Goal: Obtain resource: Obtain resource

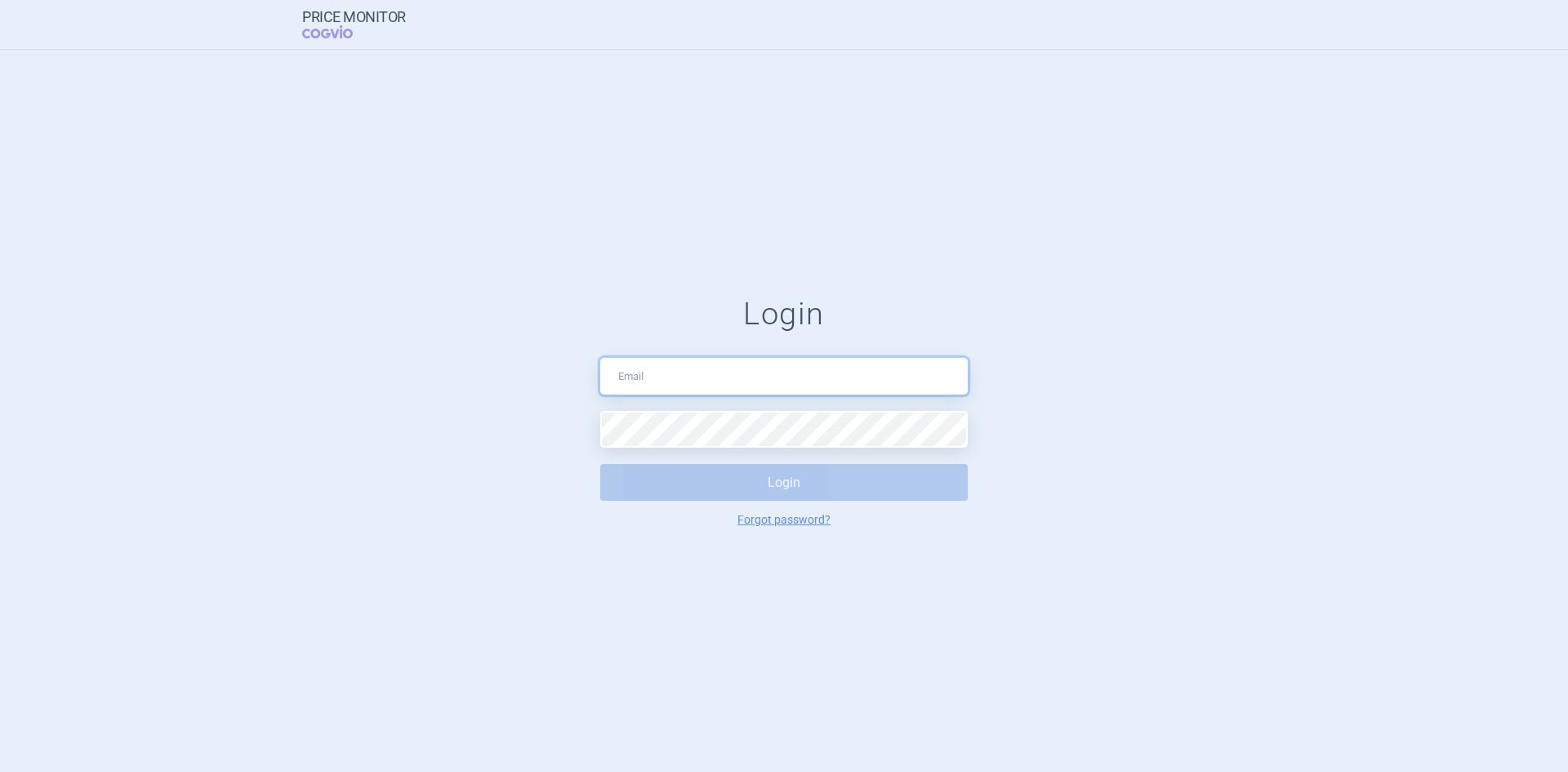
click at [731, 377] on input "text" at bounding box center [784, 377] width 368 height 37
type input "[PERSON_NAME][EMAIL_ADDRESS][DOMAIN_NAME]"
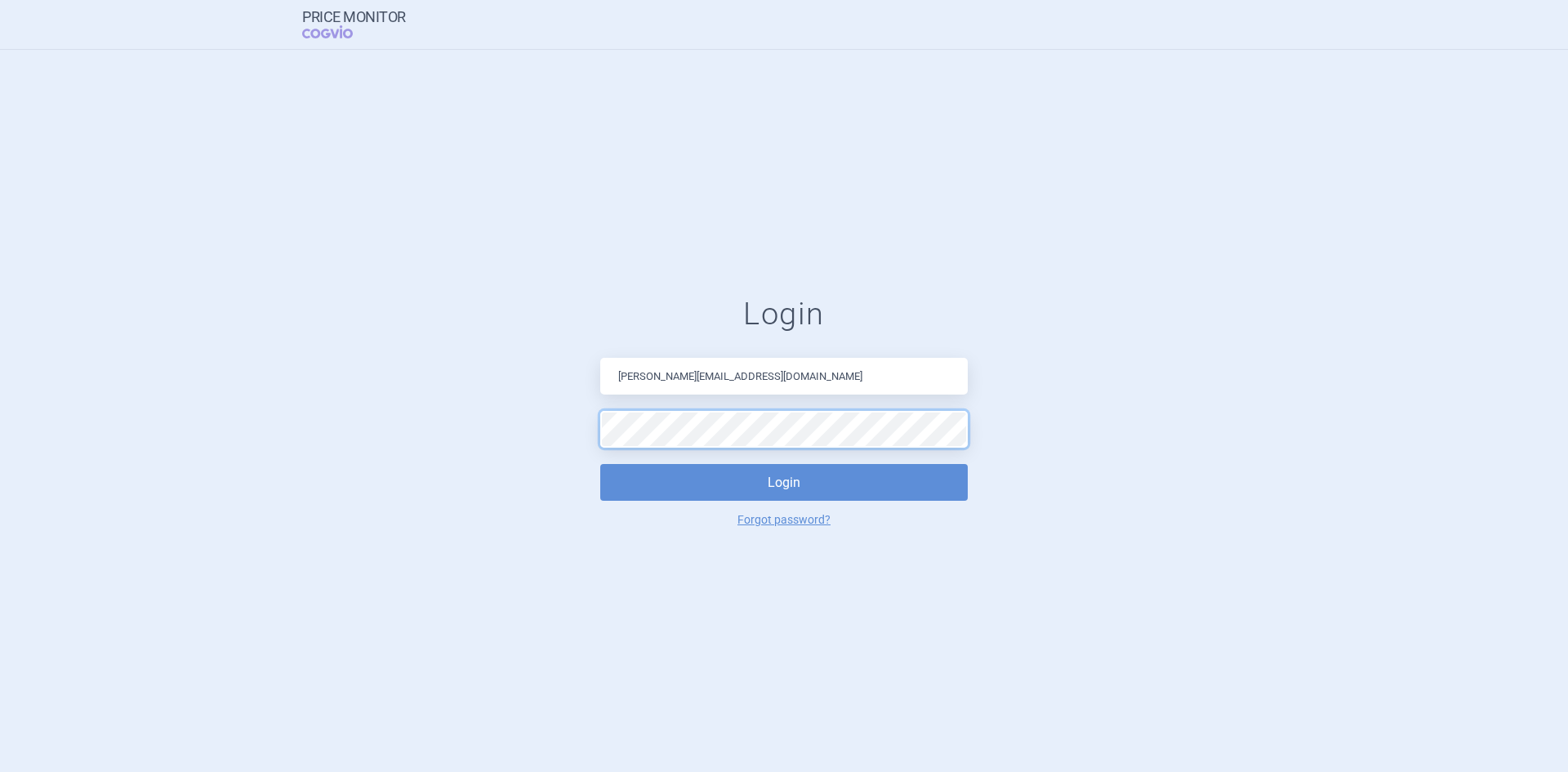
click at [601, 464] on button "Login" at bounding box center [784, 483] width 368 height 37
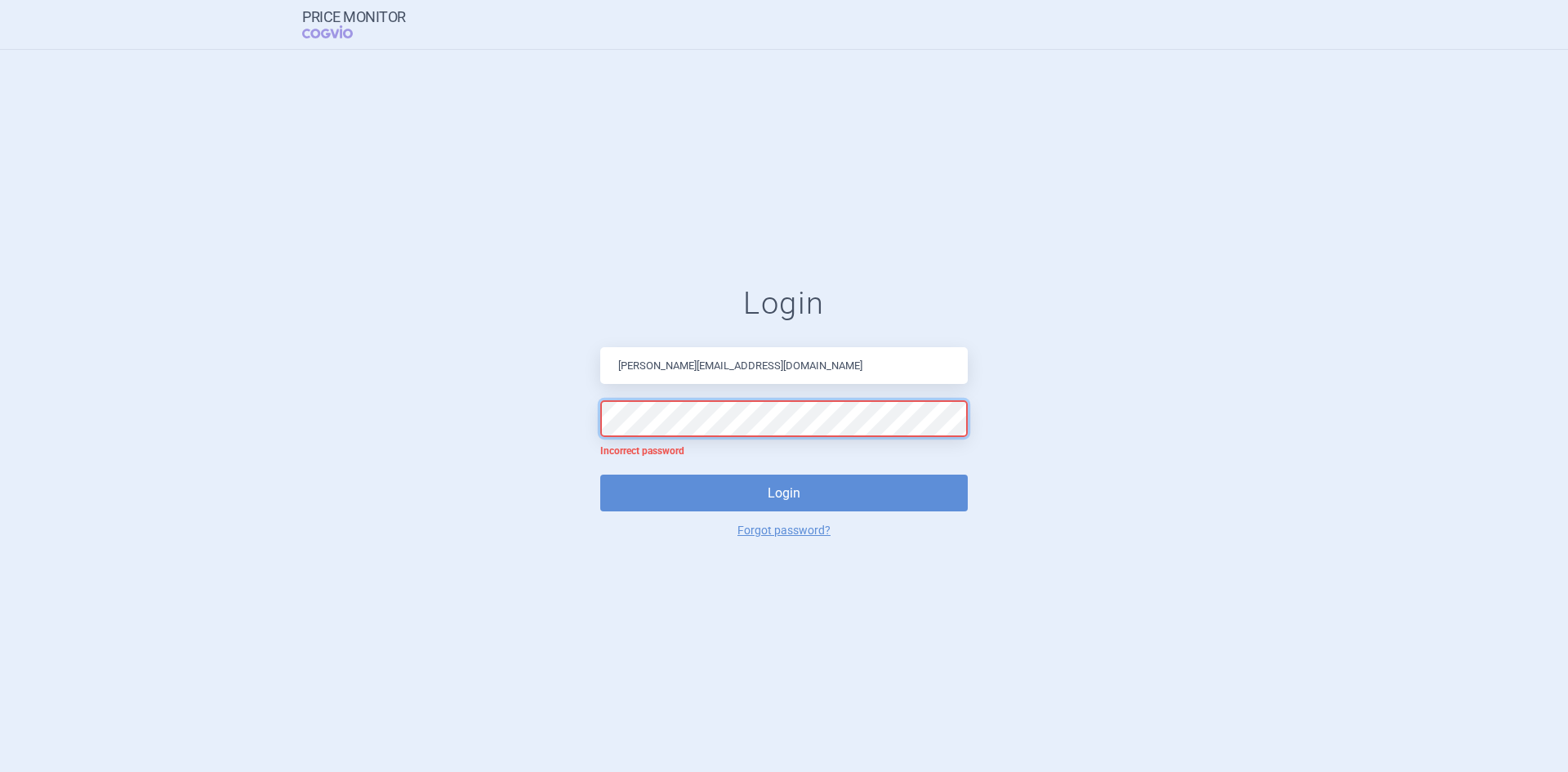
click at [473, 415] on form "Login [PERSON_NAME][EMAIL_ADDRESS][DOMAIN_NAME] Incorrect password Login Forgot…" at bounding box center [784, 410] width 1503 height 251
click at [601, 475] on button "Login" at bounding box center [784, 493] width 368 height 37
click at [522, 425] on form "Login [PERSON_NAME][EMAIL_ADDRESS][DOMAIN_NAME] Incorrect password Login Forgot…" at bounding box center [784, 410] width 1503 height 251
click at [601, 475] on button "Login" at bounding box center [784, 493] width 368 height 37
click at [514, 417] on form "Login [PERSON_NAME][EMAIL_ADDRESS][DOMAIN_NAME] Incorrect password Login Forgot…" at bounding box center [784, 410] width 1503 height 251
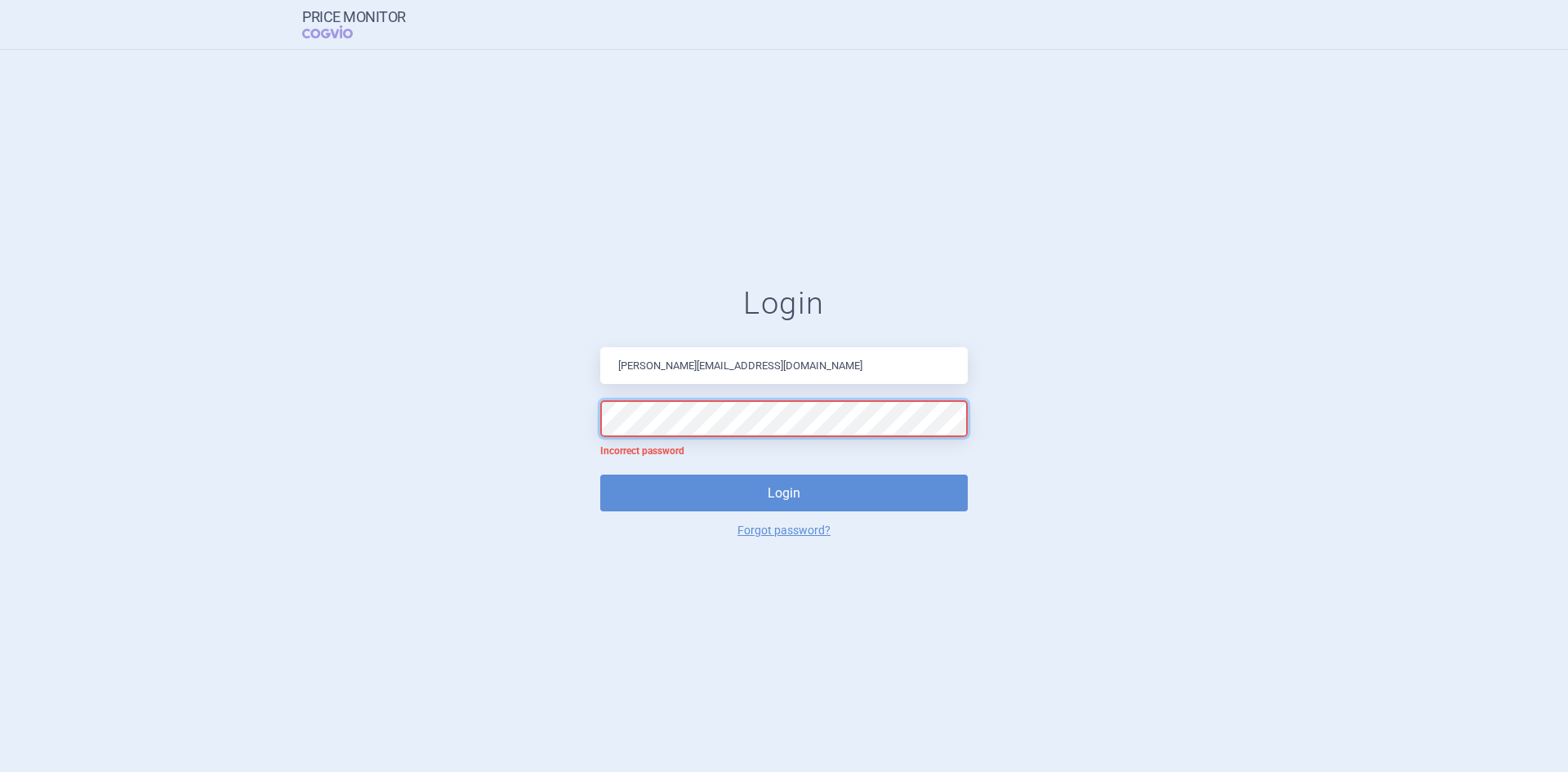
click at [601, 475] on button "Login" at bounding box center [784, 493] width 368 height 37
click at [345, 451] on form "Login [PERSON_NAME][EMAIL_ADDRESS][DOMAIN_NAME] Incorrect password Login Forgot…" at bounding box center [784, 410] width 1503 height 251
click at [601, 475] on button "Login" at bounding box center [784, 493] width 368 height 37
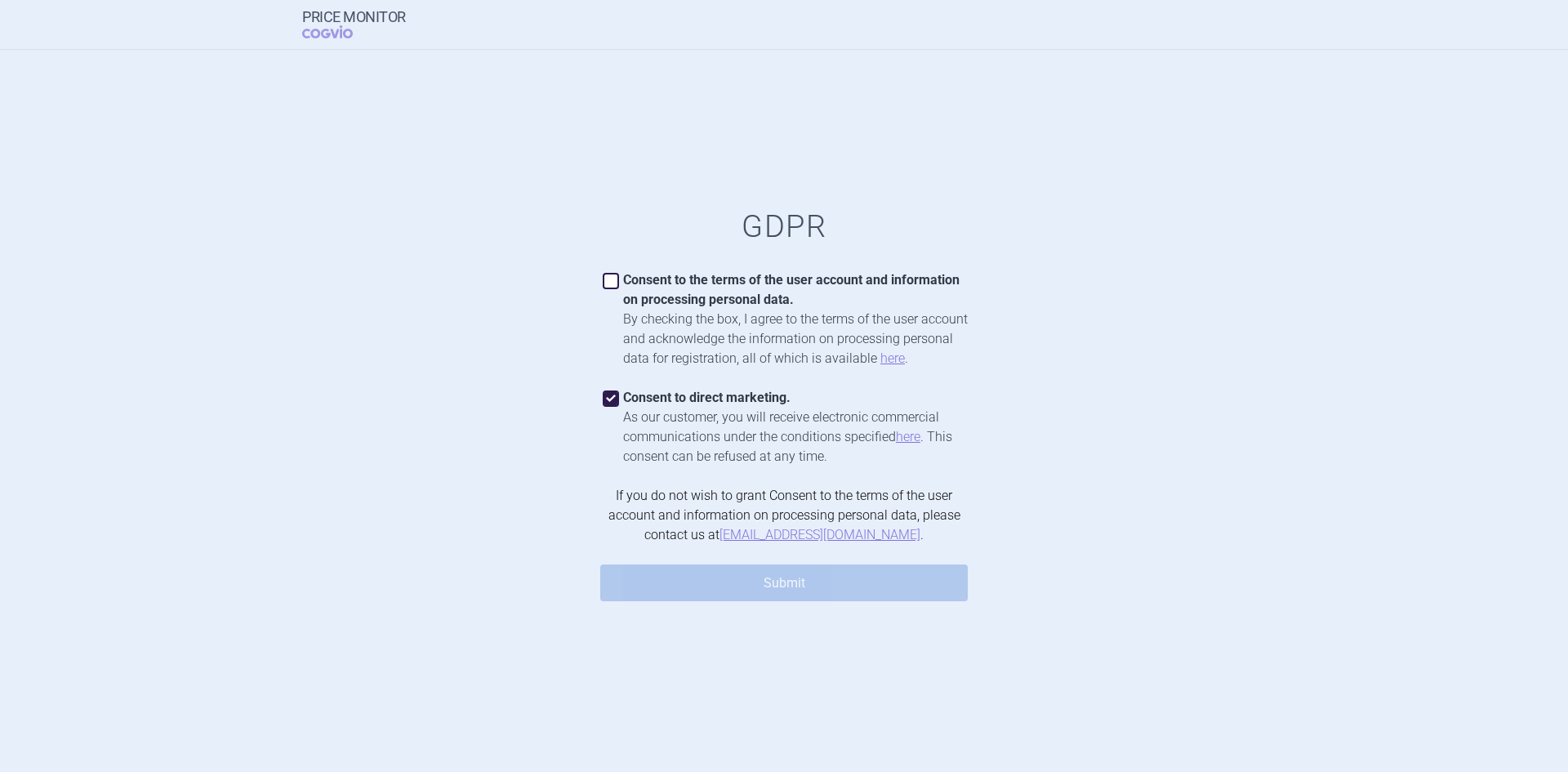
click at [710, 290] on div "Consent to the terms of the user account and information on processing personal…" at bounding box center [795, 290] width 345 height 39
click at [622, 278] on span at bounding box center [611, 281] width 25 height 25
checkbox input "true"
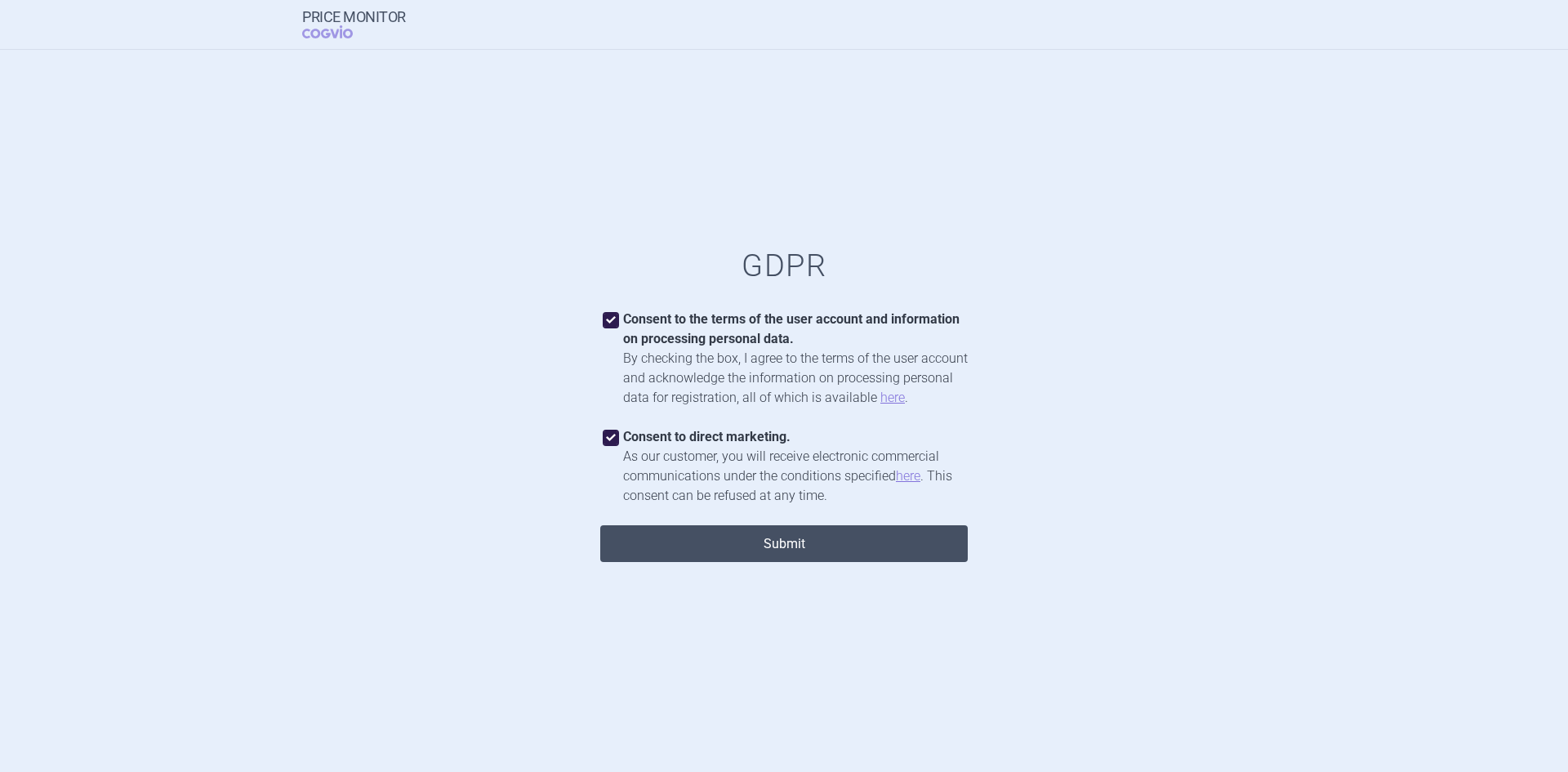
drag, startPoint x: 687, startPoint y: 547, endPoint x: 691, endPoint y: 556, distance: 9.8
click at [689, 547] on button "Submit" at bounding box center [784, 543] width 368 height 37
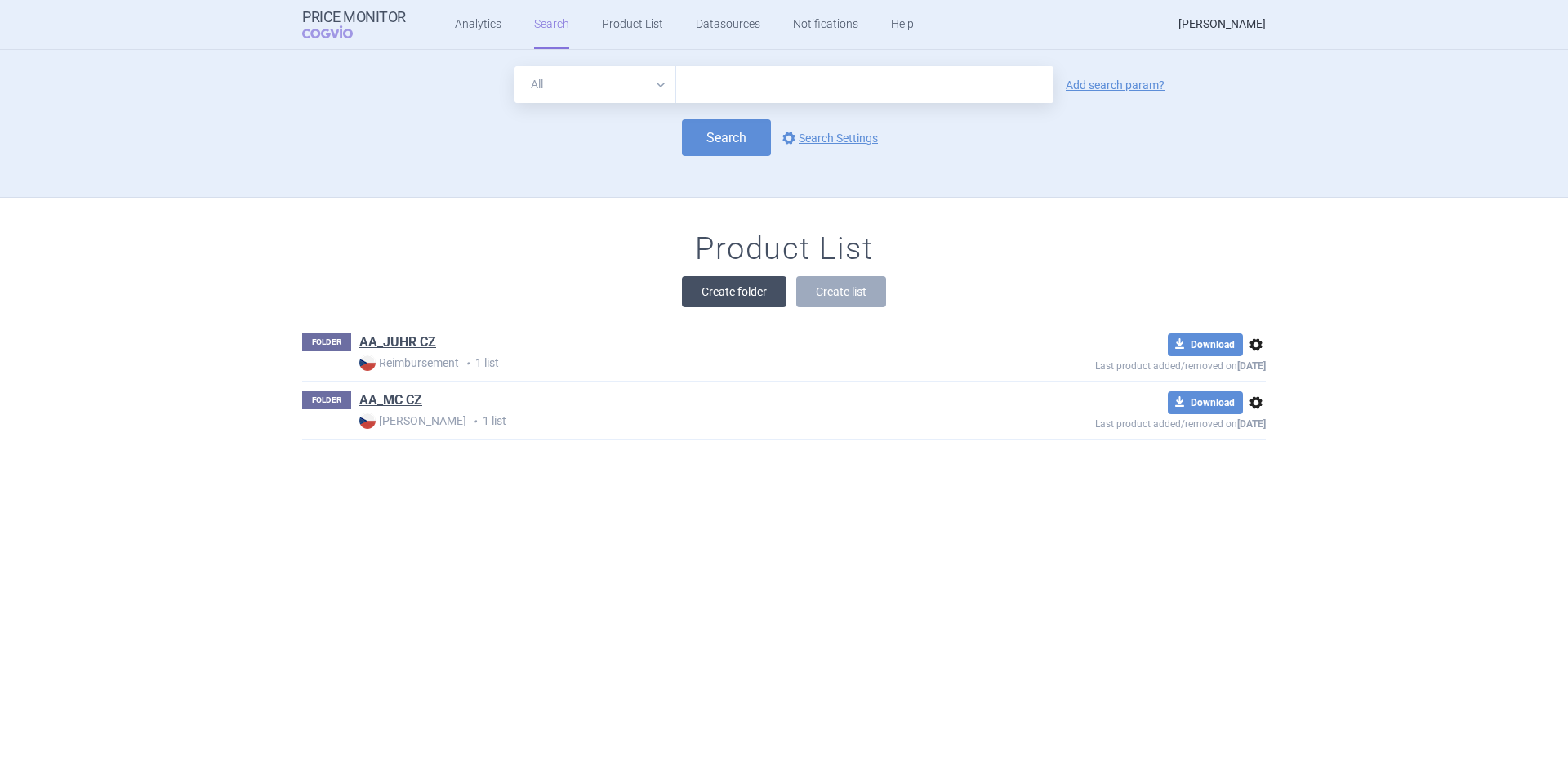
click at [750, 293] on button "Create folder" at bounding box center [734, 291] width 105 height 31
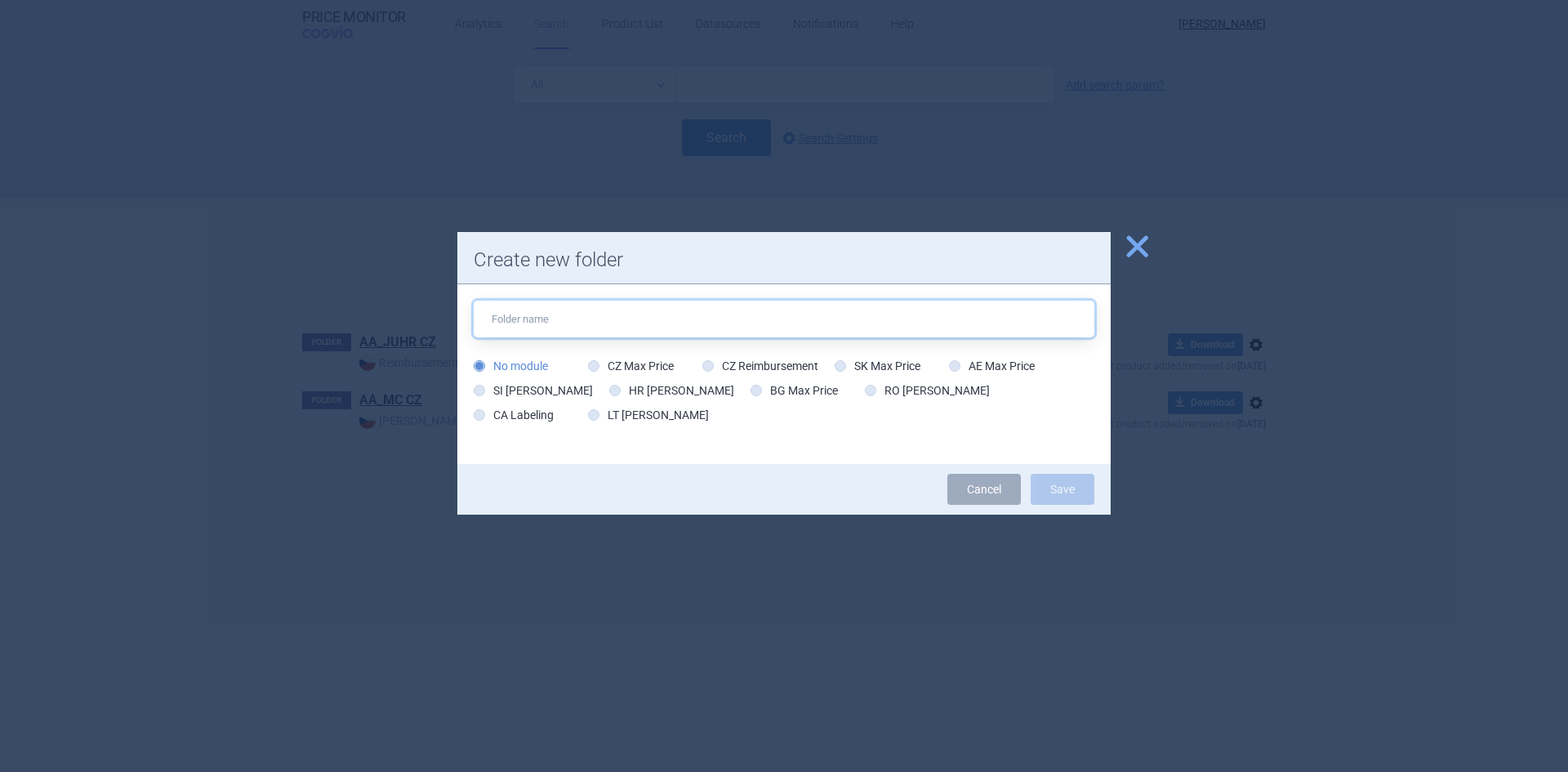
click at [632, 322] on input "text" at bounding box center [784, 319] width 621 height 37
paste input "ExCEEd Orphan"
drag, startPoint x: 683, startPoint y: 281, endPoint x: 651, endPoint y: 304, distance: 39.4
click at [679, 286] on div "Create new folder ExCEEd Orphan_ No module CZ Max Price CZ Reimbursement SK Max…" at bounding box center [784, 373] width 653 height 283
click at [609, 319] on input "ExCEEd Orphan_" at bounding box center [784, 319] width 621 height 37
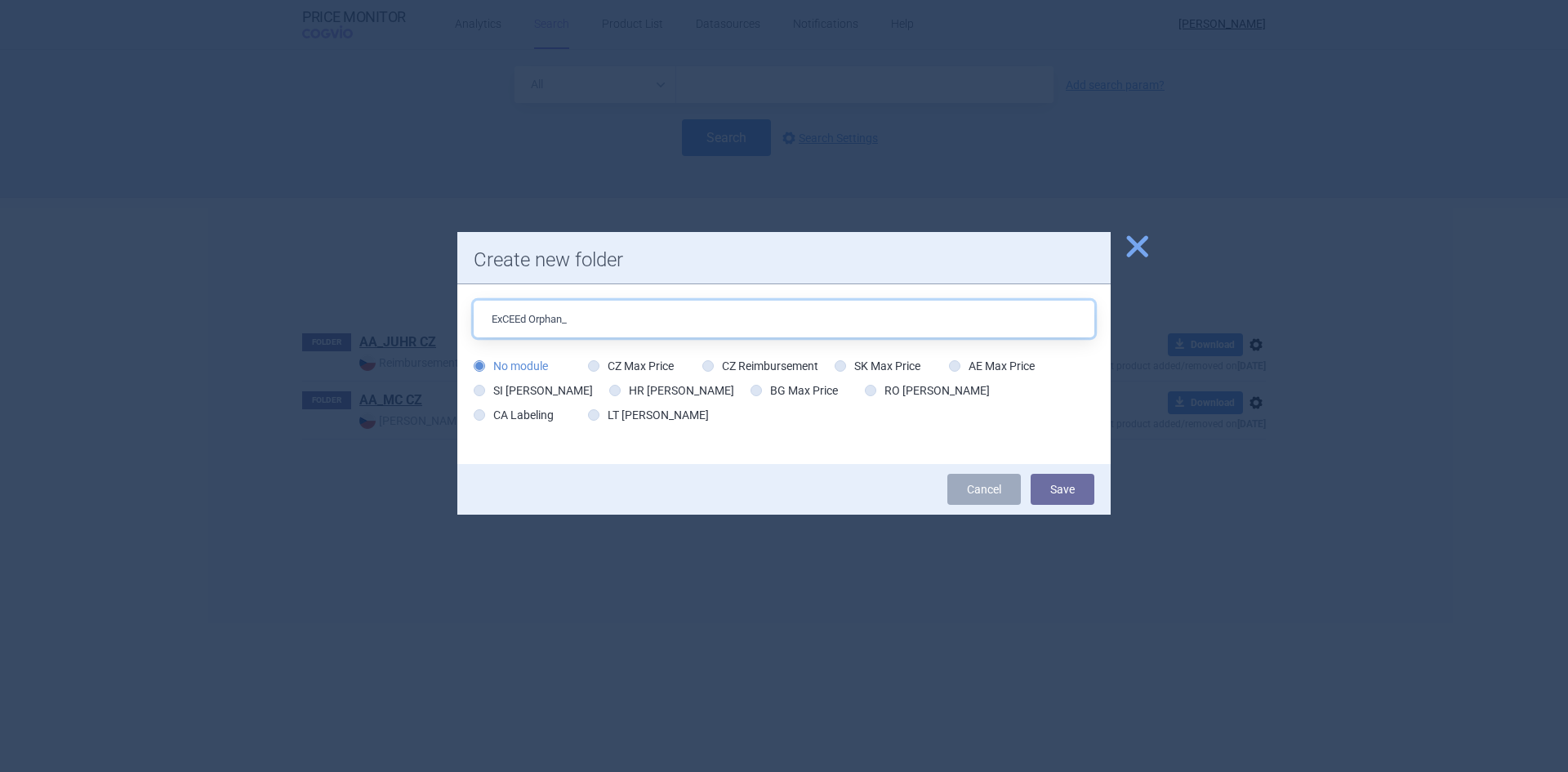
paste input "[MEDICAL_DATA]"
type input "ExCEEd Orphan_[MEDICAL_DATA]"
click at [715, 370] on label "CZ Reimbursement" at bounding box center [759, 366] width 116 height 17
click at [703, 359] on input "CZ Reimbursement" at bounding box center [711, 367] width 17 height 17
radio input "true"
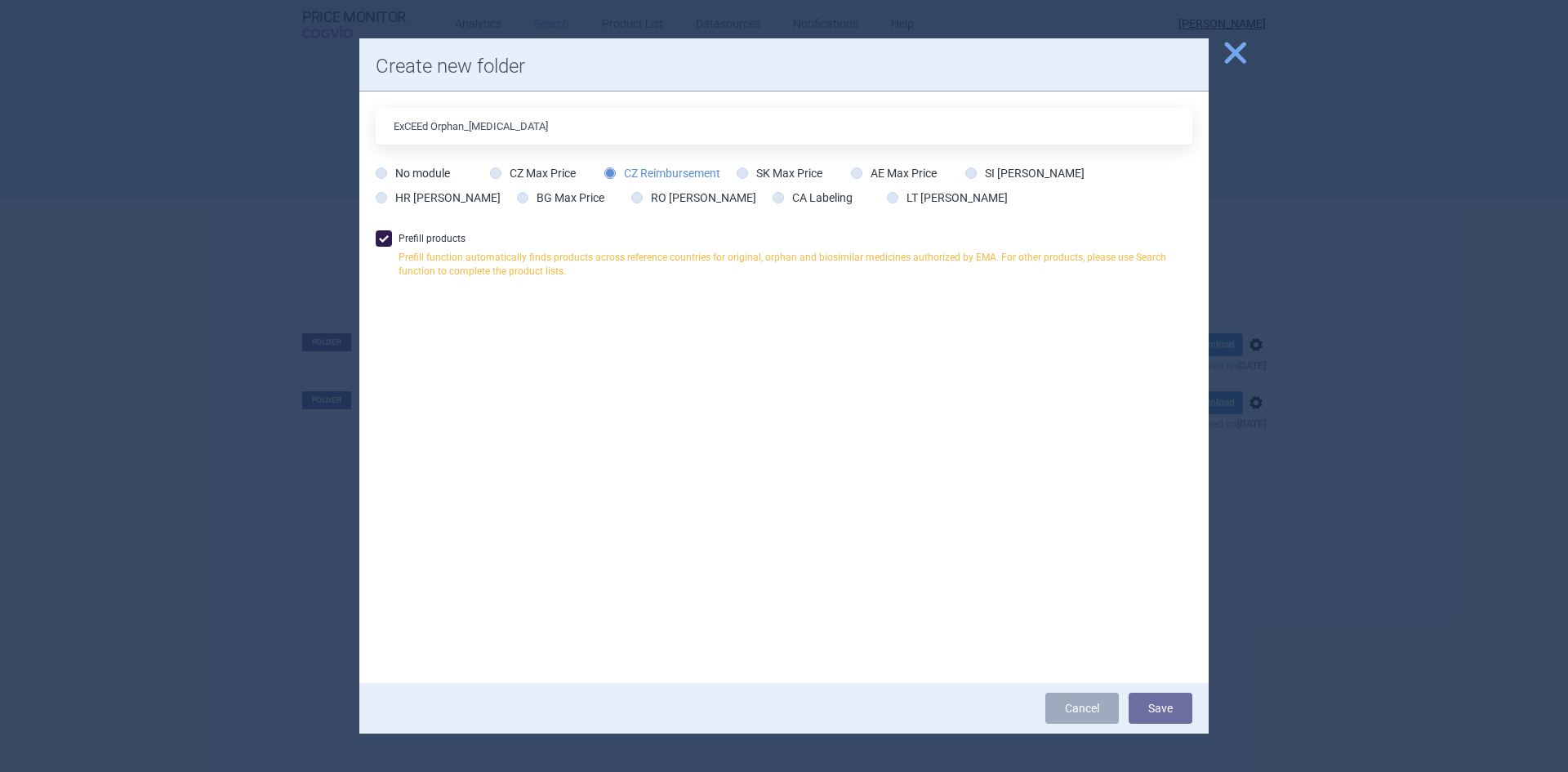
click at [609, 171] on icon at bounding box center [609, 173] width 11 height 11
click at [609, 171] on input "CZ Reimbursement" at bounding box center [613, 174] width 17 height 17
click at [1162, 720] on button "Save" at bounding box center [1161, 708] width 63 height 31
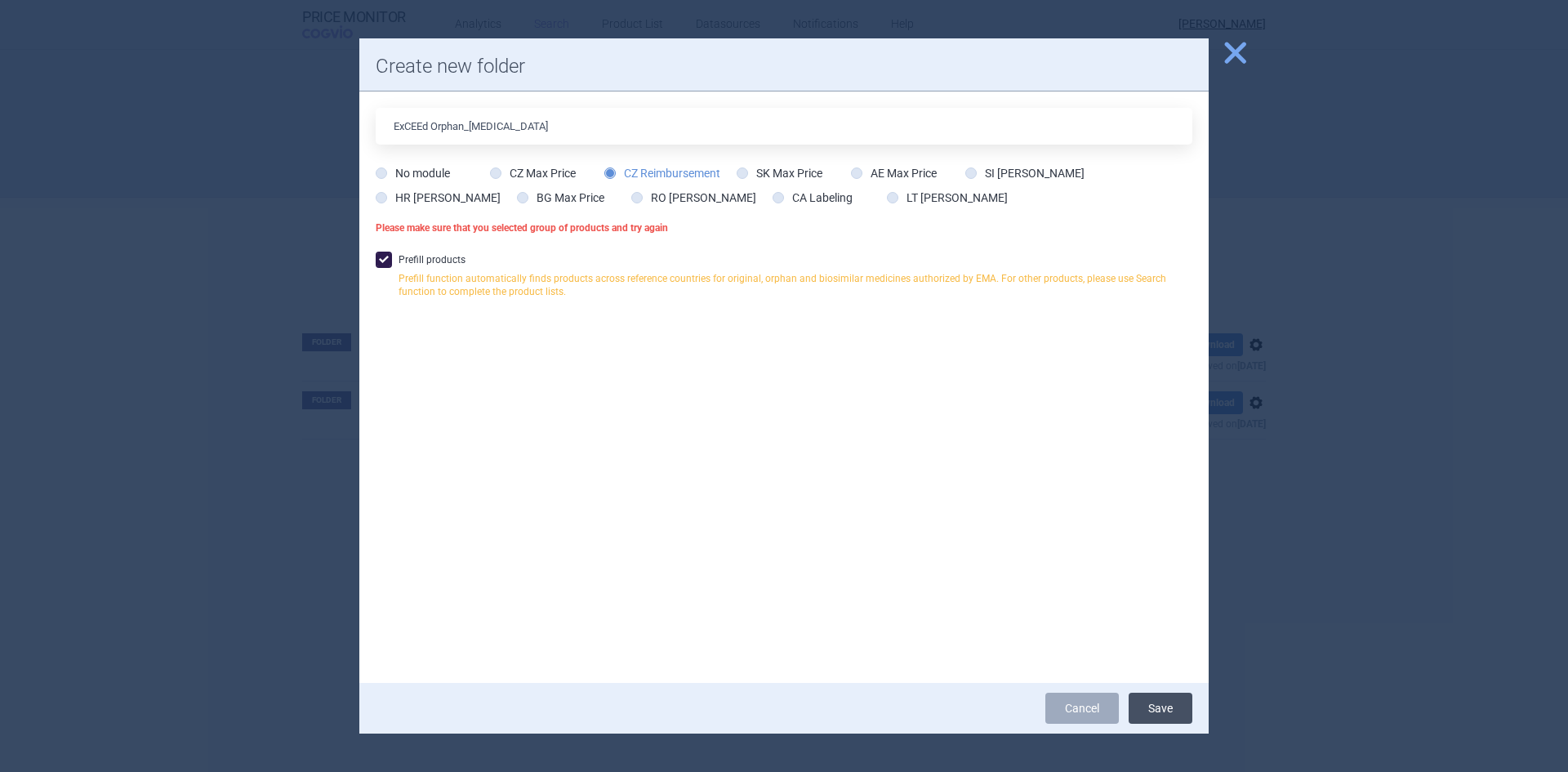
click at [1154, 698] on button "Save" at bounding box center [1161, 708] width 63 height 31
click at [664, 171] on label "CZ Reimbursement" at bounding box center [661, 173] width 116 height 17
click at [622, 171] on input "CZ Reimbursement" at bounding box center [613, 174] width 17 height 17
drag, startPoint x: 619, startPoint y: 169, endPoint x: 610, endPoint y: 174, distance: 10.3
click at [617, 170] on label "CZ Reimbursement" at bounding box center [661, 173] width 116 height 17
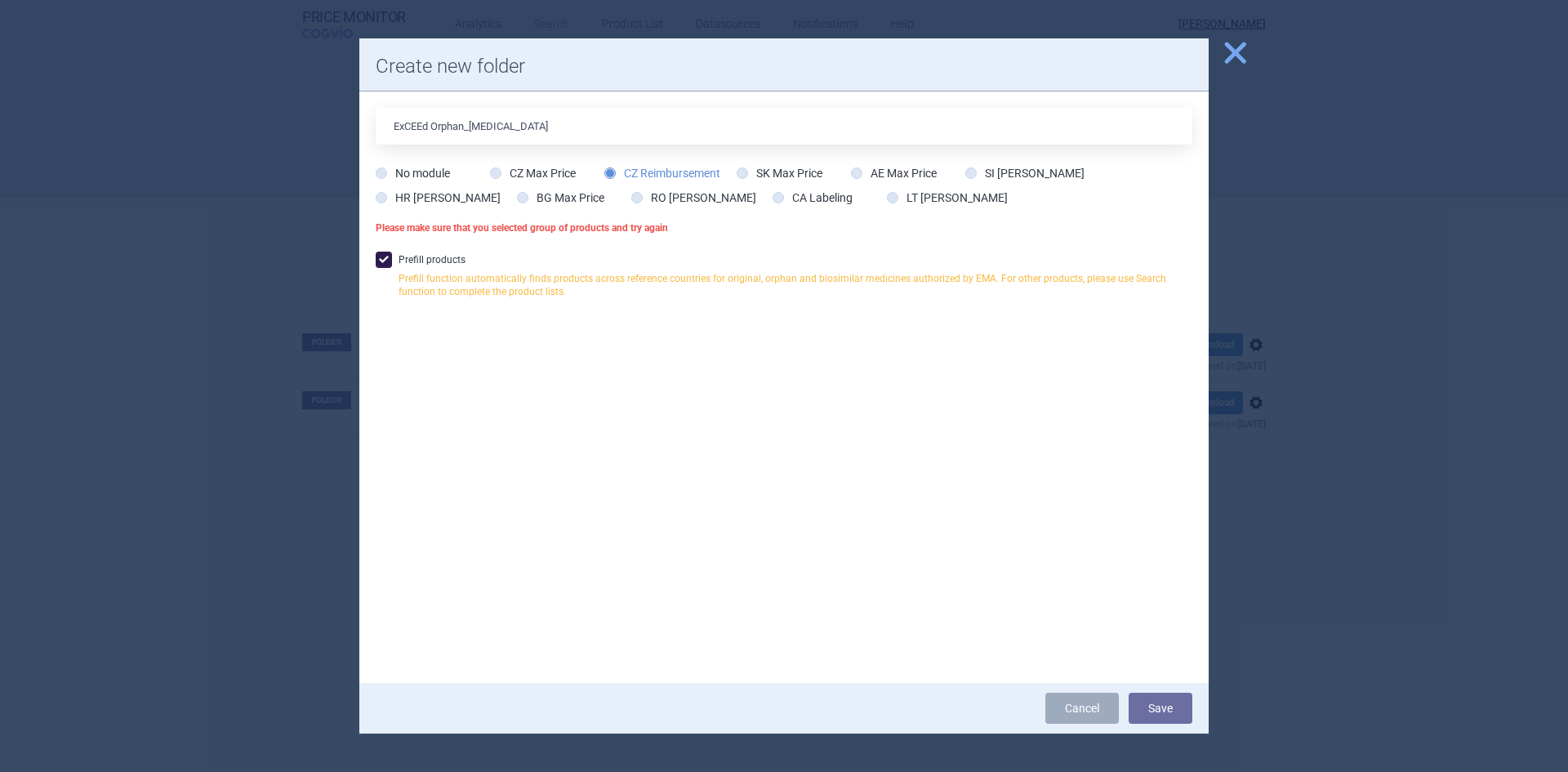
click at [617, 170] on input "CZ Reimbursement" at bounding box center [613, 174] width 17 height 17
click at [609, 173] on icon at bounding box center [609, 173] width 11 height 11
click at [609, 173] on input "CZ Reimbursement" at bounding box center [613, 174] width 17 height 17
click at [609, 173] on icon at bounding box center [609, 173] width 11 height 11
click at [609, 173] on input "CZ Reimbursement" at bounding box center [613, 174] width 17 height 17
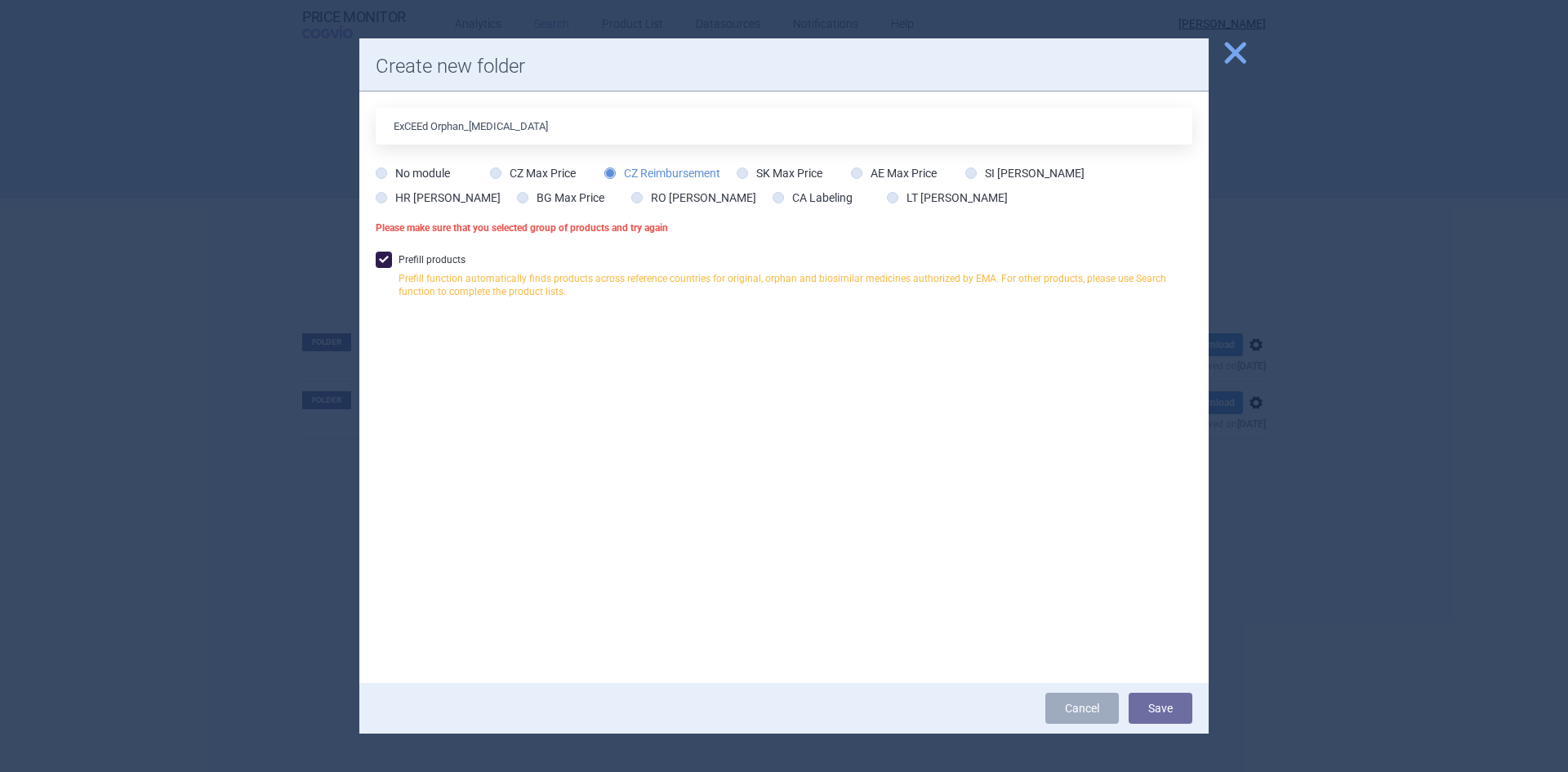
click at [609, 173] on icon at bounding box center [609, 173] width 11 height 11
click at [609, 173] on input "CZ Reimbursement" at bounding box center [613, 174] width 17 height 17
click at [416, 253] on label "Prefill products Prefill function automatically finds products across reference…" at bounding box center [784, 280] width 817 height 56
checkbox input "false"
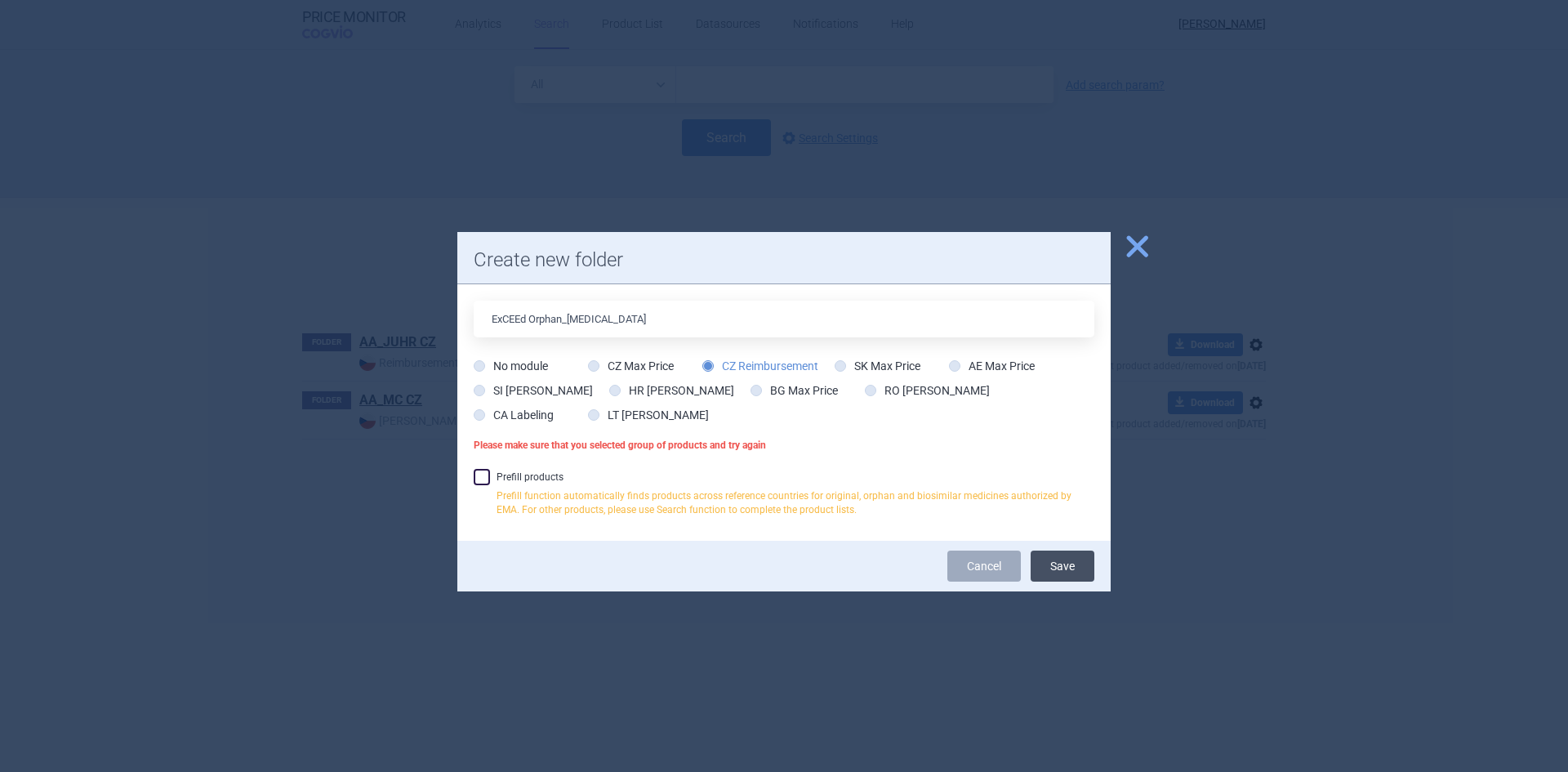
click at [1055, 558] on button "Save" at bounding box center [1063, 566] width 63 height 31
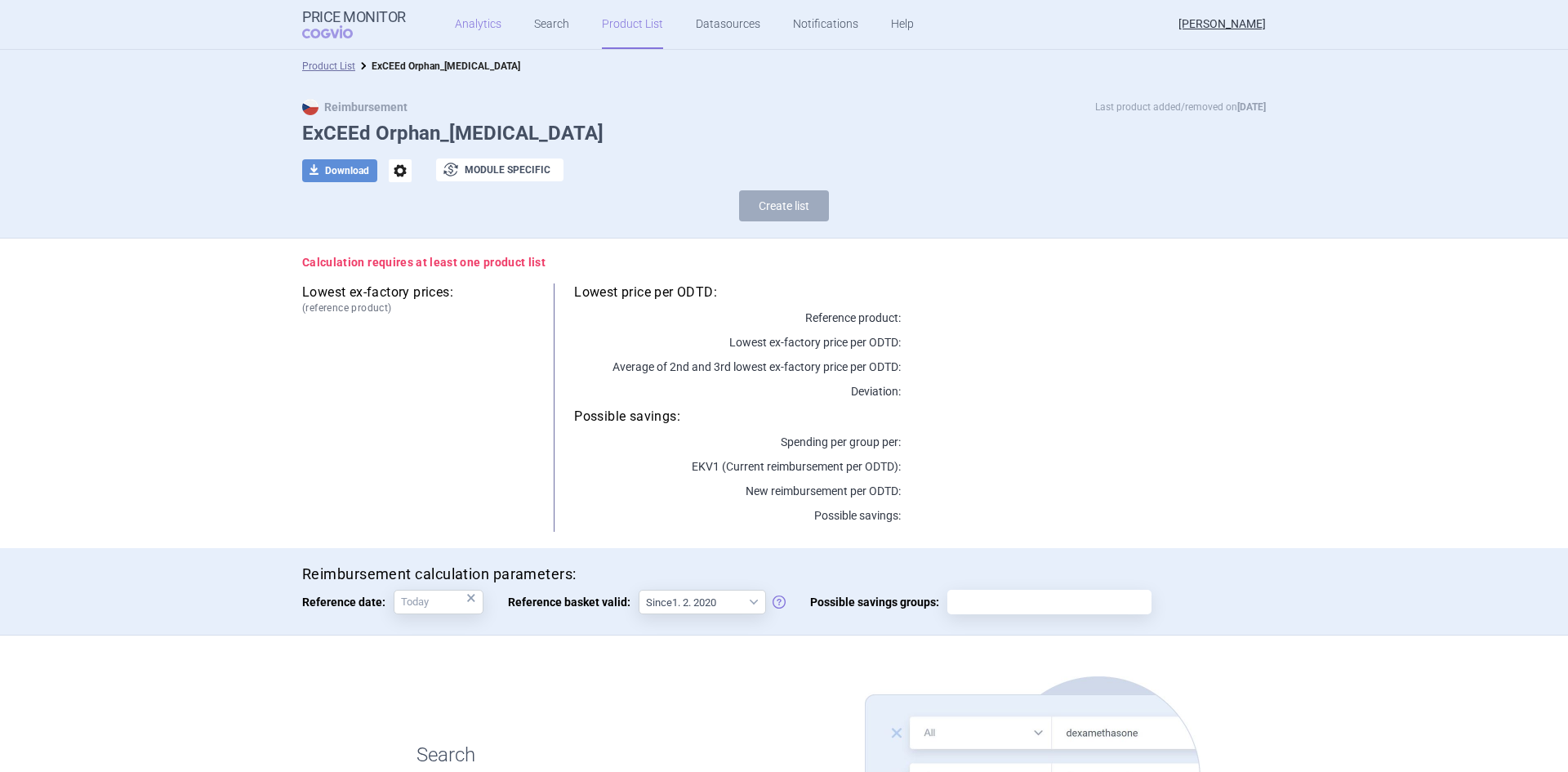
click at [467, 19] on link "Analytics" at bounding box center [478, 25] width 47 height 49
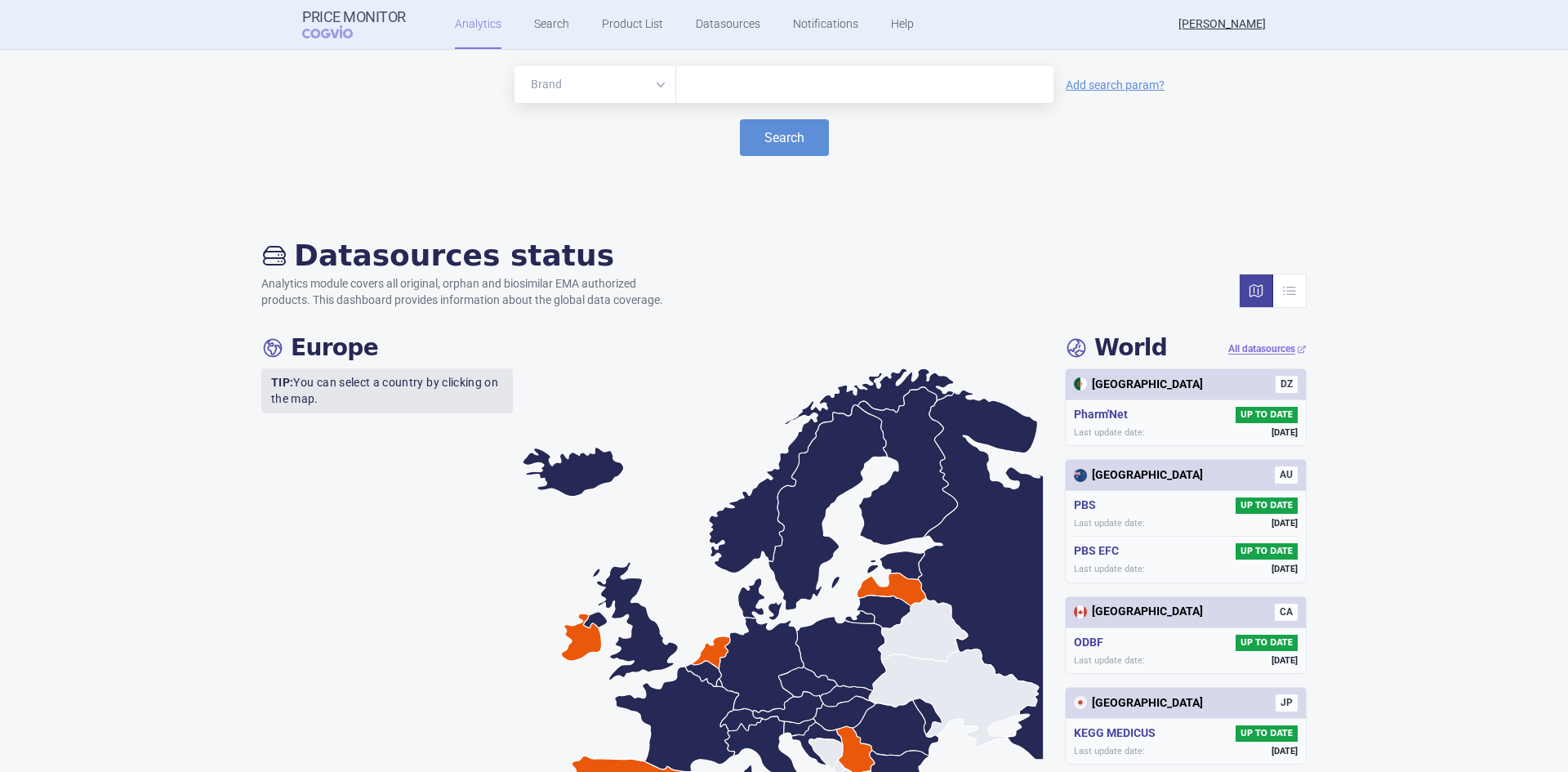
click at [706, 88] on input "text" at bounding box center [864, 85] width 361 height 21
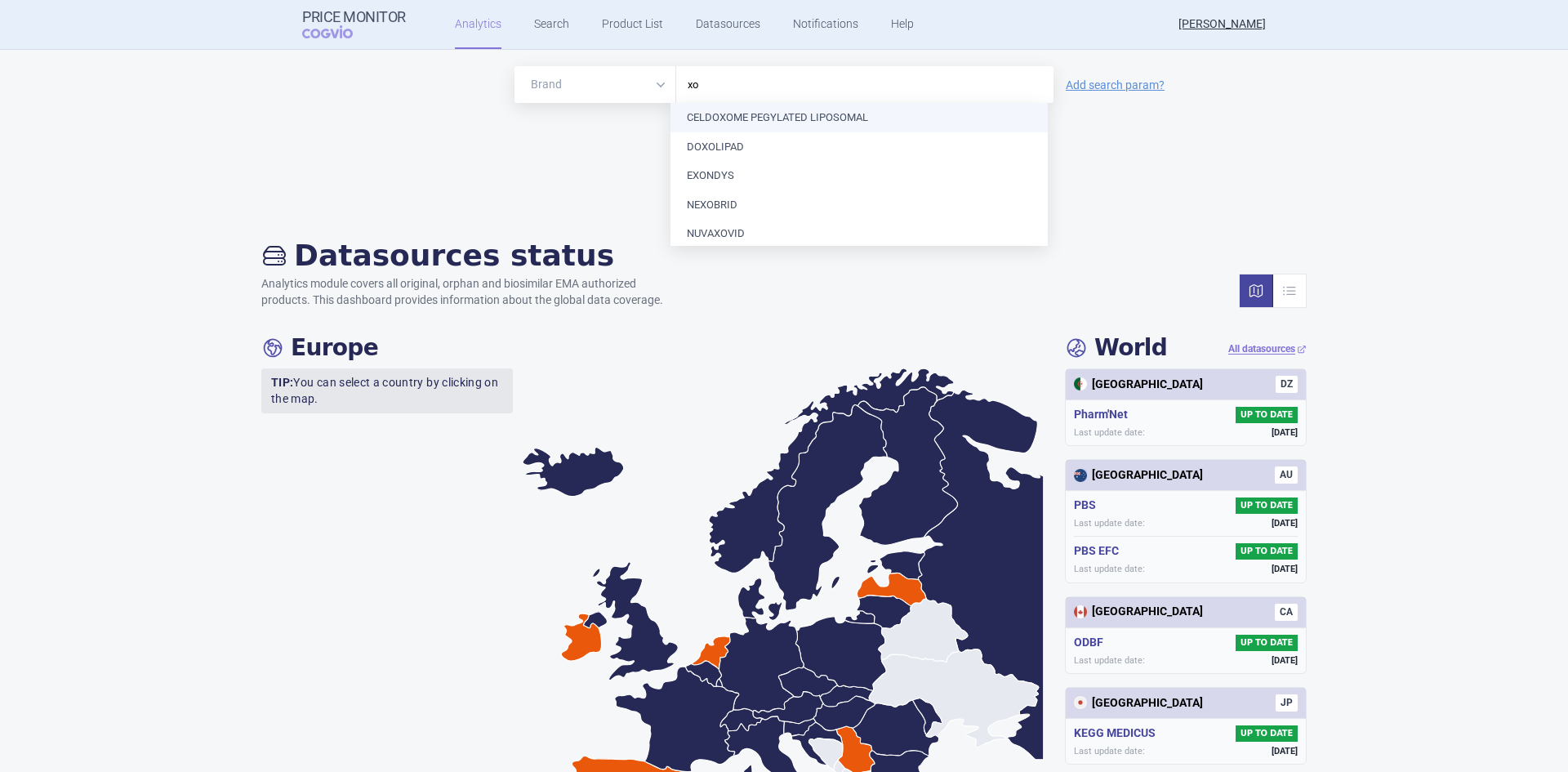
type input "x"
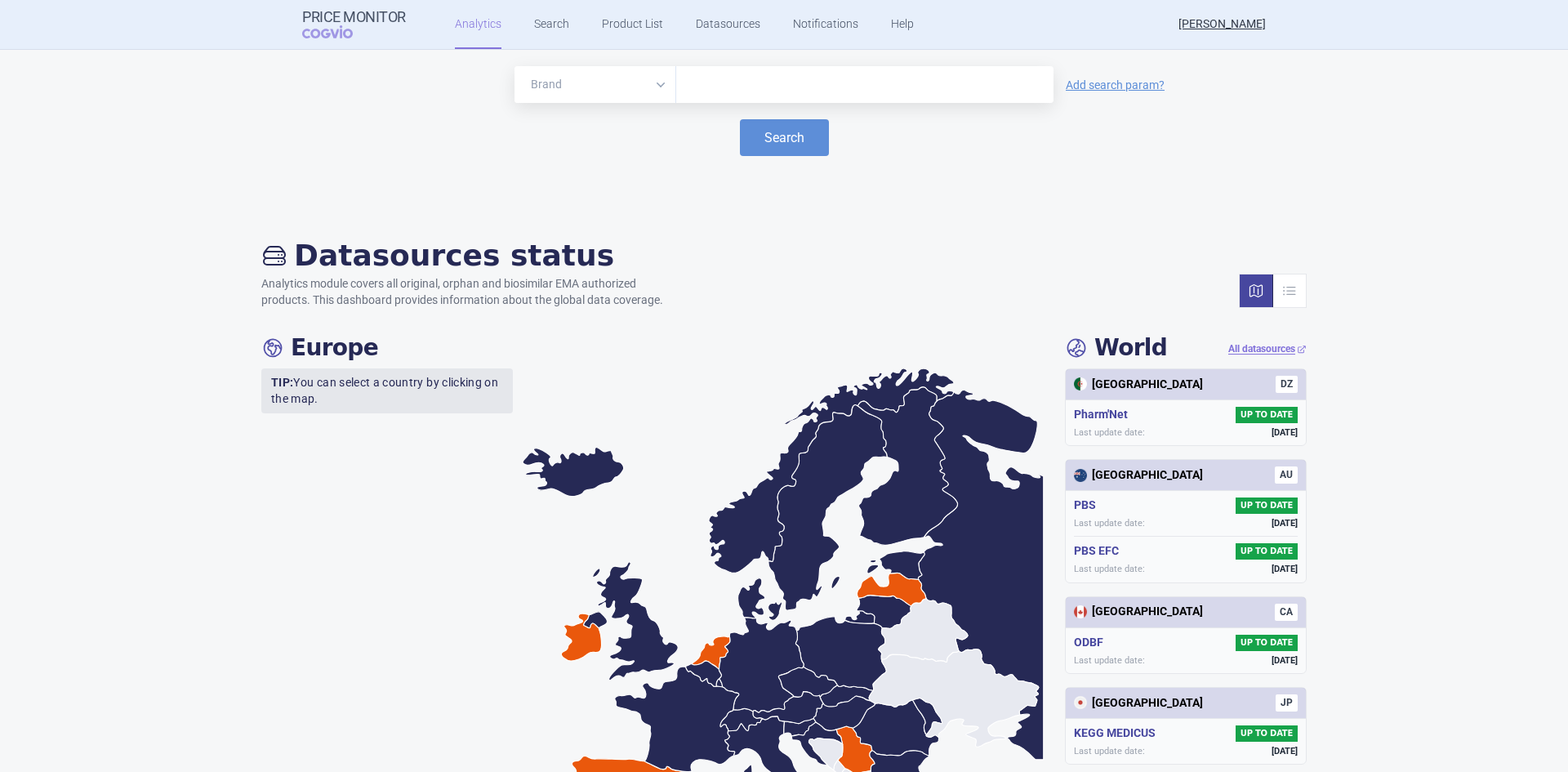
paste input "[MEDICAL_DATA]"
type input "[MEDICAL_DATA]"
click at [803, 150] on button "Search" at bounding box center [784, 138] width 89 height 37
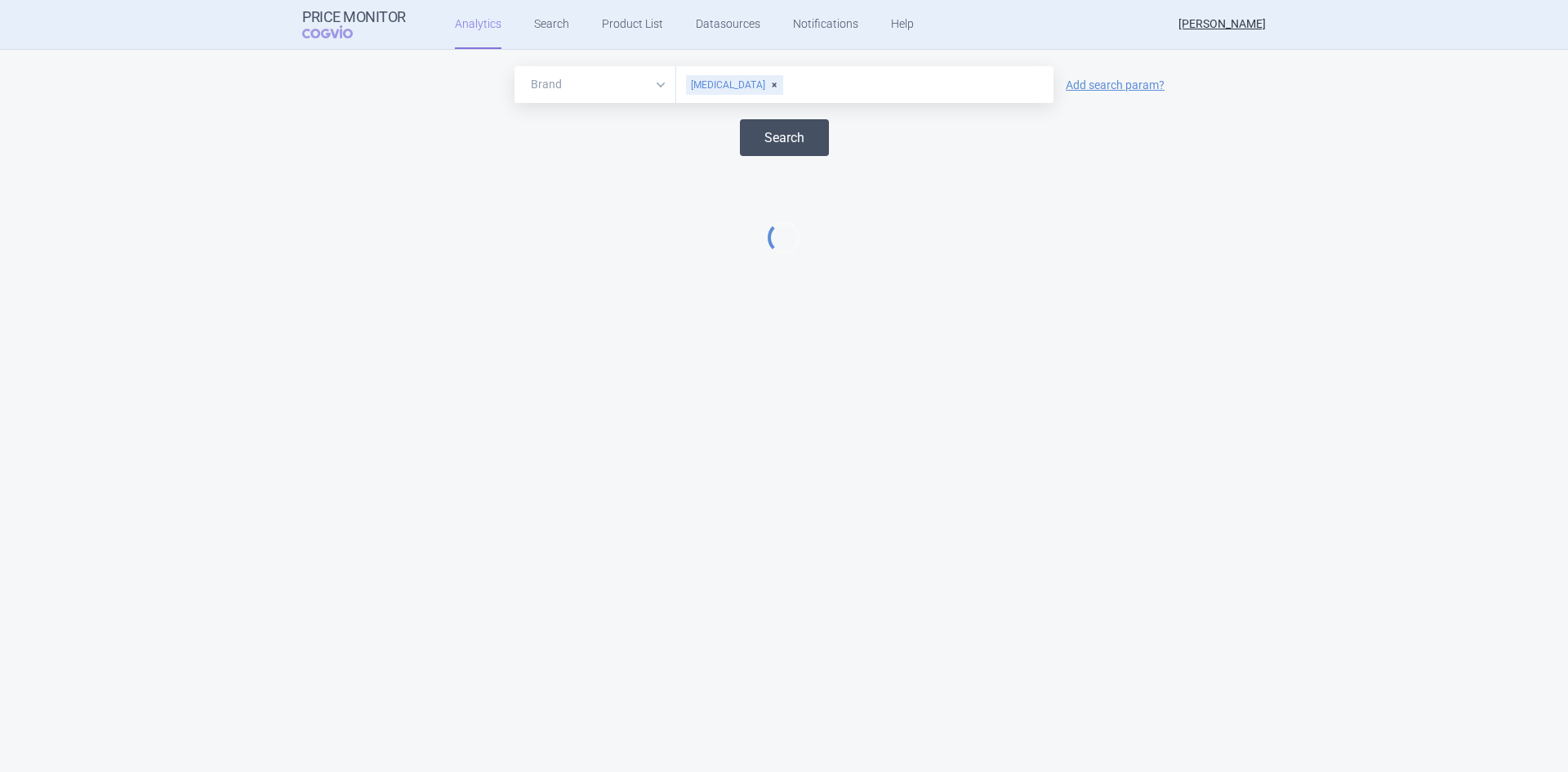
select select "EUR"
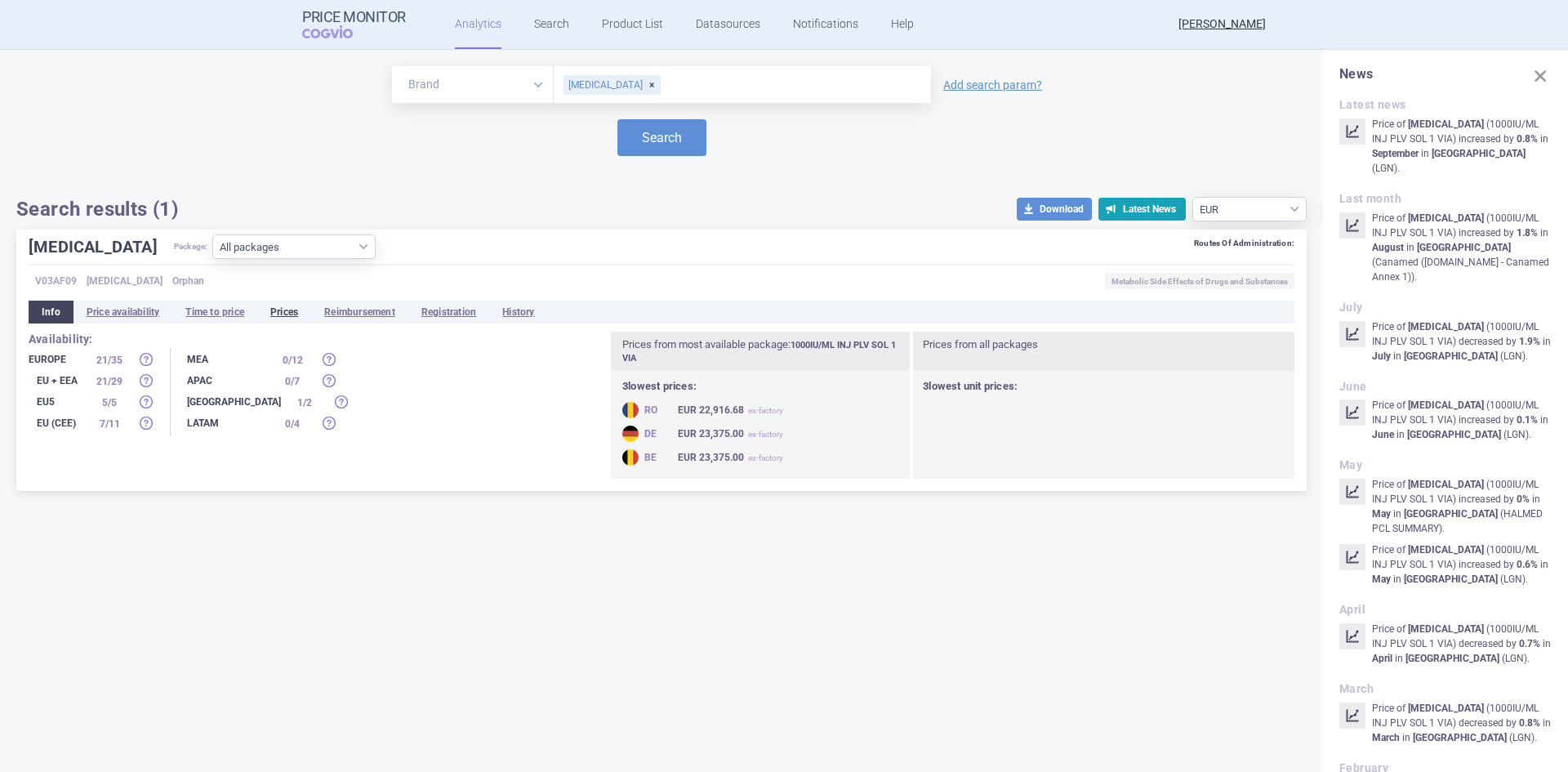
click at [295, 311] on li "Prices" at bounding box center [284, 312] width 54 height 23
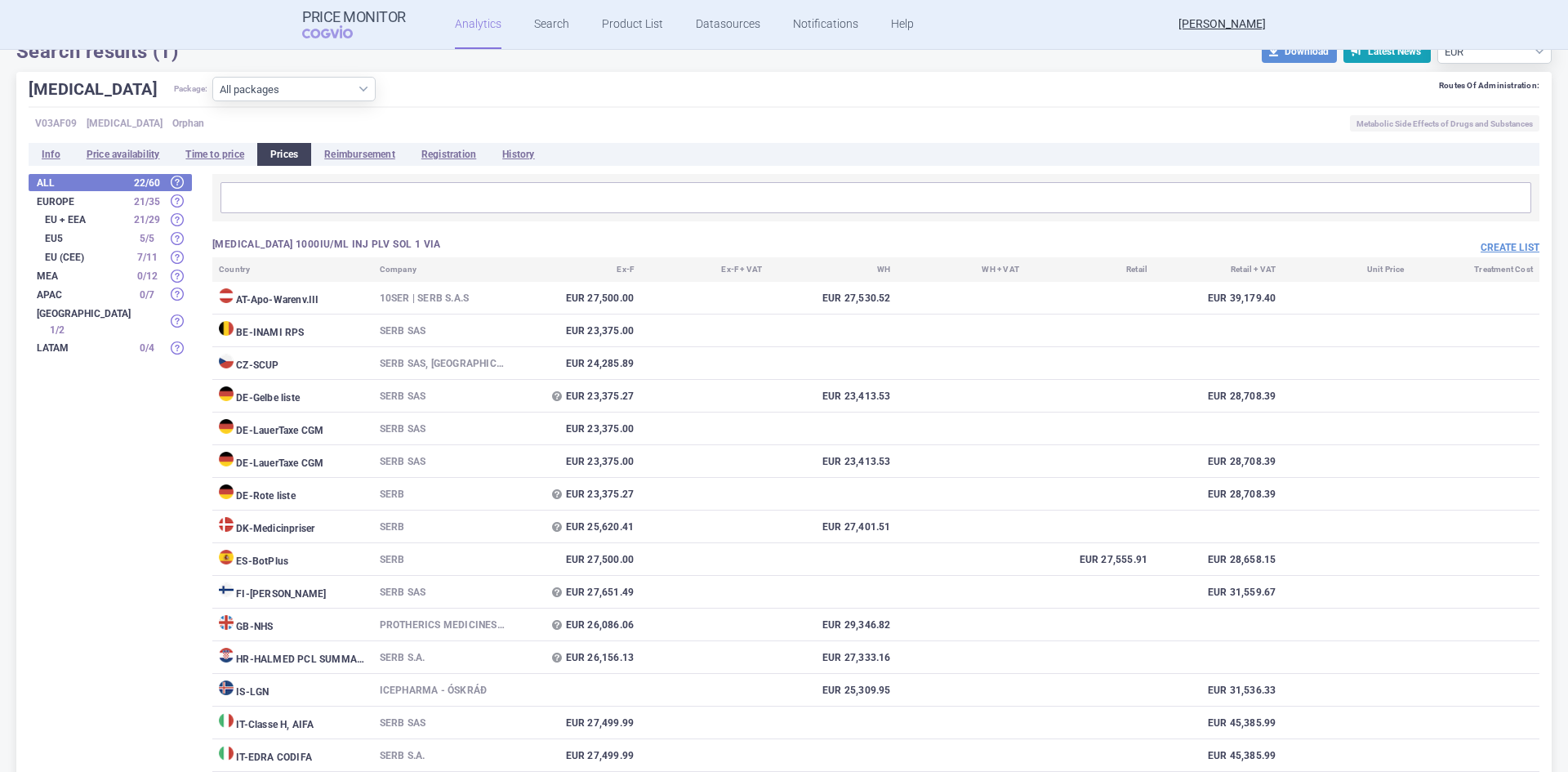
scroll to position [163, 0]
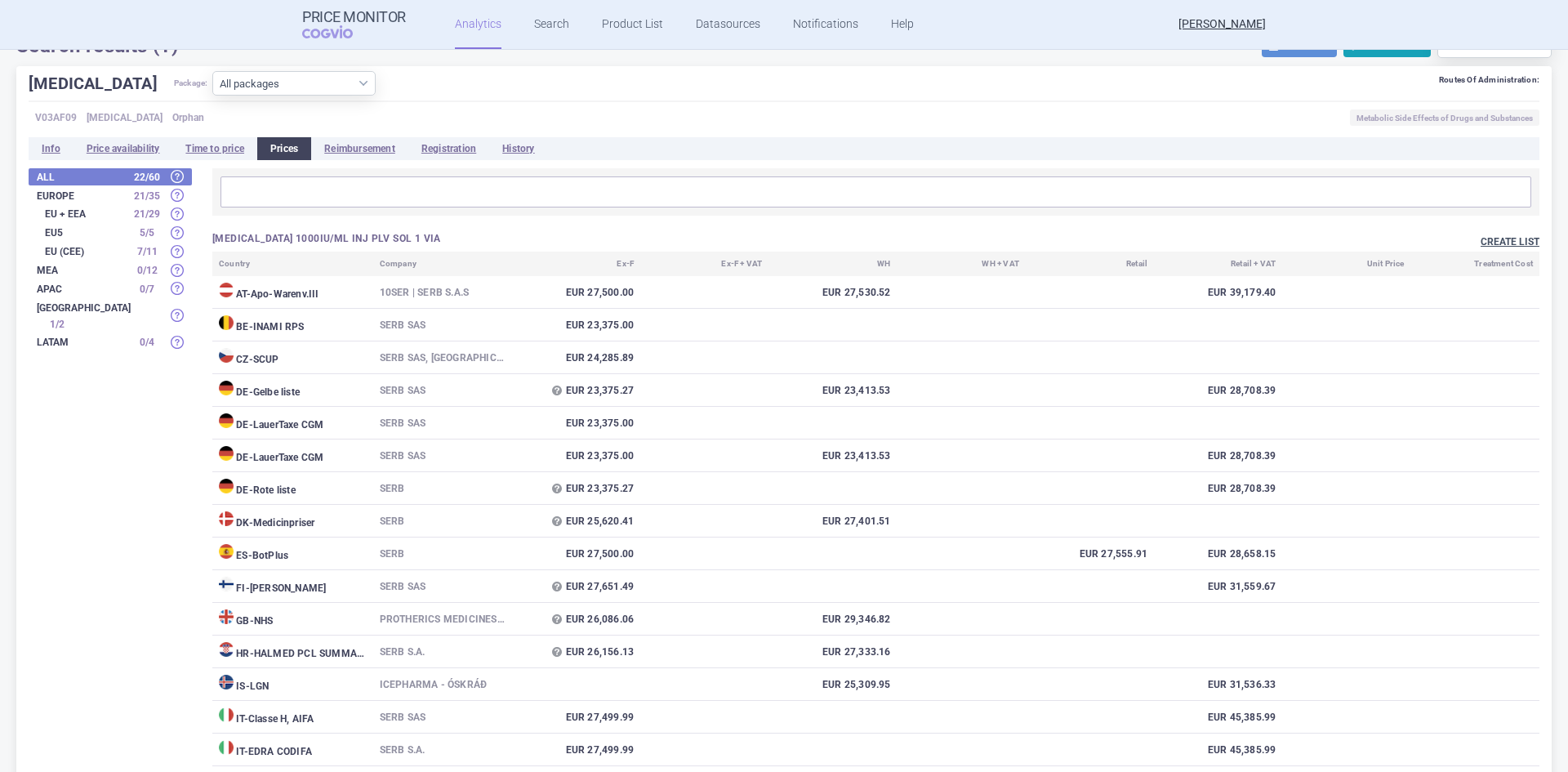
click at [1509, 244] on button "Create list" at bounding box center [1510, 243] width 59 height 14
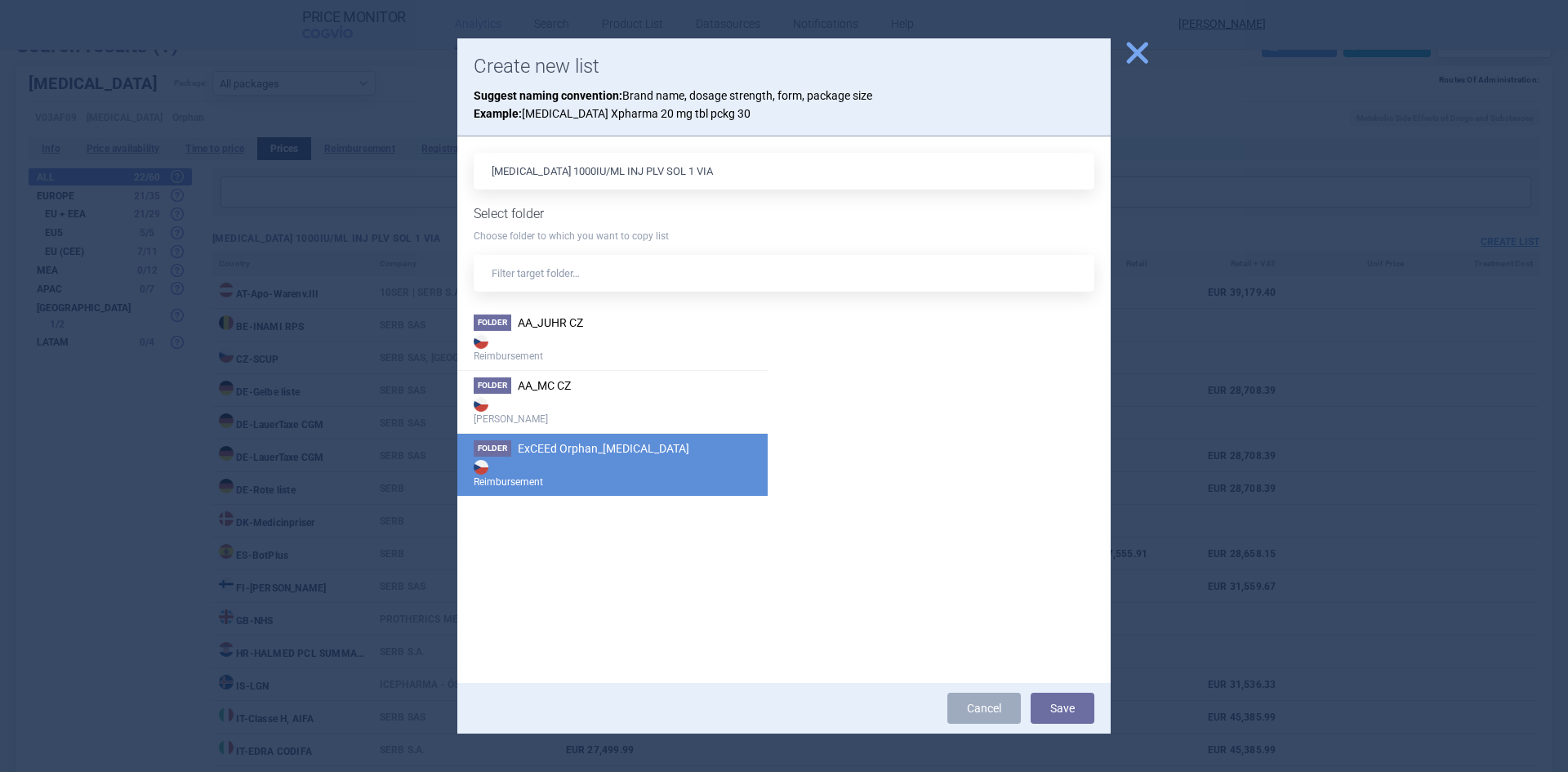
click at [561, 461] on strong "Reimbursement" at bounding box center [612, 473] width 278 height 33
click at [1076, 716] on button "Save" at bounding box center [1063, 708] width 63 height 31
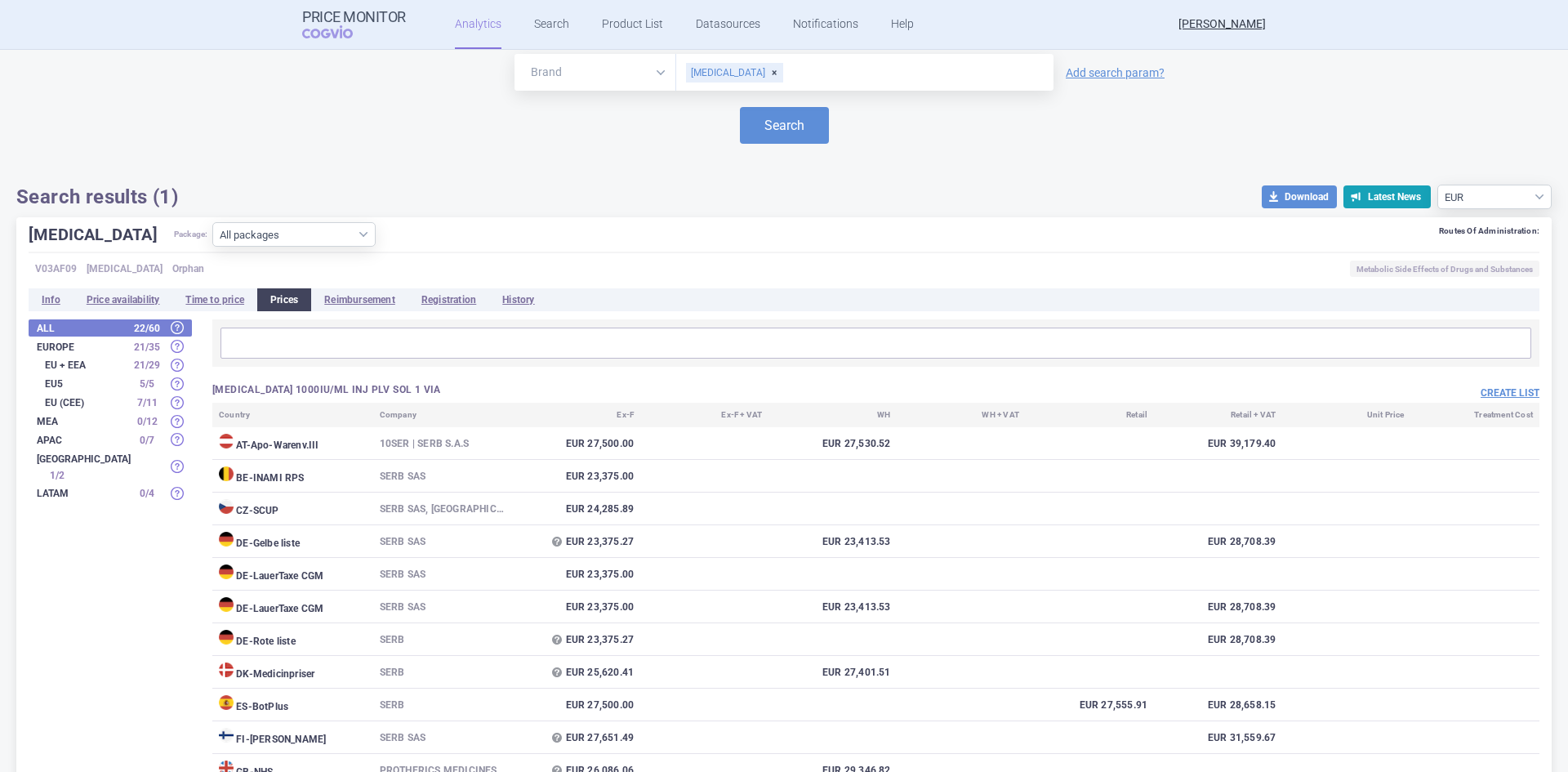
scroll to position [0, 0]
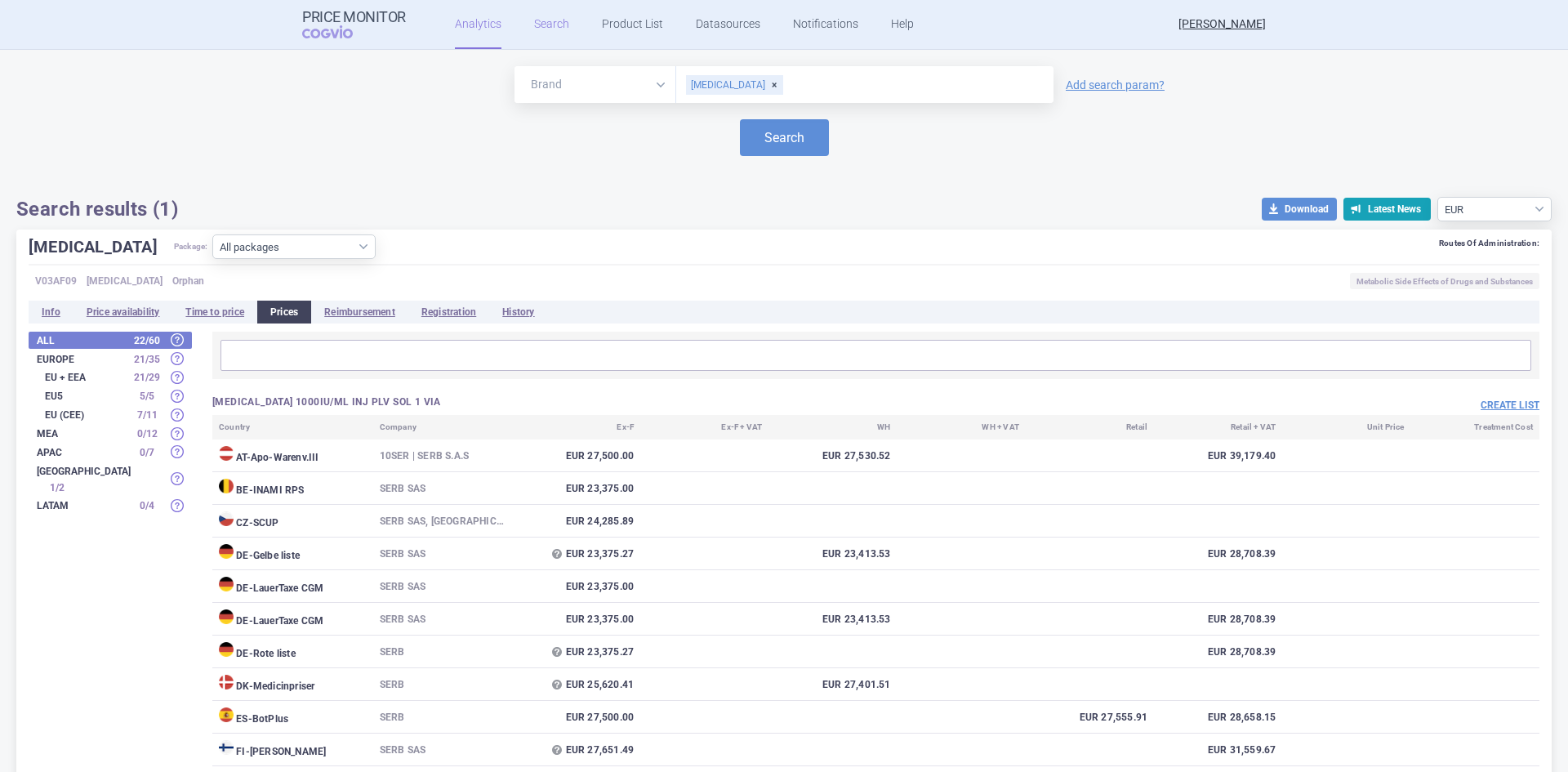
click at [543, 27] on link "Search" at bounding box center [552, 25] width 35 height 49
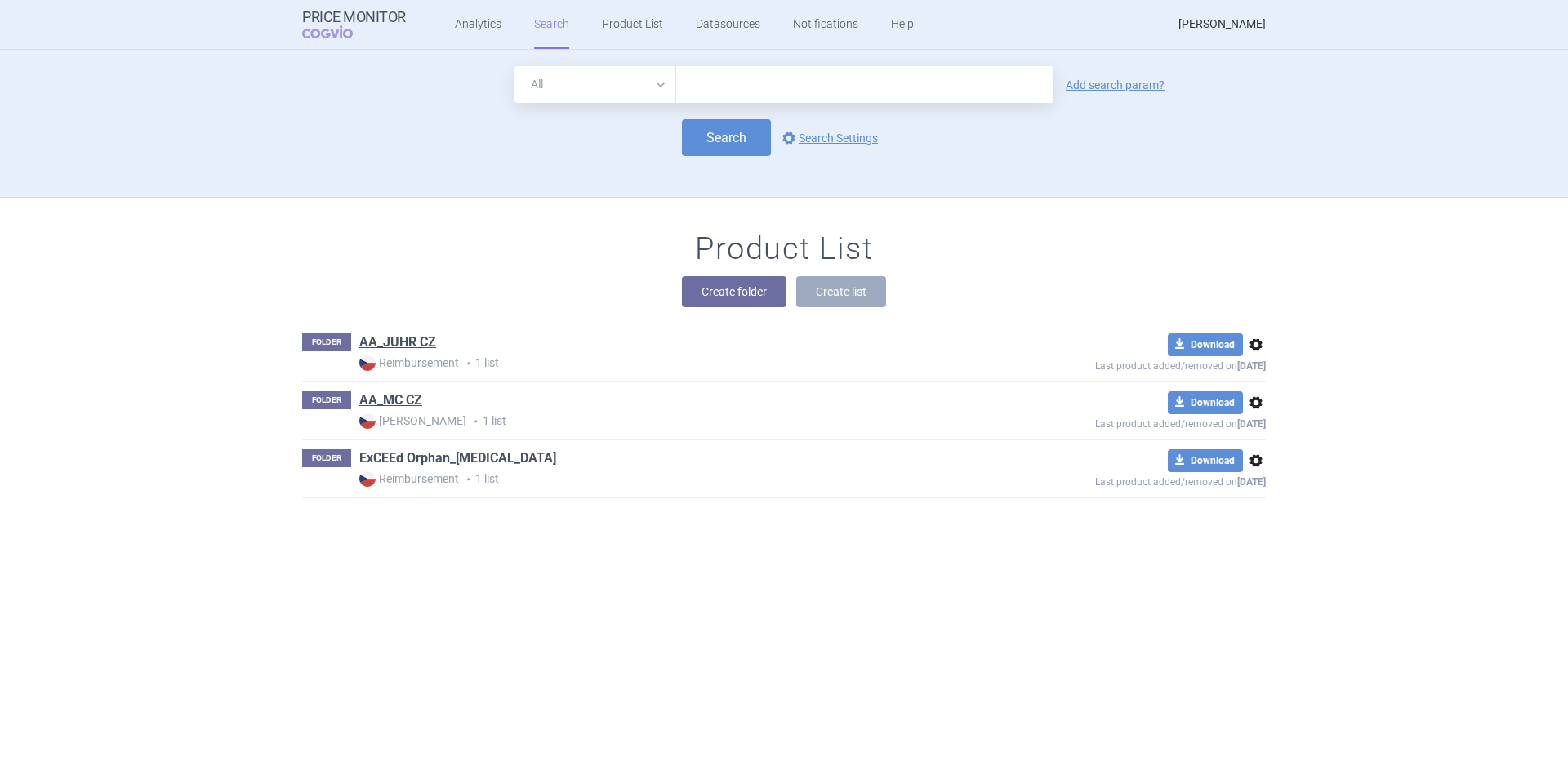
click at [386, 464] on link "ExCEEd Orphan_[MEDICAL_DATA]" at bounding box center [457, 458] width 197 height 18
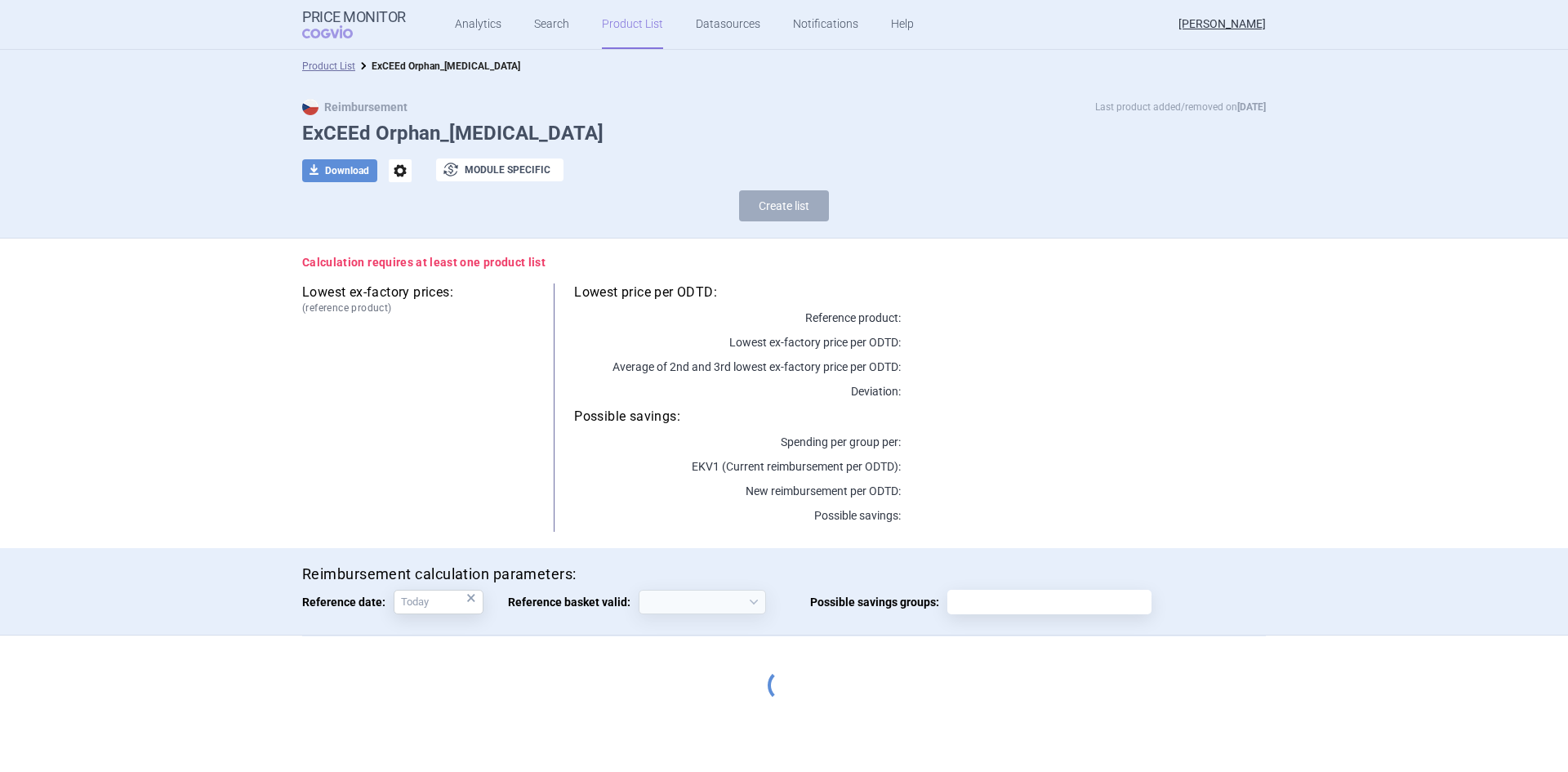
select select "[DATE]"
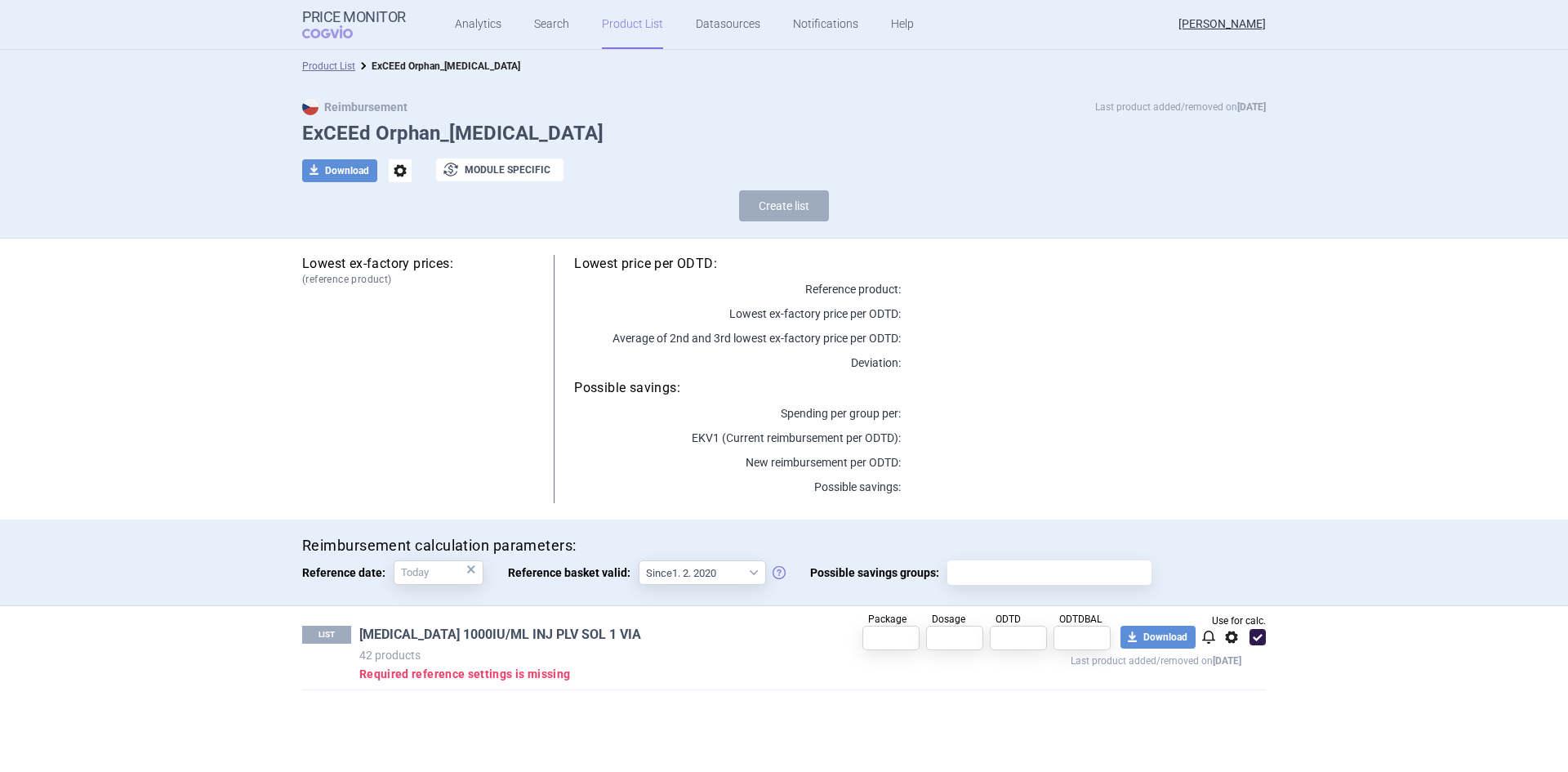
click at [474, 636] on link "[MEDICAL_DATA] 1000IU/ML INJ PLV SOL 1 VIA" at bounding box center [499, 634] width 281 height 18
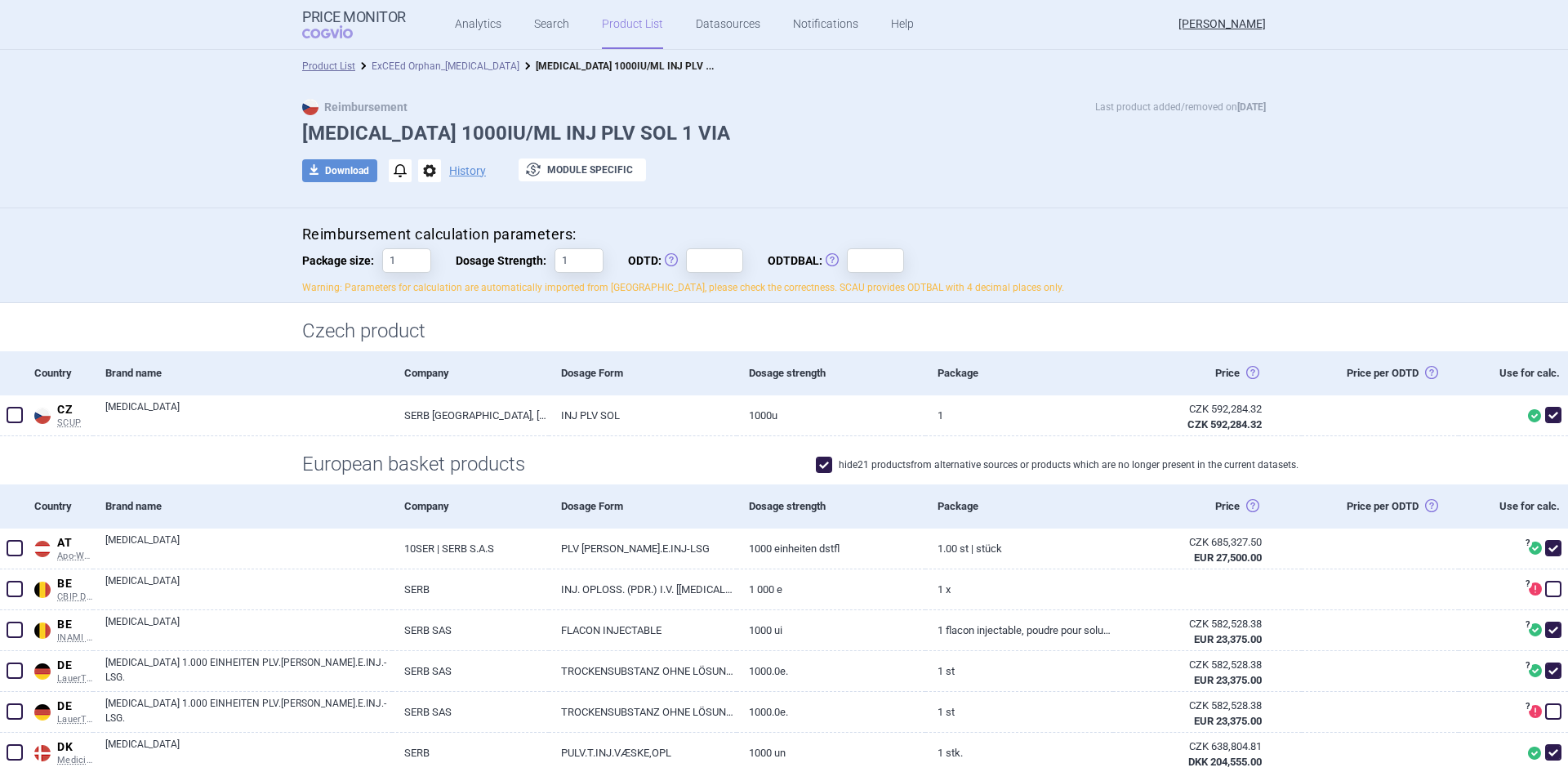
click at [429, 63] on link "ExCEEd Orphan_[MEDICAL_DATA]" at bounding box center [445, 66] width 148 height 11
click at [355, 61] on li "ExCEEd Orphan_[MEDICAL_DATA]" at bounding box center [437, 66] width 164 height 17
click at [337, 65] on link "Product List" at bounding box center [329, 66] width 53 height 11
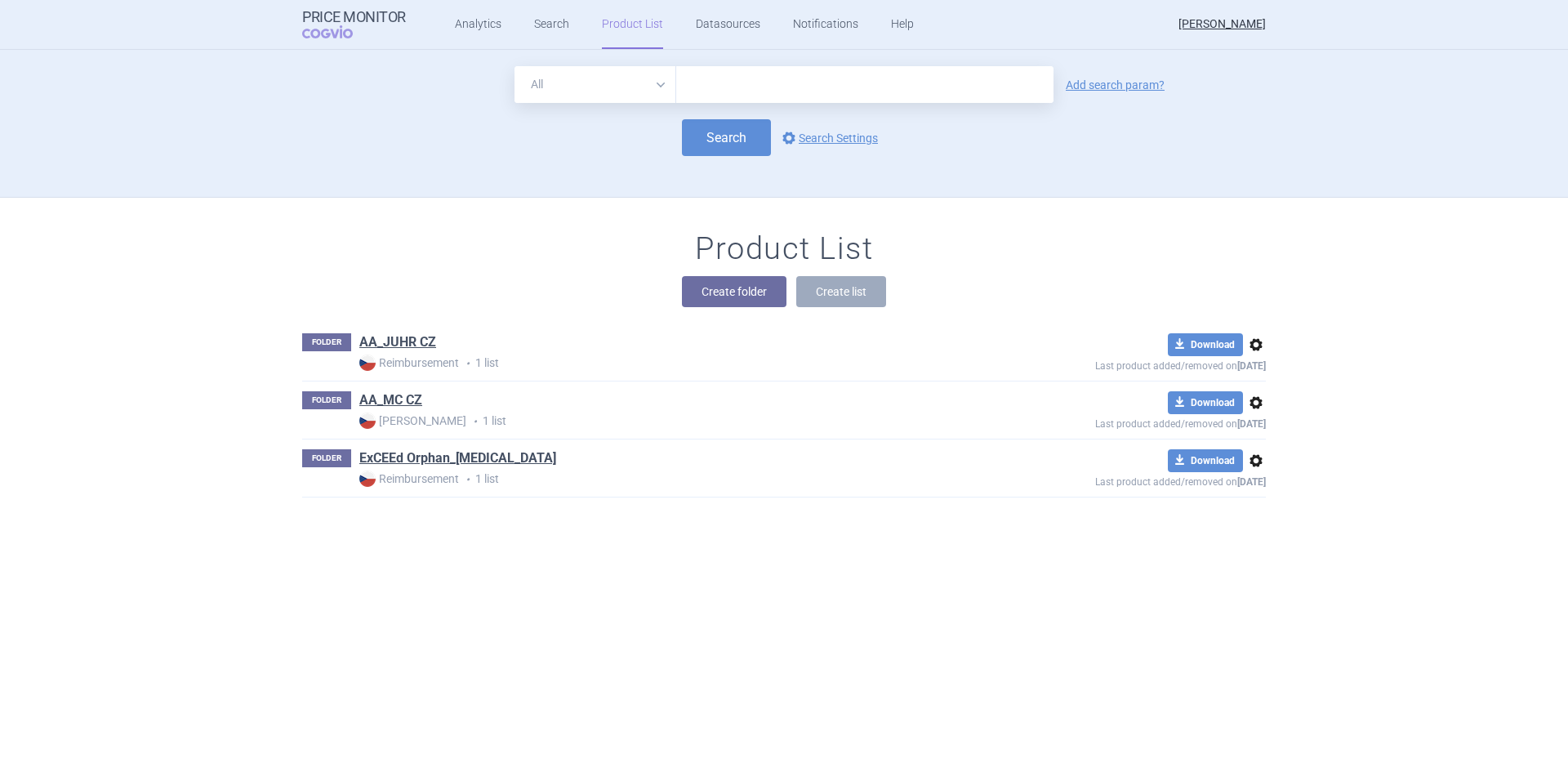
click at [398, 351] on h1 "AA_JUHR CZ" at bounding box center [397, 344] width 77 height 21
click at [389, 334] on link "AA_JUHR CZ" at bounding box center [397, 342] width 77 height 18
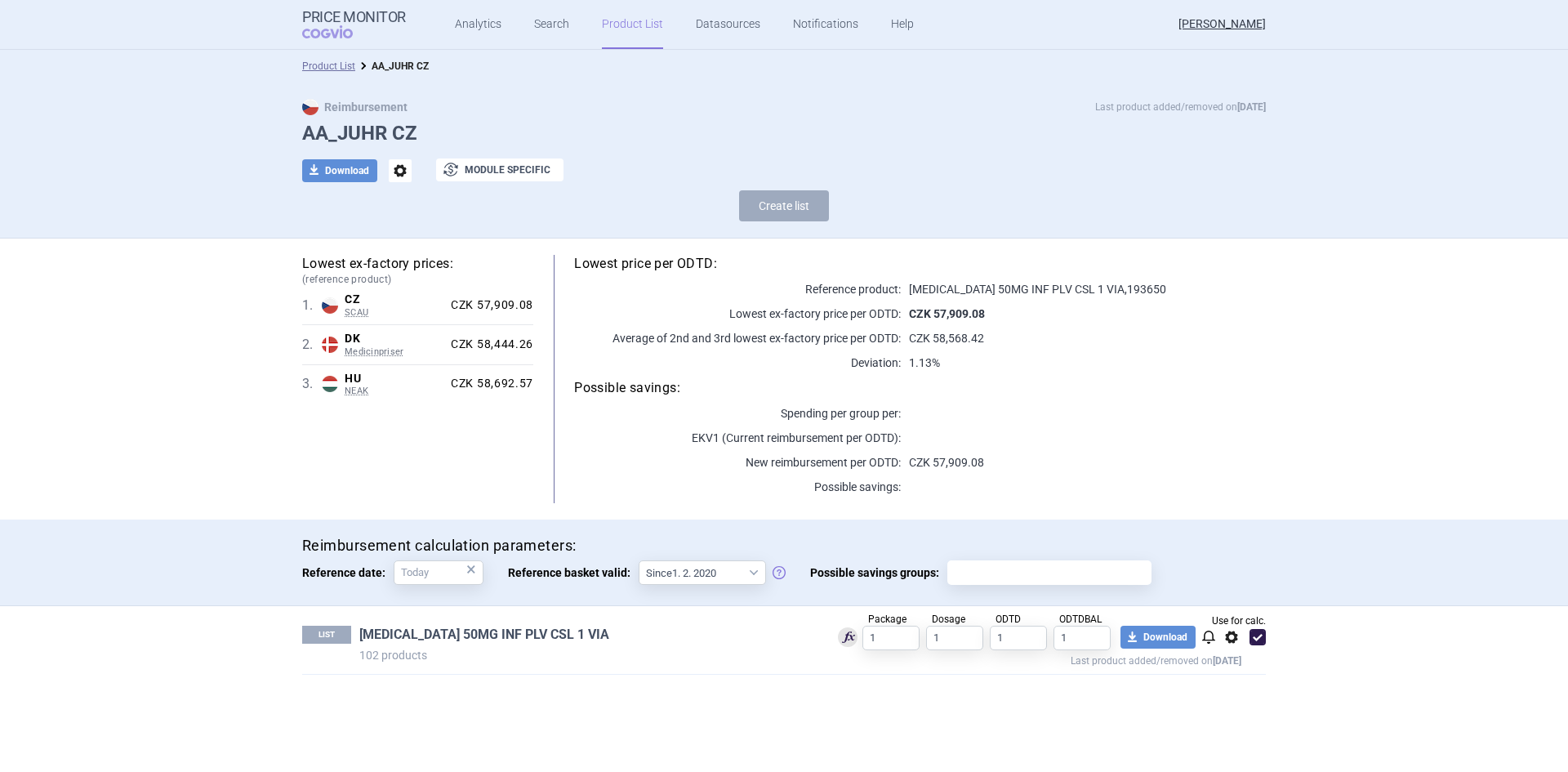
click at [414, 643] on link "[MEDICAL_DATA] 50MG INF PLV CSL 1 VIA" at bounding box center [483, 634] width 250 height 18
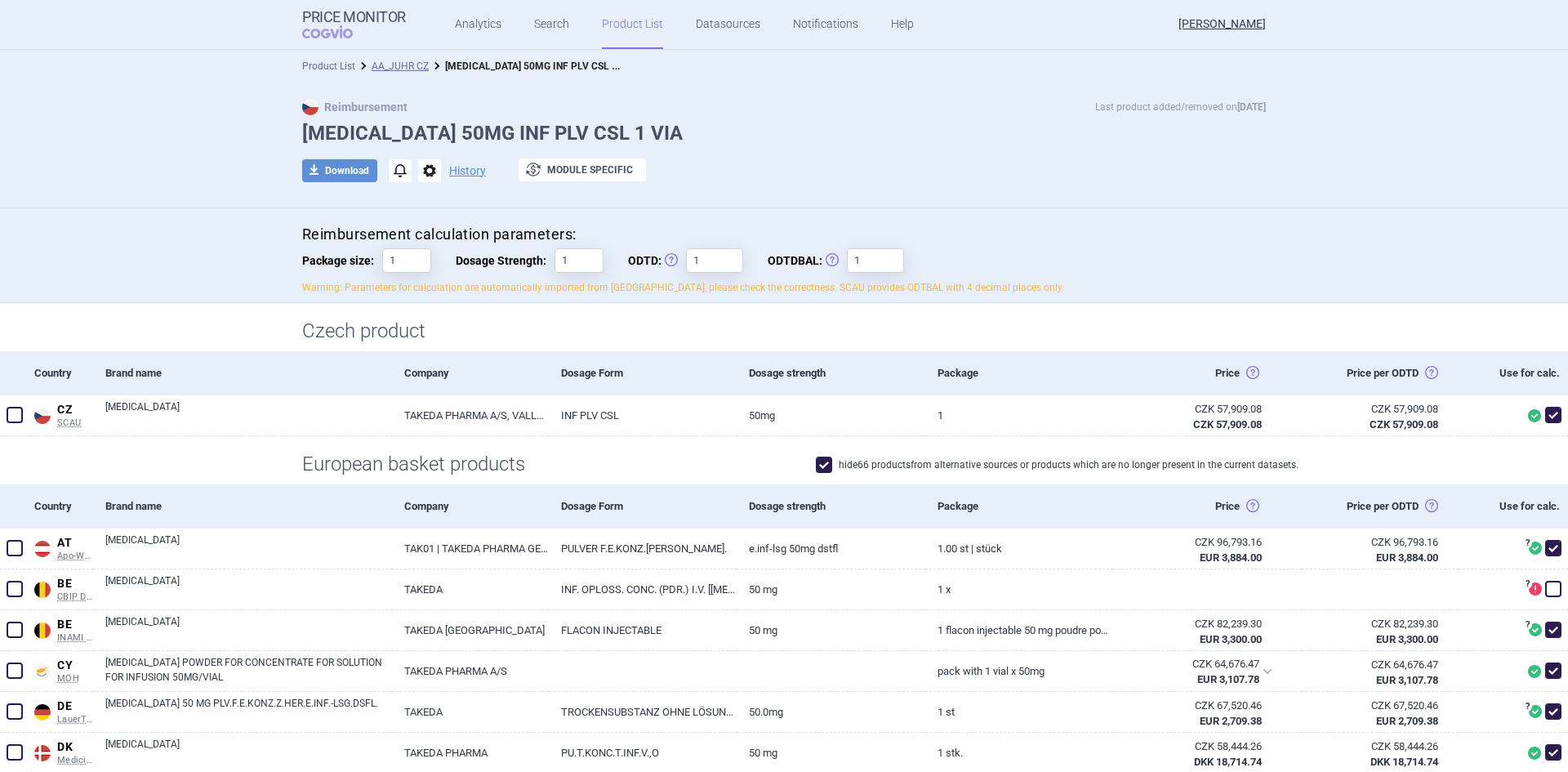
click at [319, 67] on link "Product List" at bounding box center [329, 66] width 53 height 11
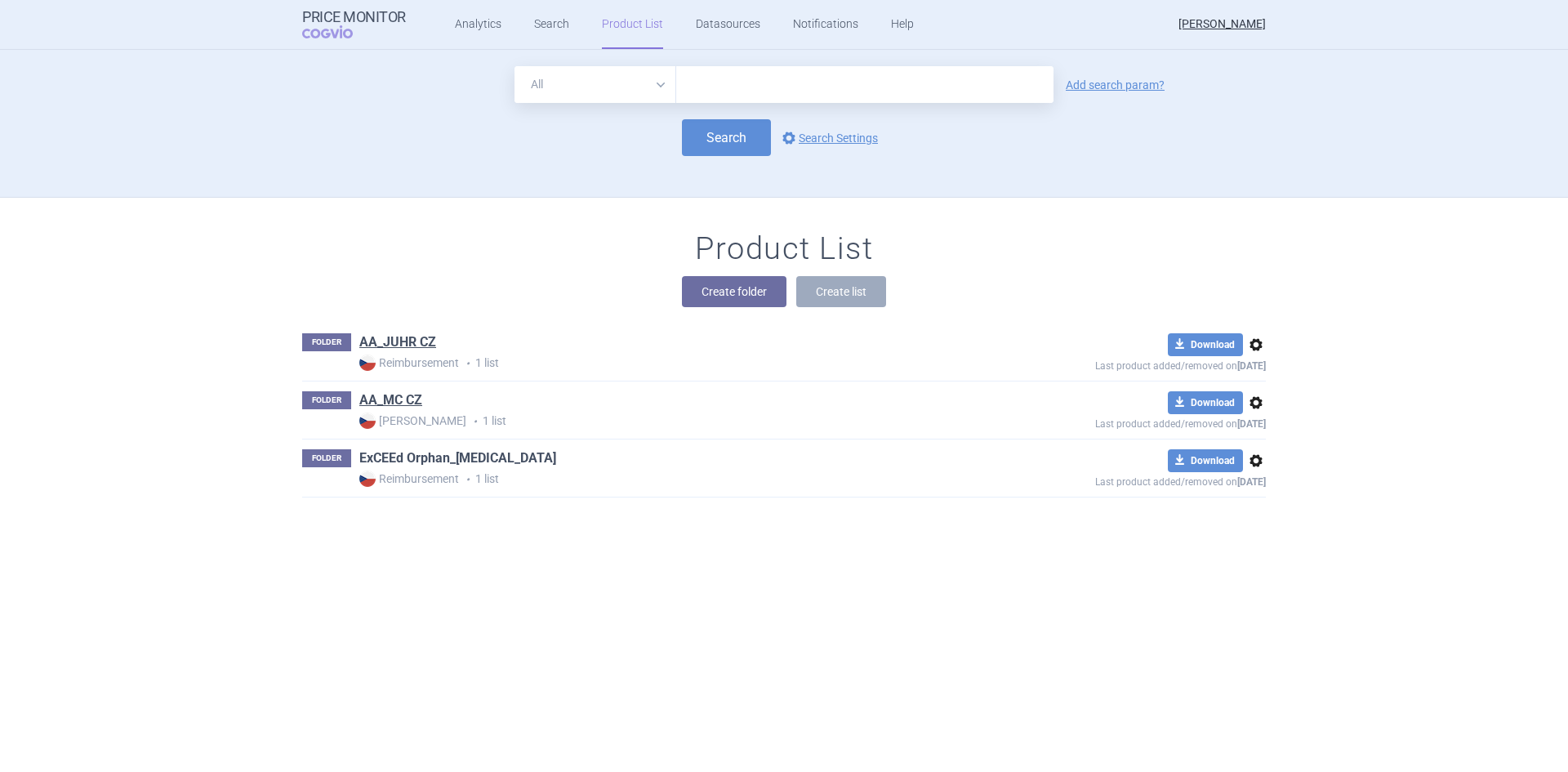
click at [403, 460] on link "ExCEEd Orphan_[MEDICAL_DATA]" at bounding box center [457, 458] width 197 height 18
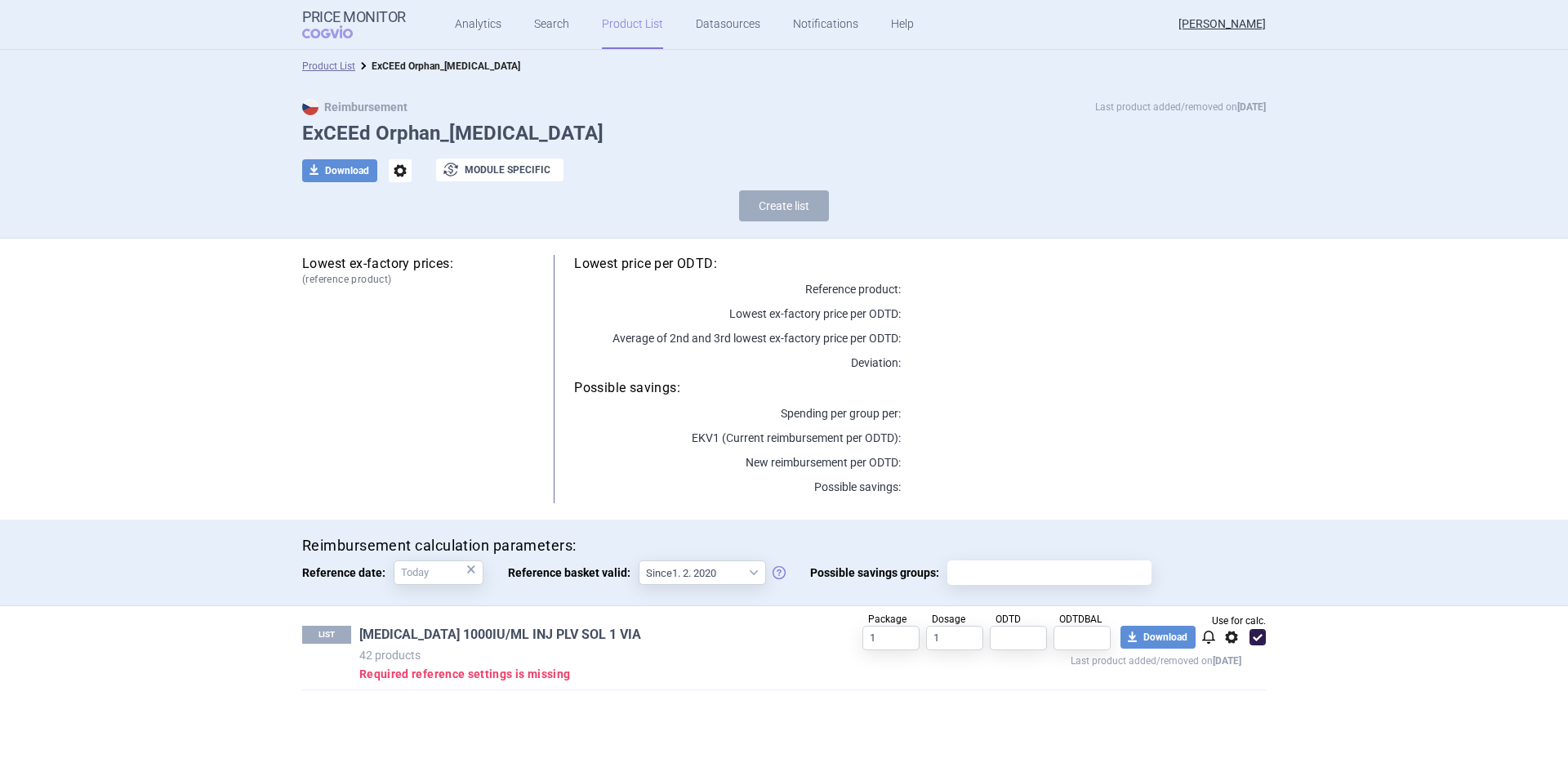
click at [497, 627] on link "[MEDICAL_DATA] 1000IU/ML INJ PLV SOL 1 VIA" at bounding box center [499, 634] width 281 height 18
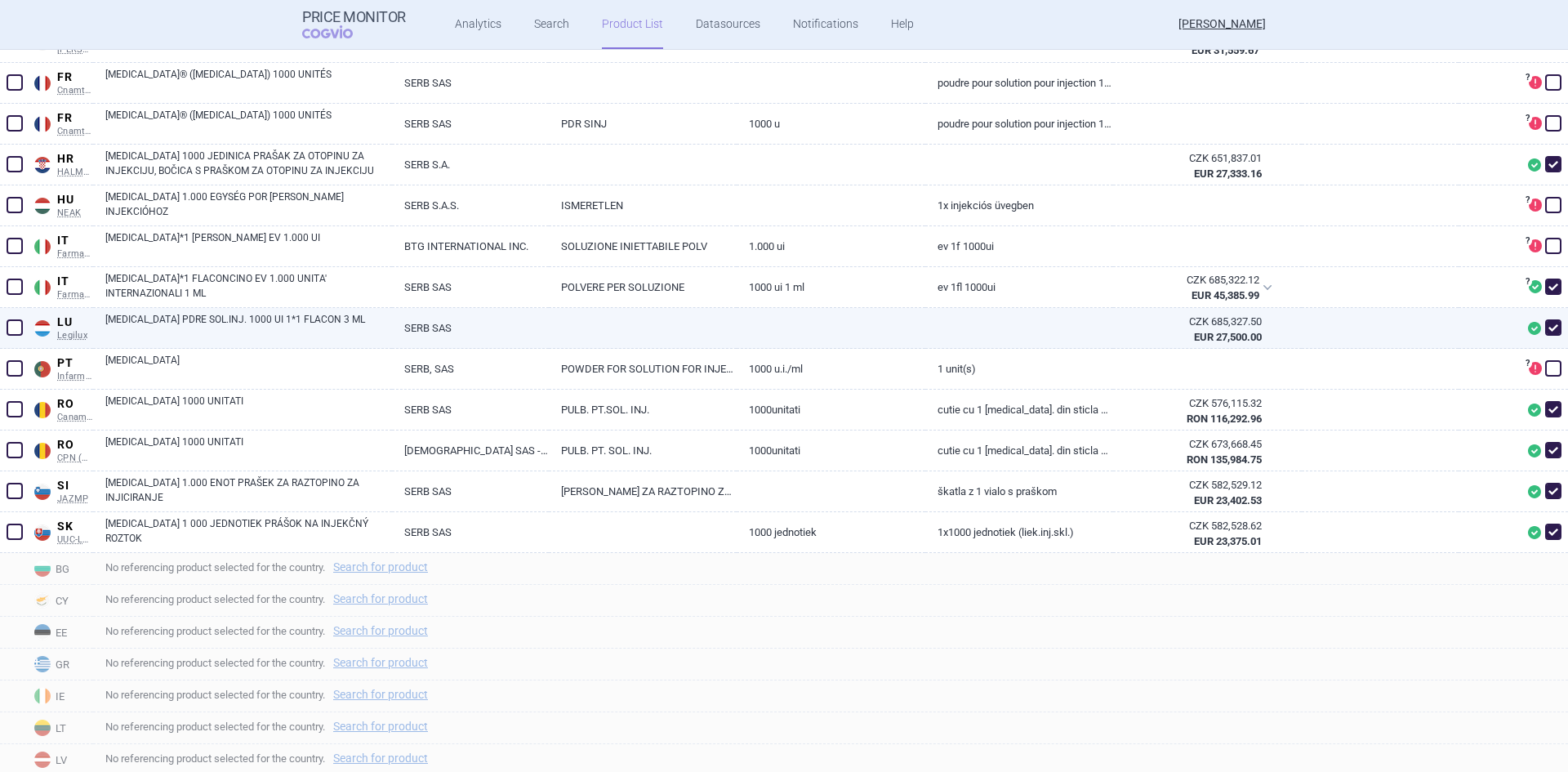
scroll to position [801, 0]
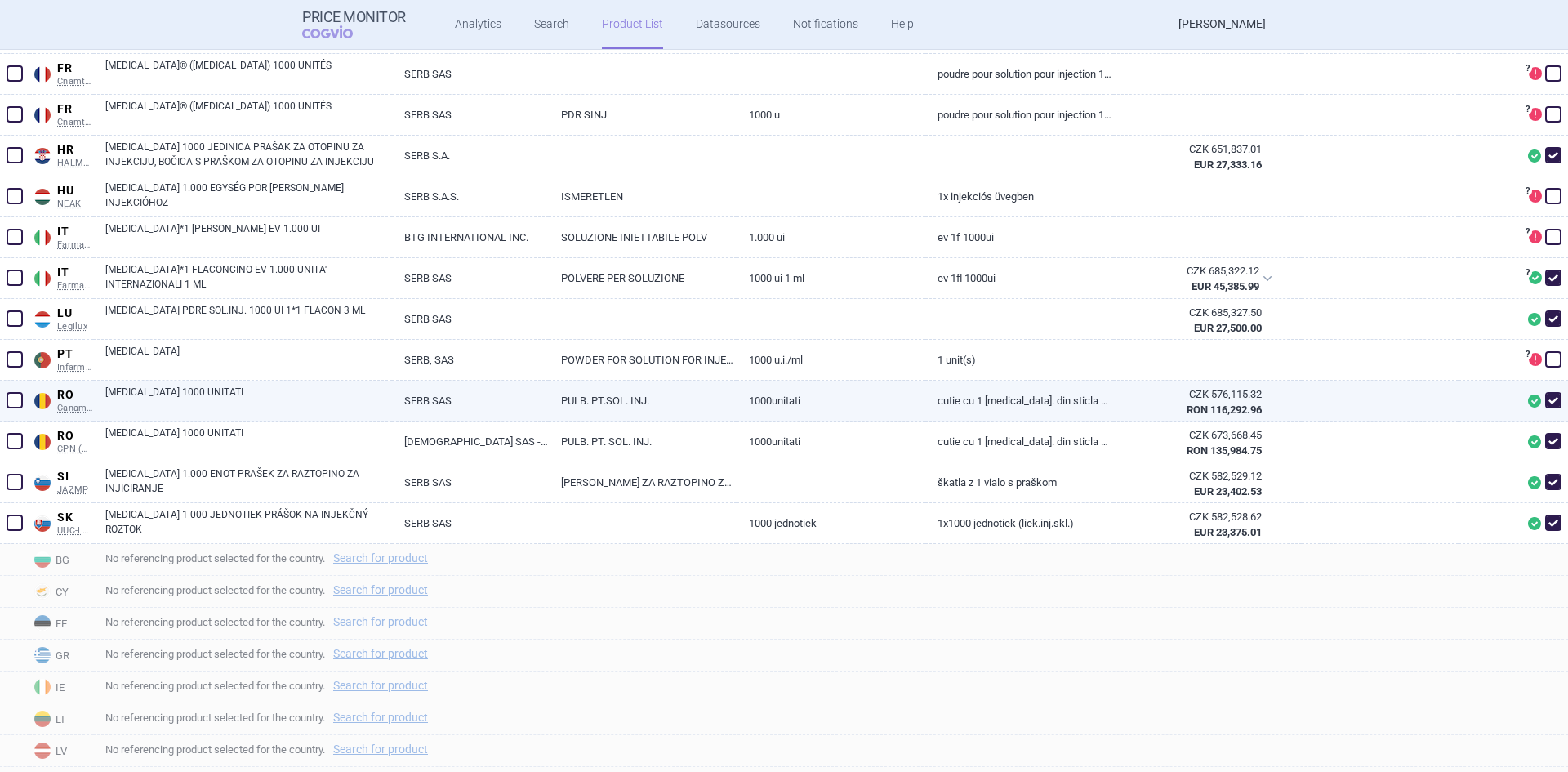
click at [1545, 398] on span at bounding box center [1553, 400] width 17 height 17
checkbox input "false"
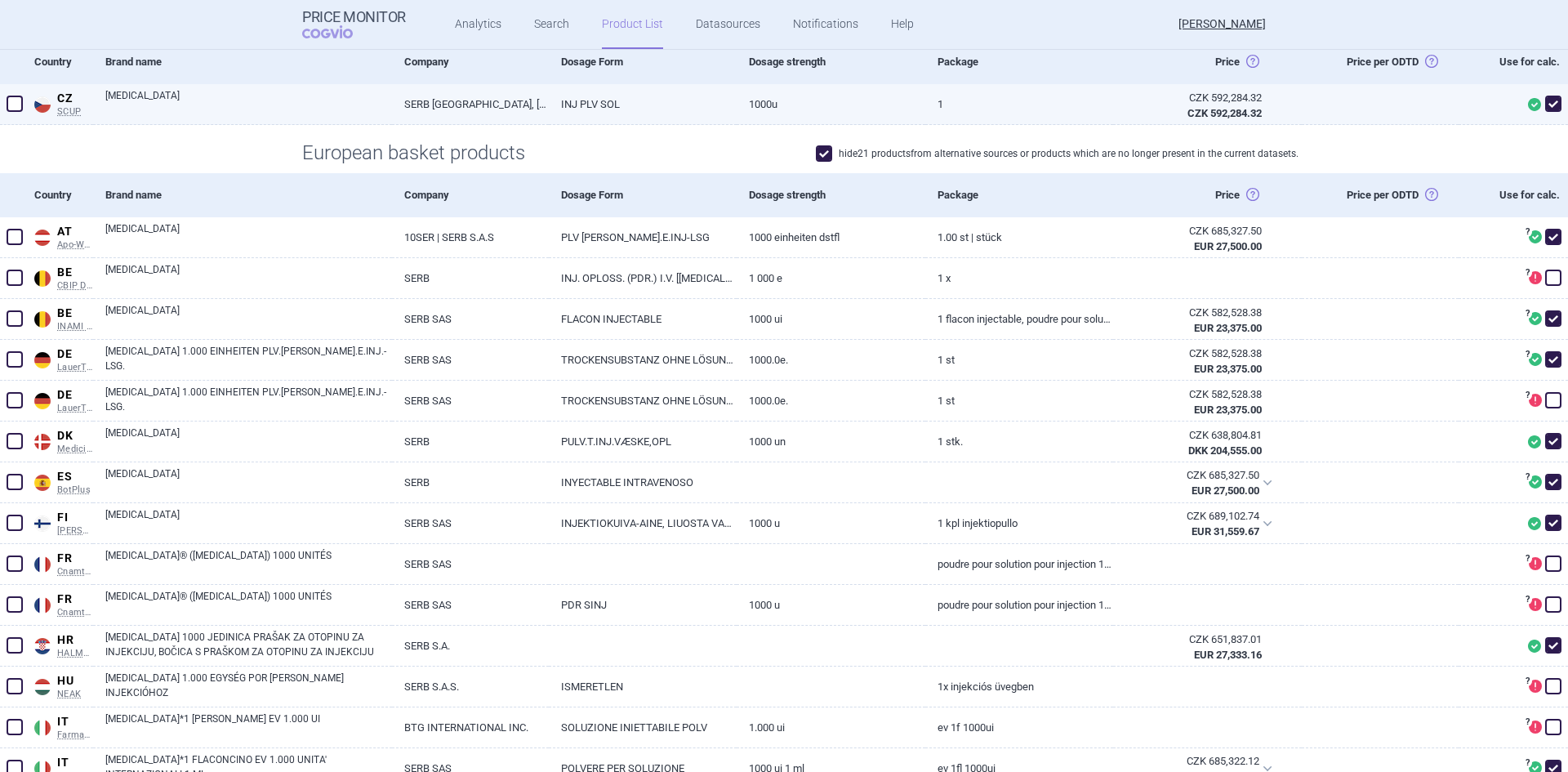
scroll to position [0, 0]
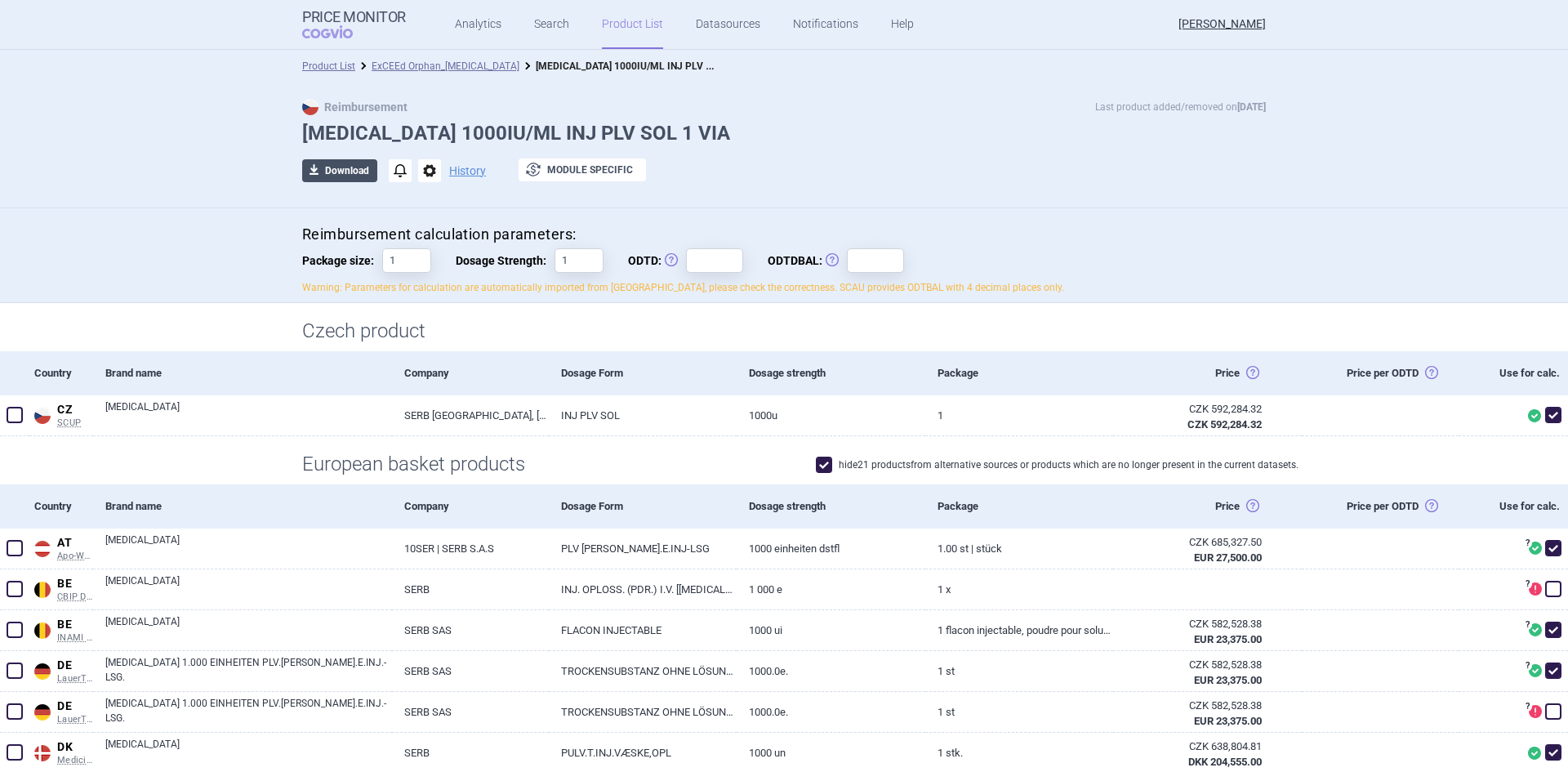
click at [347, 171] on button "download Download" at bounding box center [340, 171] width 75 height 23
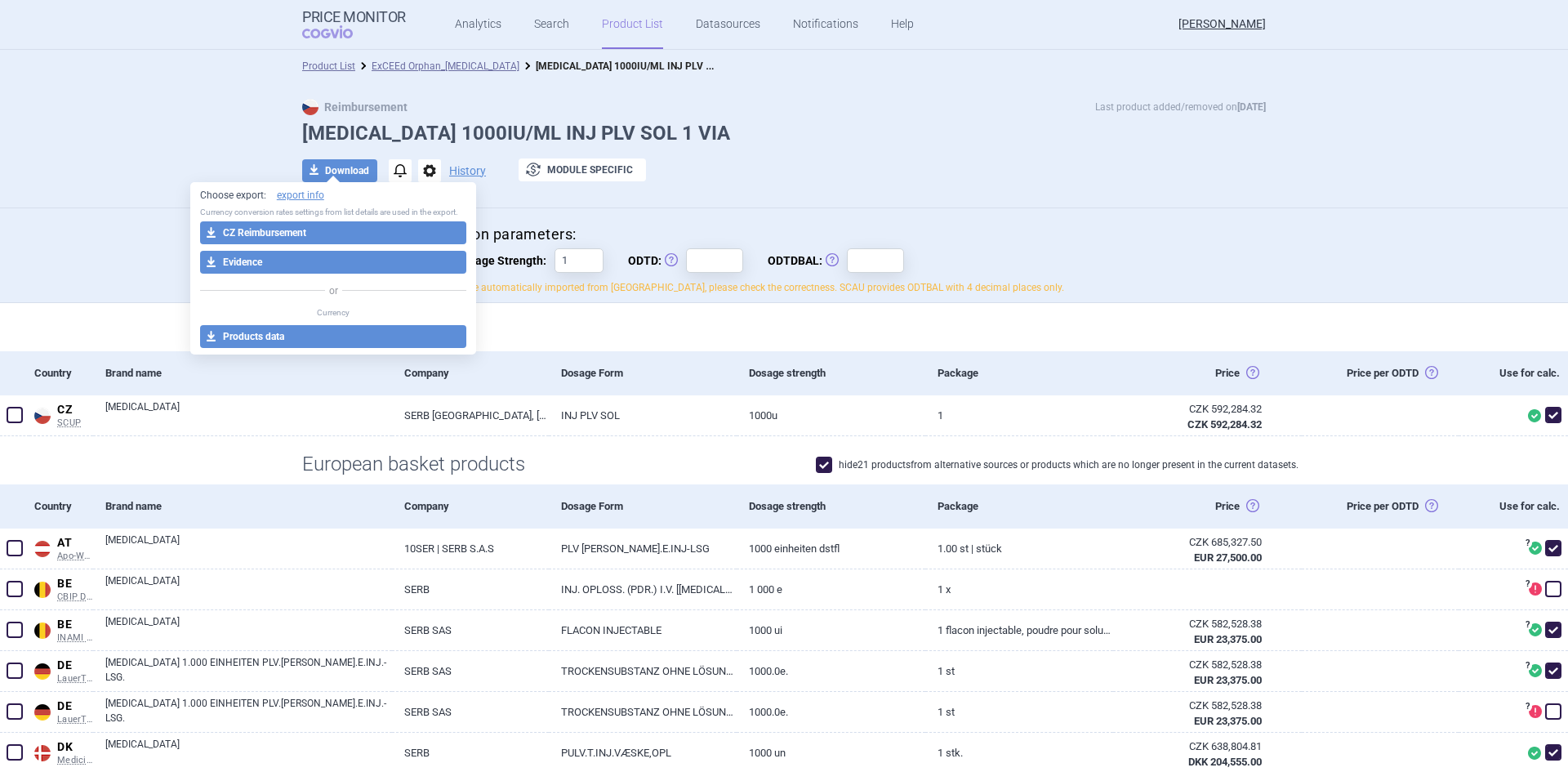
select select "EUR"
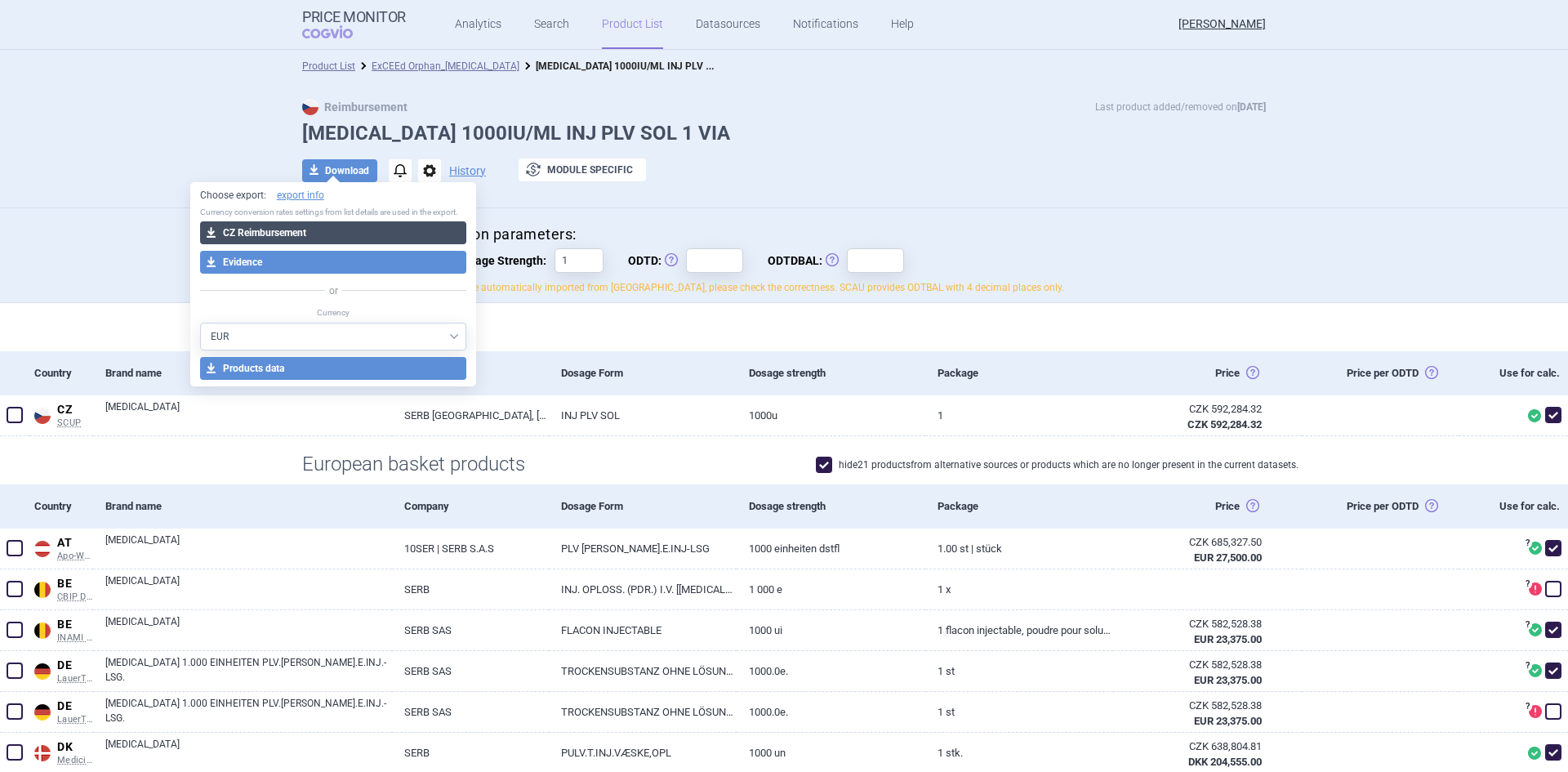
click at [257, 227] on button "download CZ Reimbursement" at bounding box center [333, 233] width 267 height 23
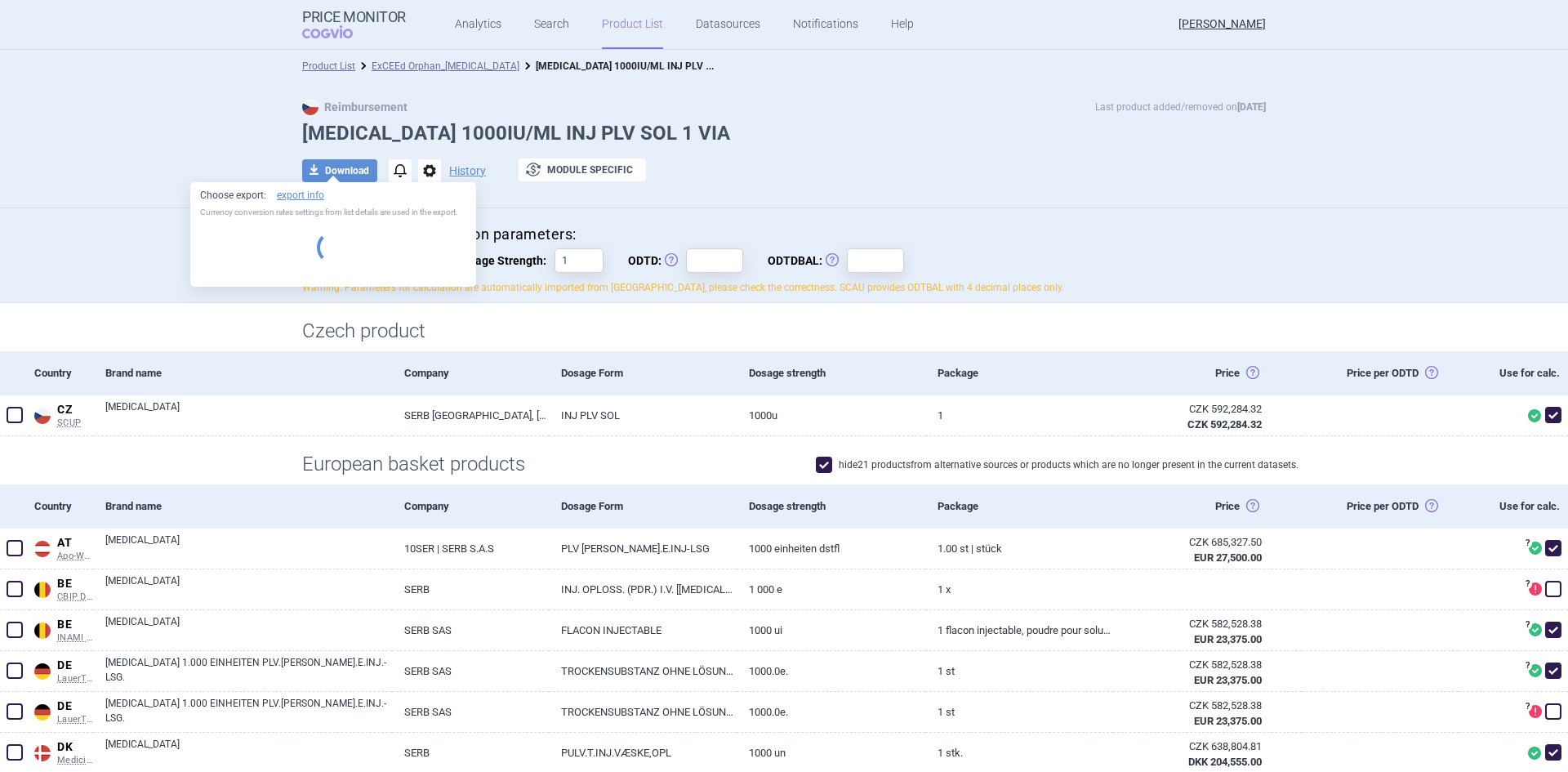
select select "EUR"
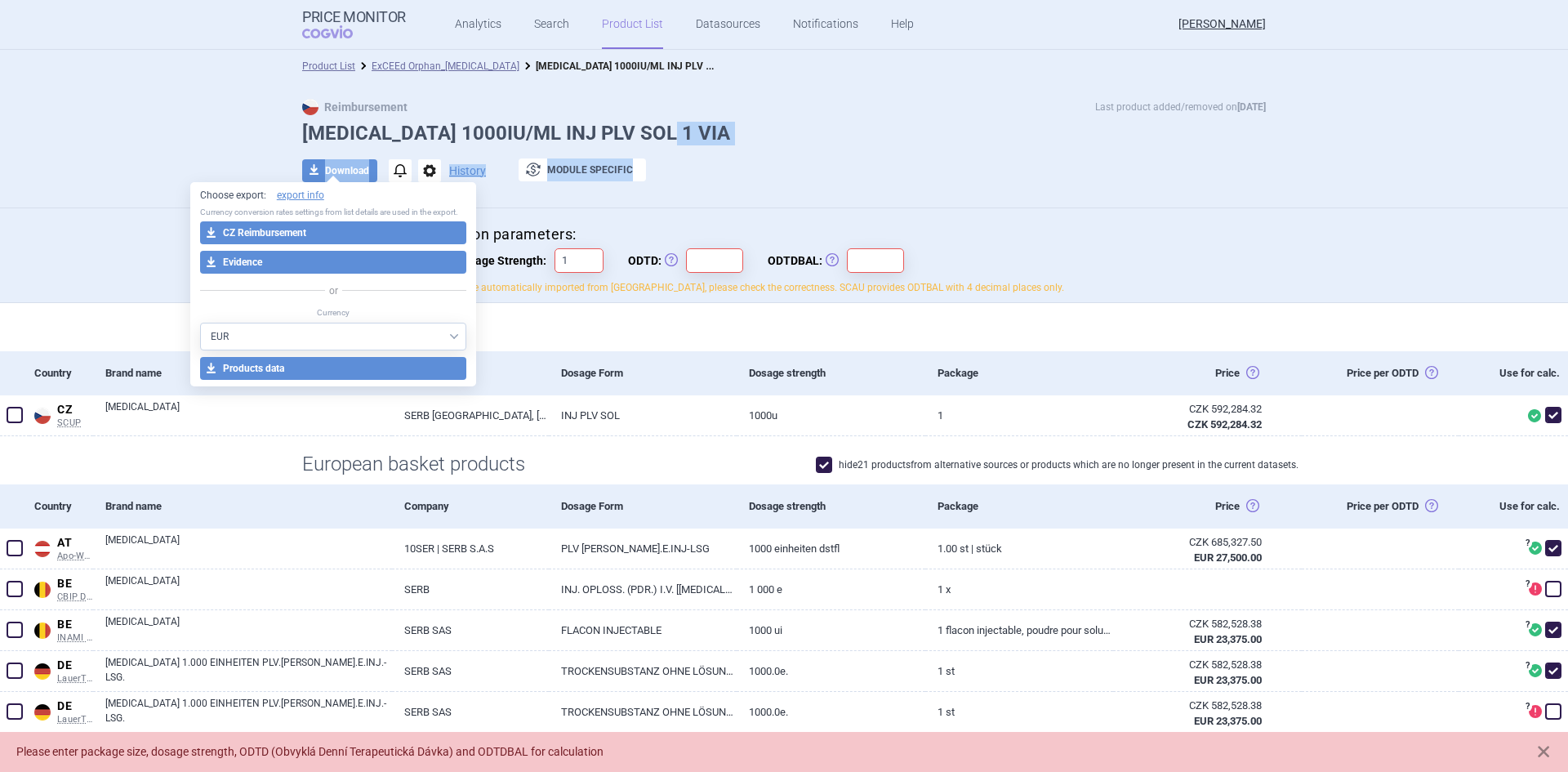
click at [1053, 146] on div "Reimbursement Last product added/removed on [DATE] [MEDICAL_DATA] 1000IU/ML INJ…" at bounding box center [784, 149] width 1029 height 101
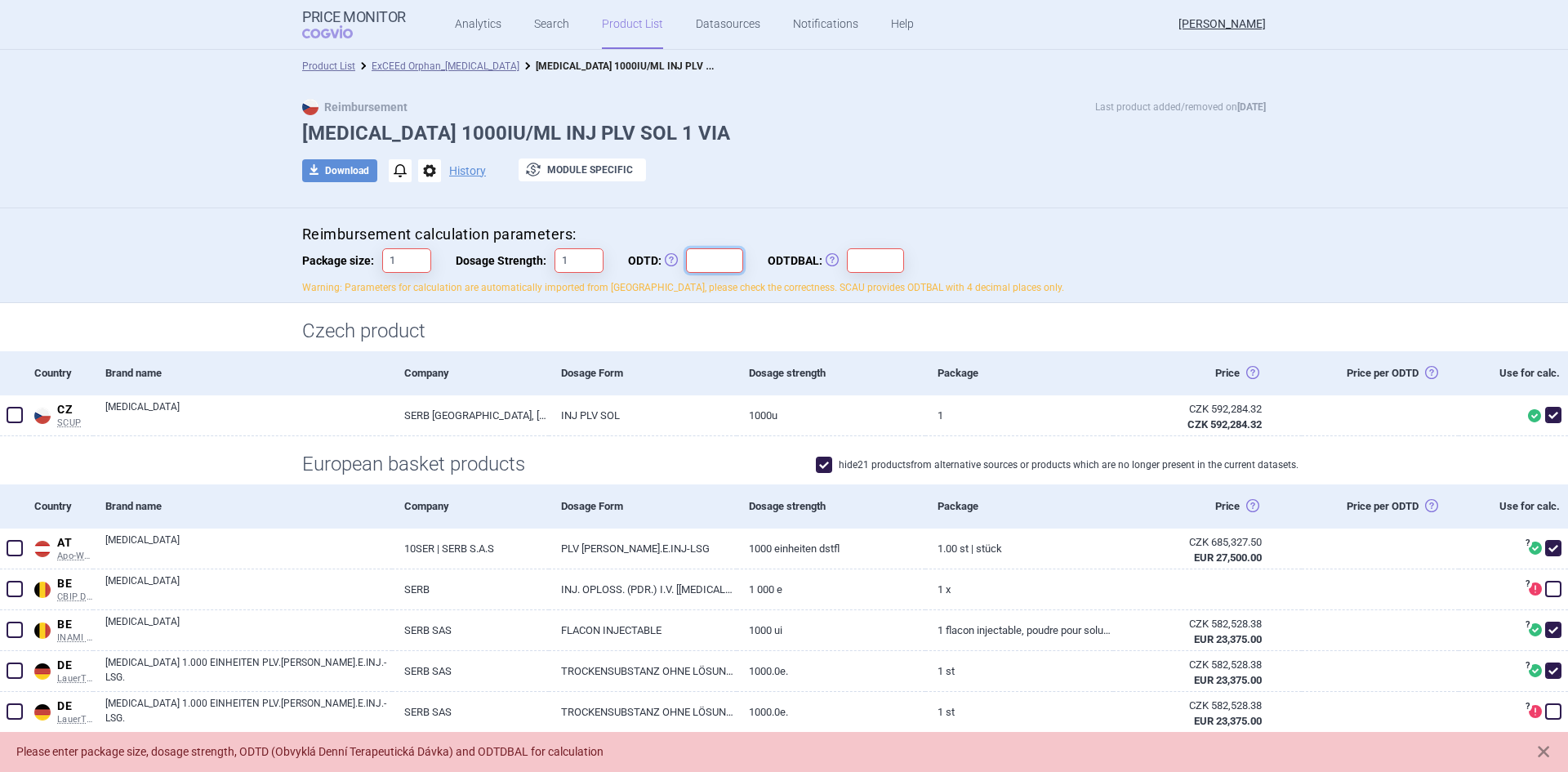
click at [691, 268] on input "ODTD: Obvyklá Denní Terapeutická Dávka" at bounding box center [714, 261] width 57 height 25
type input "1"
click at [857, 279] on div "Reimbursement calculation parameters: Package size: 1 Dosage Strength: 1 ODTD: …" at bounding box center [784, 260] width 964 height 71
click at [860, 270] on input "ODTDBAL: Obvyklá Denní Terapeutická Dávka Balení" at bounding box center [875, 261] width 57 height 25
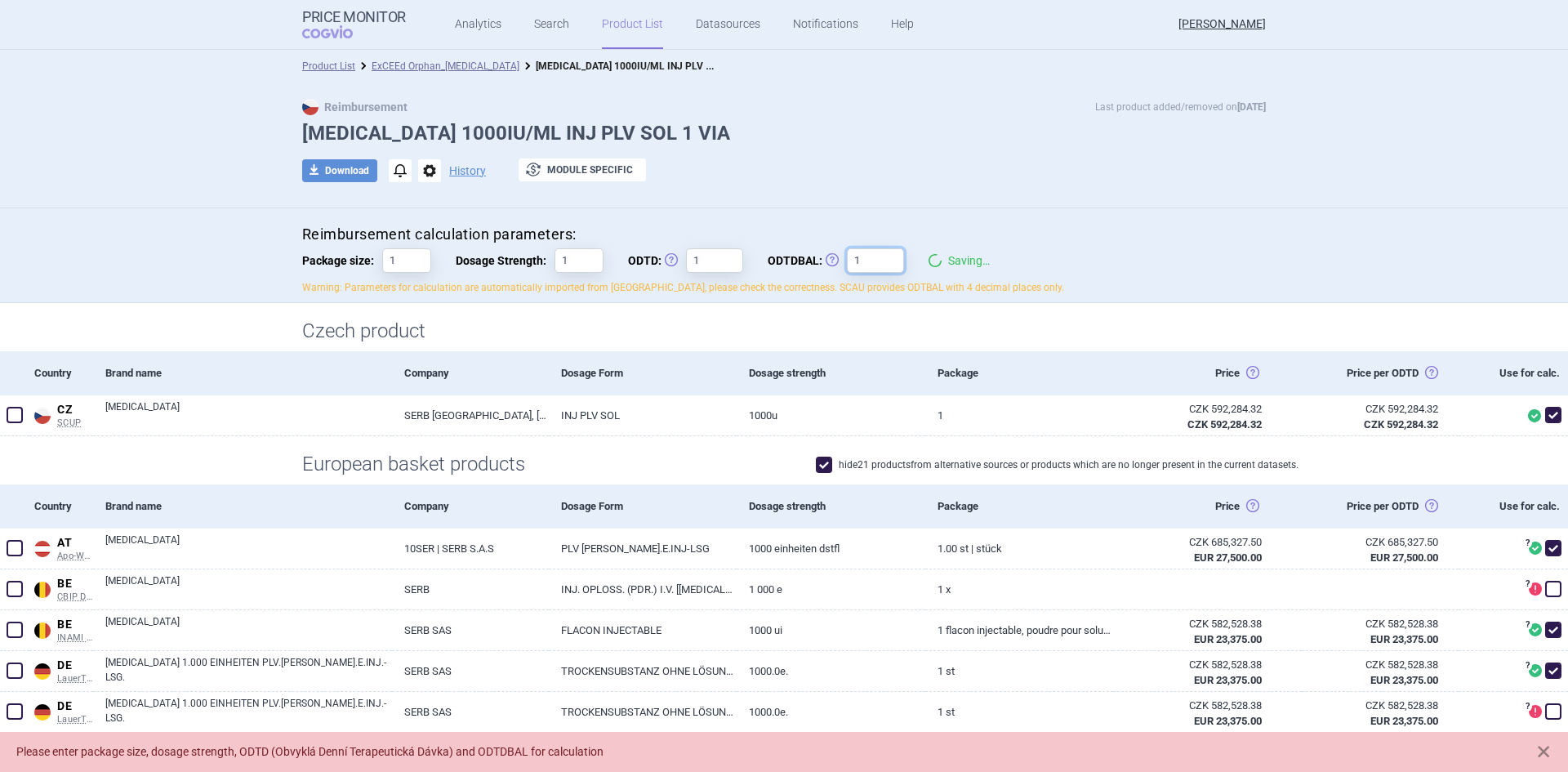
type input "1"
click at [567, 255] on input "1" at bounding box center [579, 261] width 49 height 25
type input "1000"
click at [750, 190] on div "Reimbursement Last product added/removed on [DATE] [MEDICAL_DATA] 1000IU/ML INJ…" at bounding box center [784, 149] width 1029 height 101
drag, startPoint x: 695, startPoint y: 261, endPoint x: 667, endPoint y: 256, distance: 28.4
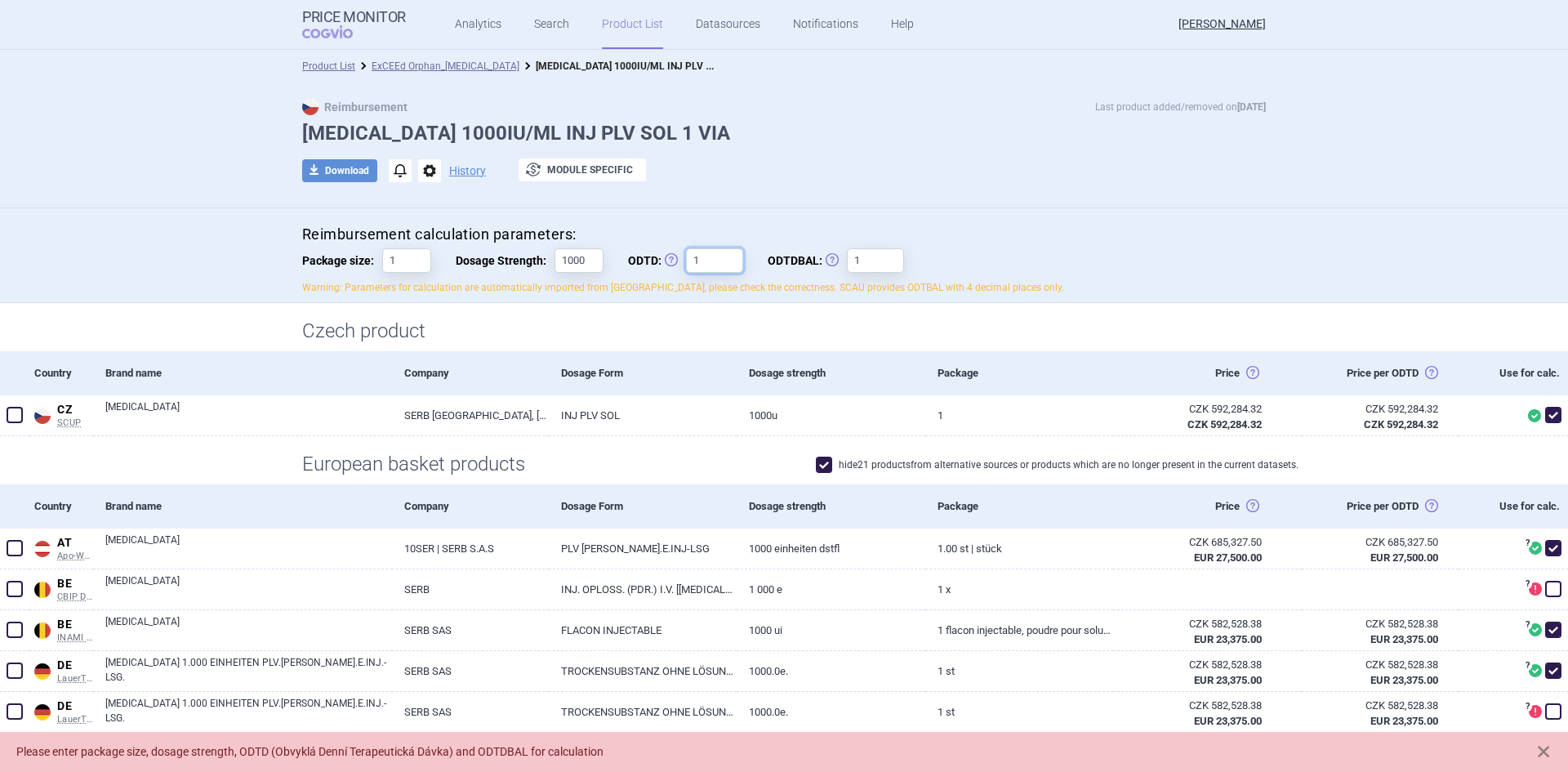
click at [667, 256] on label "ODTD: Obvyklá Denní Terapeutická Dávka 1" at bounding box center [685, 261] width 116 height 25
type input "3804,5"
click at [865, 250] on input "1" at bounding box center [875, 261] width 57 height 25
drag, startPoint x: 855, startPoint y: 264, endPoint x: 833, endPoint y: 259, distance: 22.6
click at [833, 259] on label "ODTDBAL: Obvyklá Denní Terapeutická Dávka Balení 1" at bounding box center [835, 261] width 137 height 25
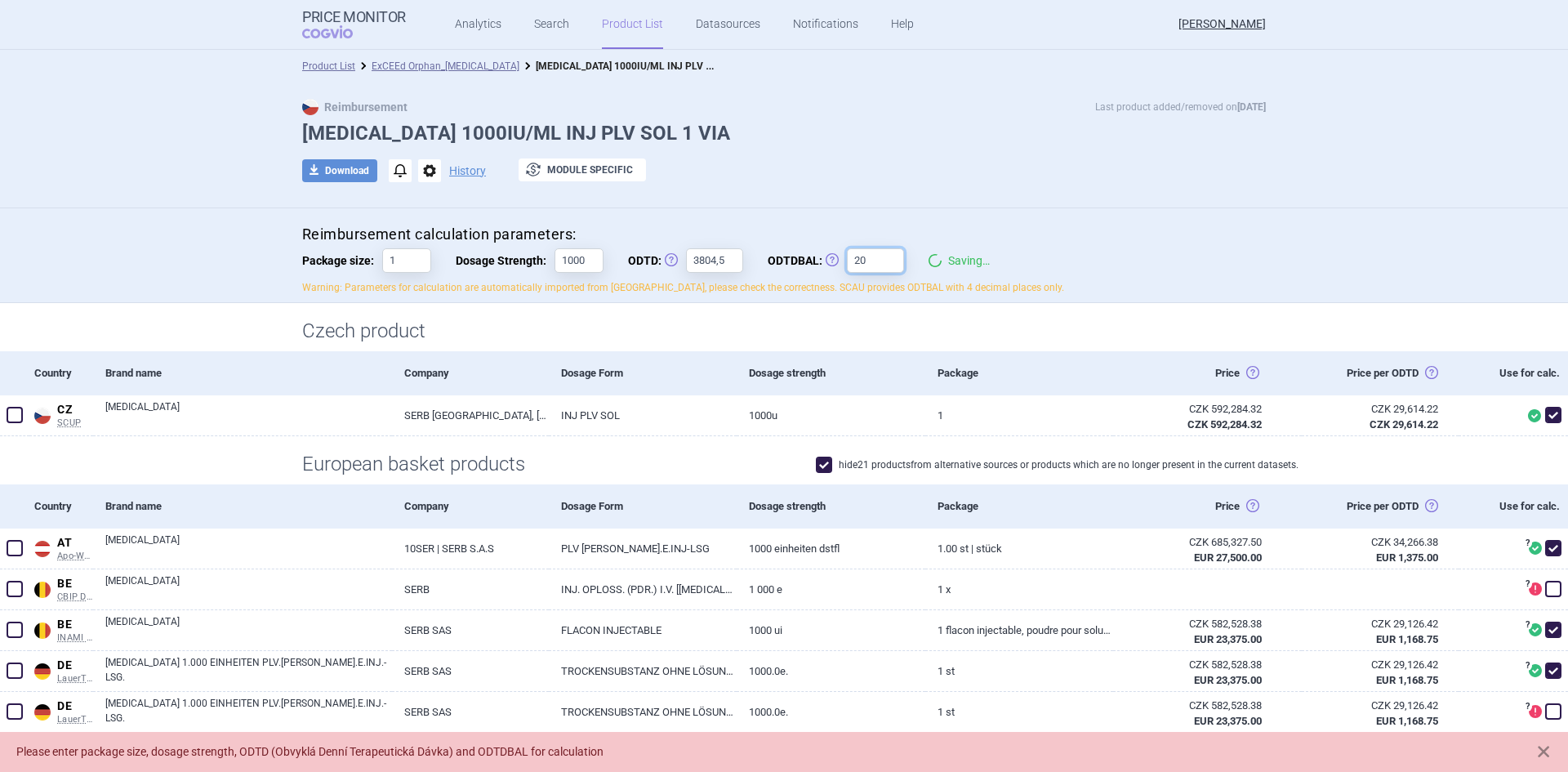
type input "20"
click at [1130, 202] on div "Reimbursement Last product added/removed on [DATE] [MEDICAL_DATA] 1000IU/ML INJ…" at bounding box center [784, 146] width 1568 height 126
click at [344, 168] on button "download Download" at bounding box center [340, 171] width 75 height 23
select select "EUR"
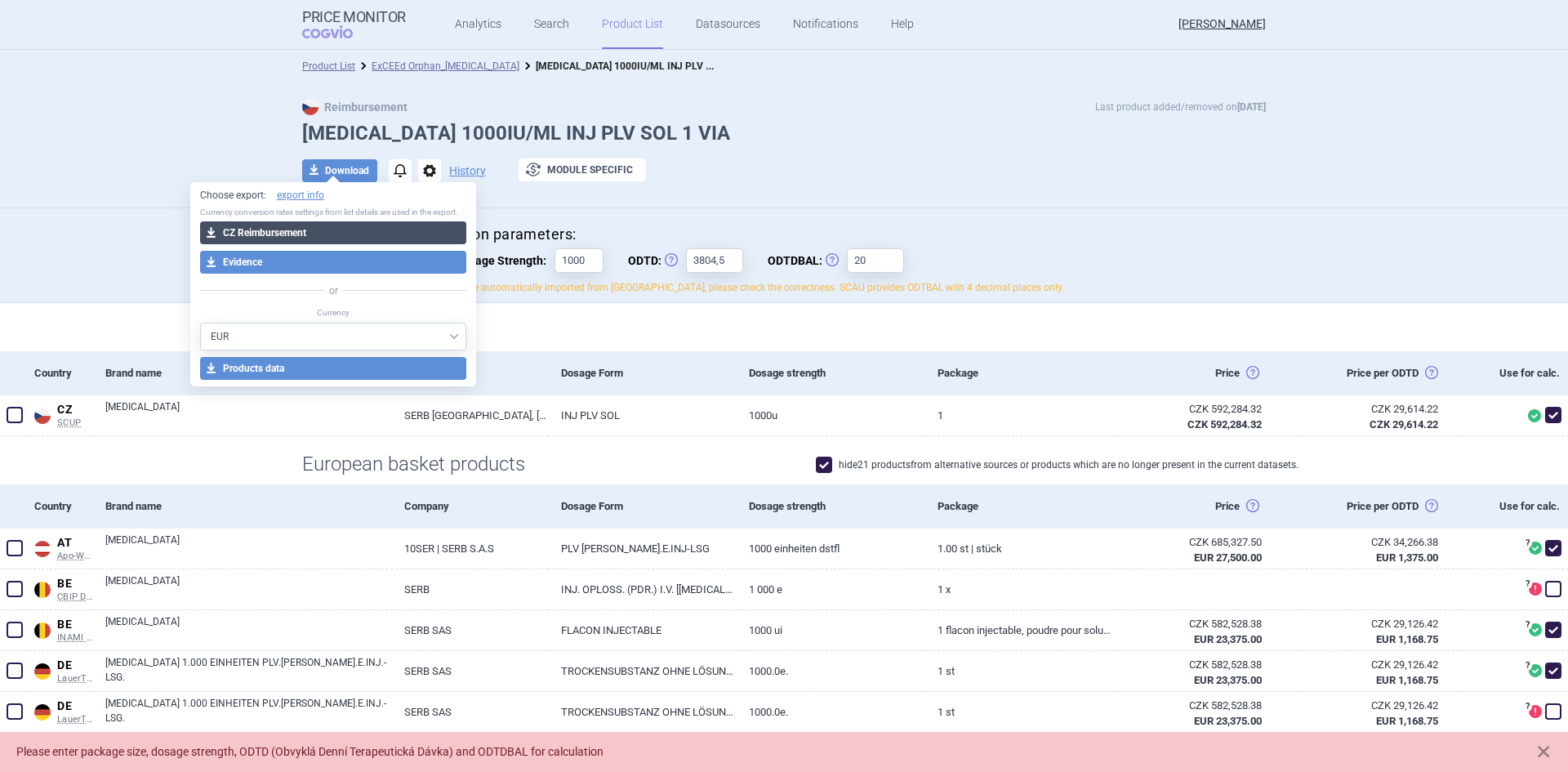
click at [304, 236] on button "download CZ Reimbursement" at bounding box center [333, 233] width 267 height 23
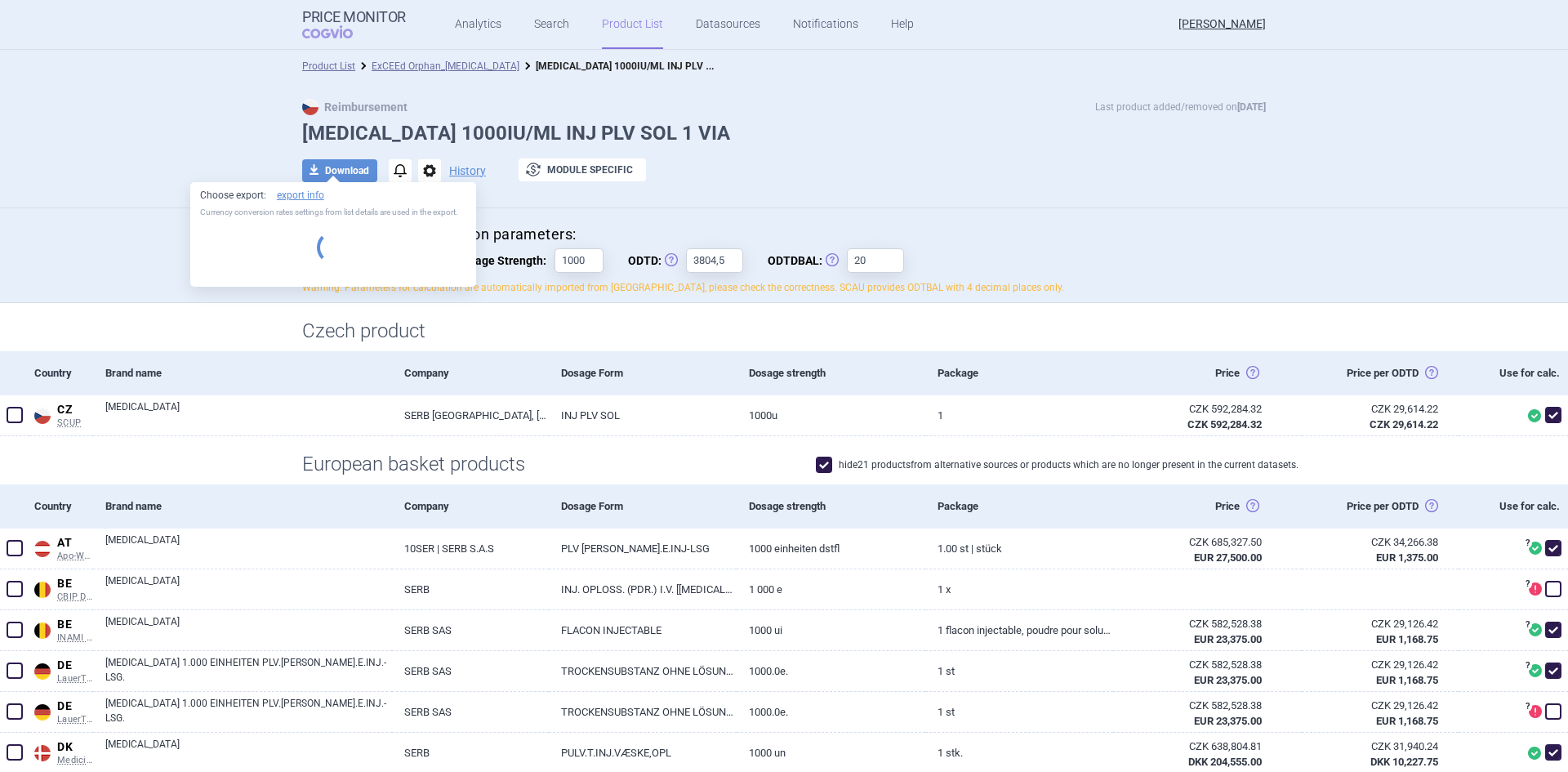
select select "EUR"
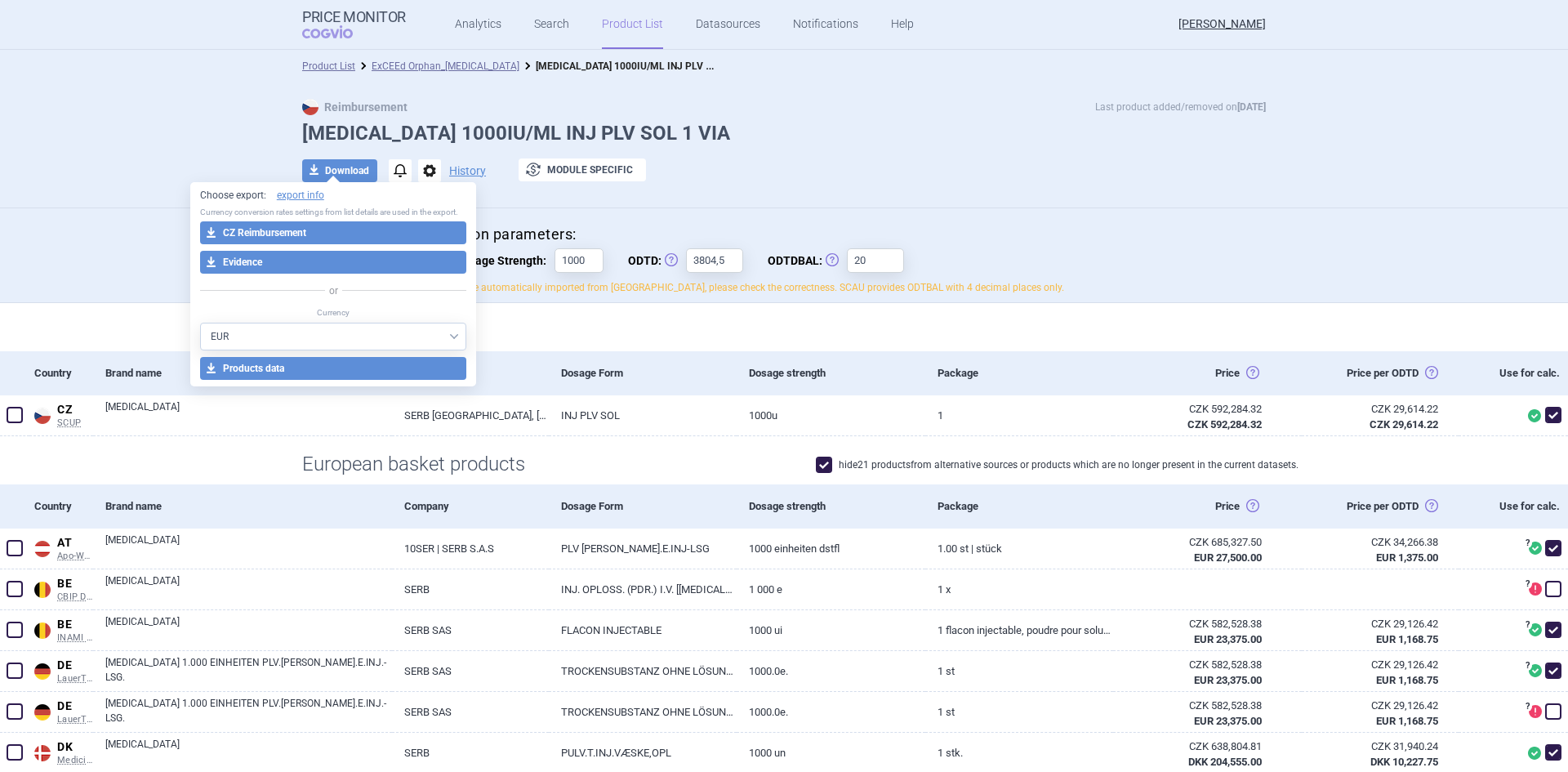
click at [691, 210] on div "Reimbursement calculation parameters: Package size: 1 Dosage Strength: 1000 ODT…" at bounding box center [784, 256] width 1568 height 95
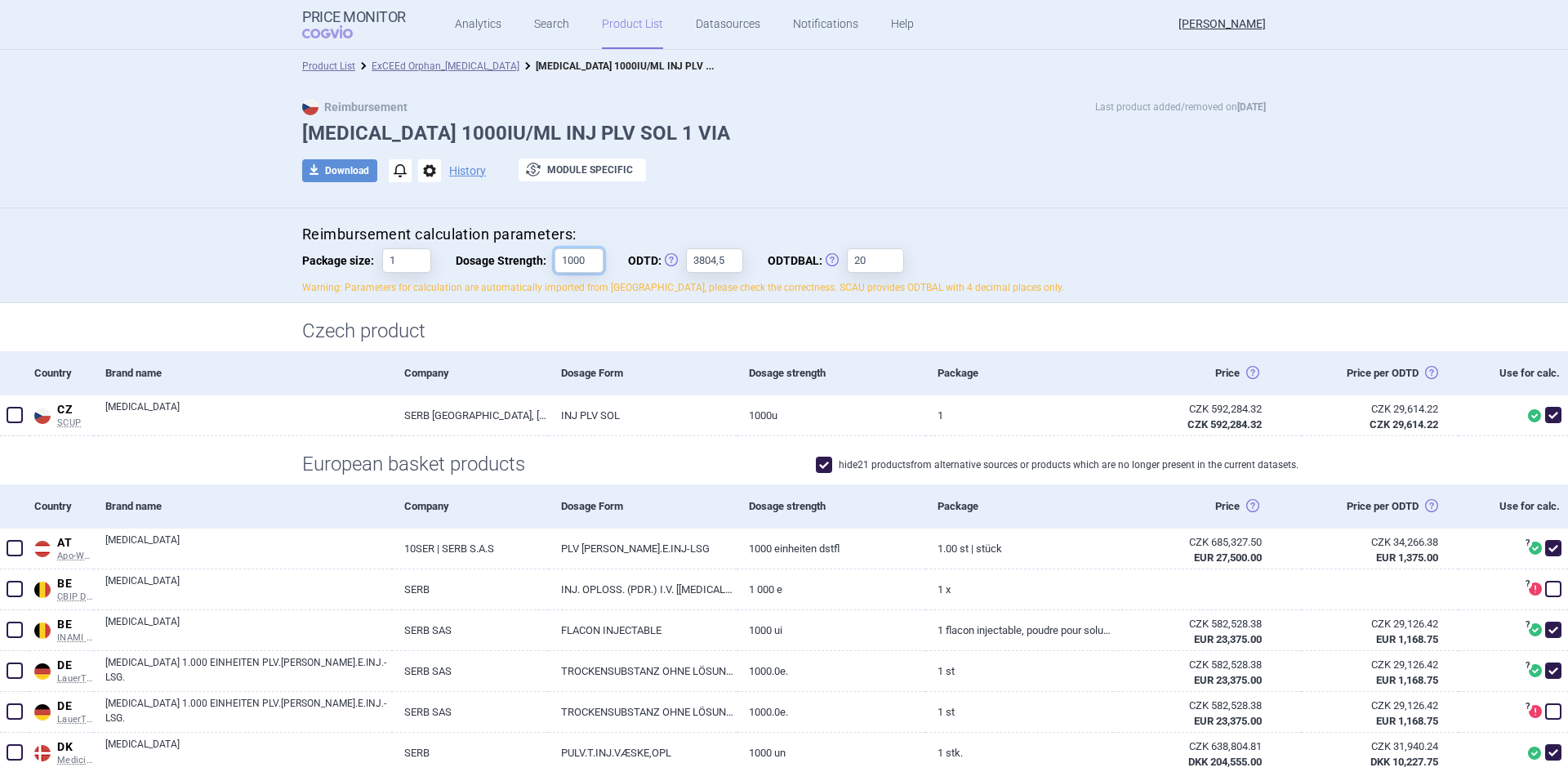
drag, startPoint x: 579, startPoint y: 259, endPoint x: 544, endPoint y: 249, distance: 36.4
click at [544, 249] on label "Dosage Strength: 1000" at bounding box center [530, 261] width 148 height 25
type input "1"
drag, startPoint x: 746, startPoint y: 258, endPoint x: 713, endPoint y: 253, distance: 33.4
click at [713, 253] on div "Reimbursement calculation parameters: Package size: 1 Dosage Strength: 1 ODTD: …" at bounding box center [784, 260] width 964 height 71
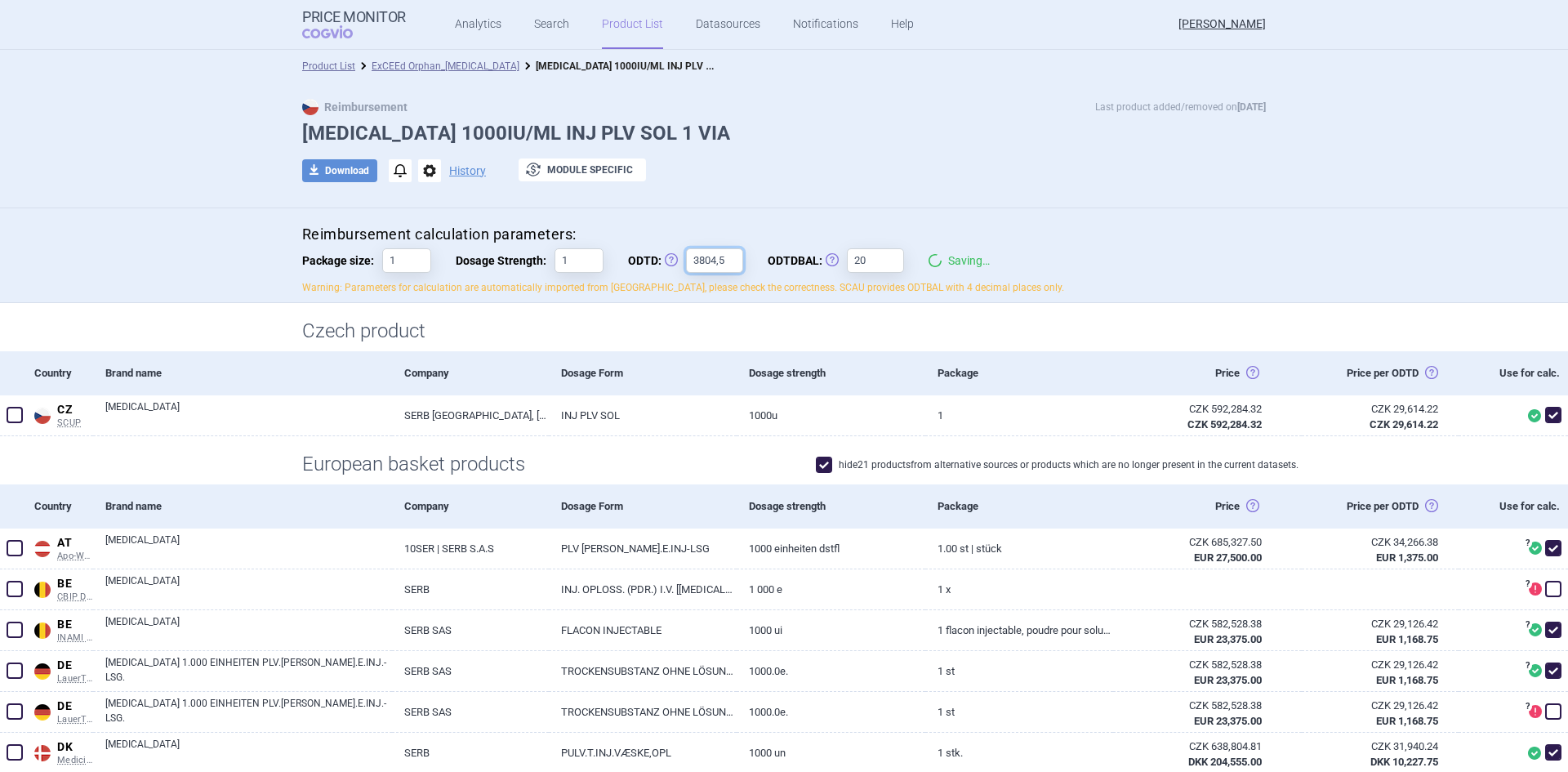
drag, startPoint x: 727, startPoint y: 261, endPoint x: 645, endPoint y: 253, distance: 82.4
click at [645, 253] on label "ODTD: Obvyklá Denní Terapeutická Dávka 3804,5" at bounding box center [685, 261] width 116 height 25
type input "1"
drag, startPoint x: 884, startPoint y: 254, endPoint x: 800, endPoint y: 256, distance: 84.0
click at [800, 254] on label "ODTDBAL: Obvyklá Denní Terapeutická Dávka Balení 20" at bounding box center [835, 261] width 137 height 25
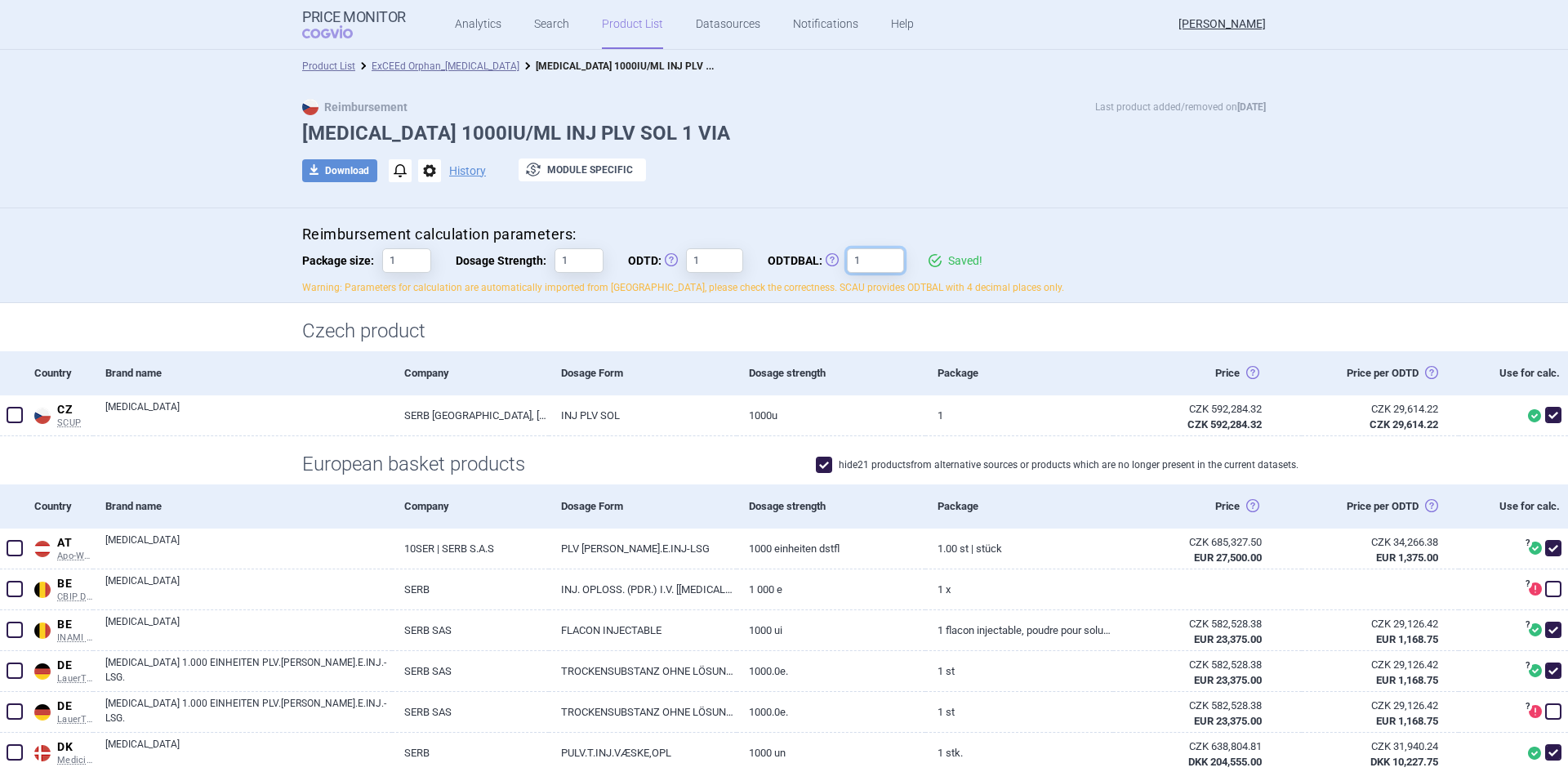
type input "1"
click at [1098, 221] on div "Reimbursement calculation parameters: Package size: 1 Dosage Strength: 1 ODTD: …" at bounding box center [784, 256] width 1568 height 95
click at [313, 163] on span "download" at bounding box center [314, 171] width 23 height 23
select select "EUR"
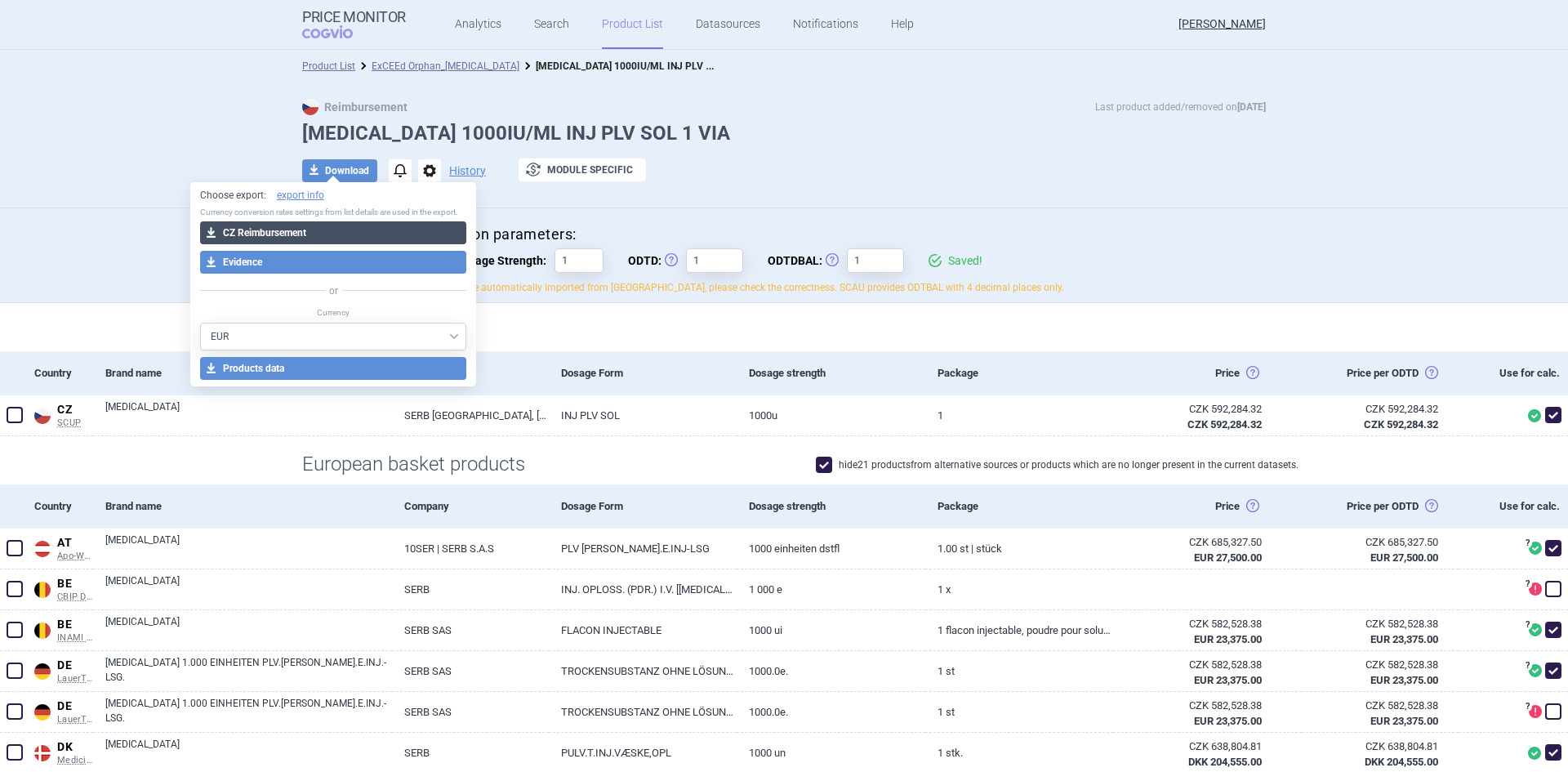
click at [347, 229] on button "download CZ Reimbursement" at bounding box center [333, 233] width 267 height 23
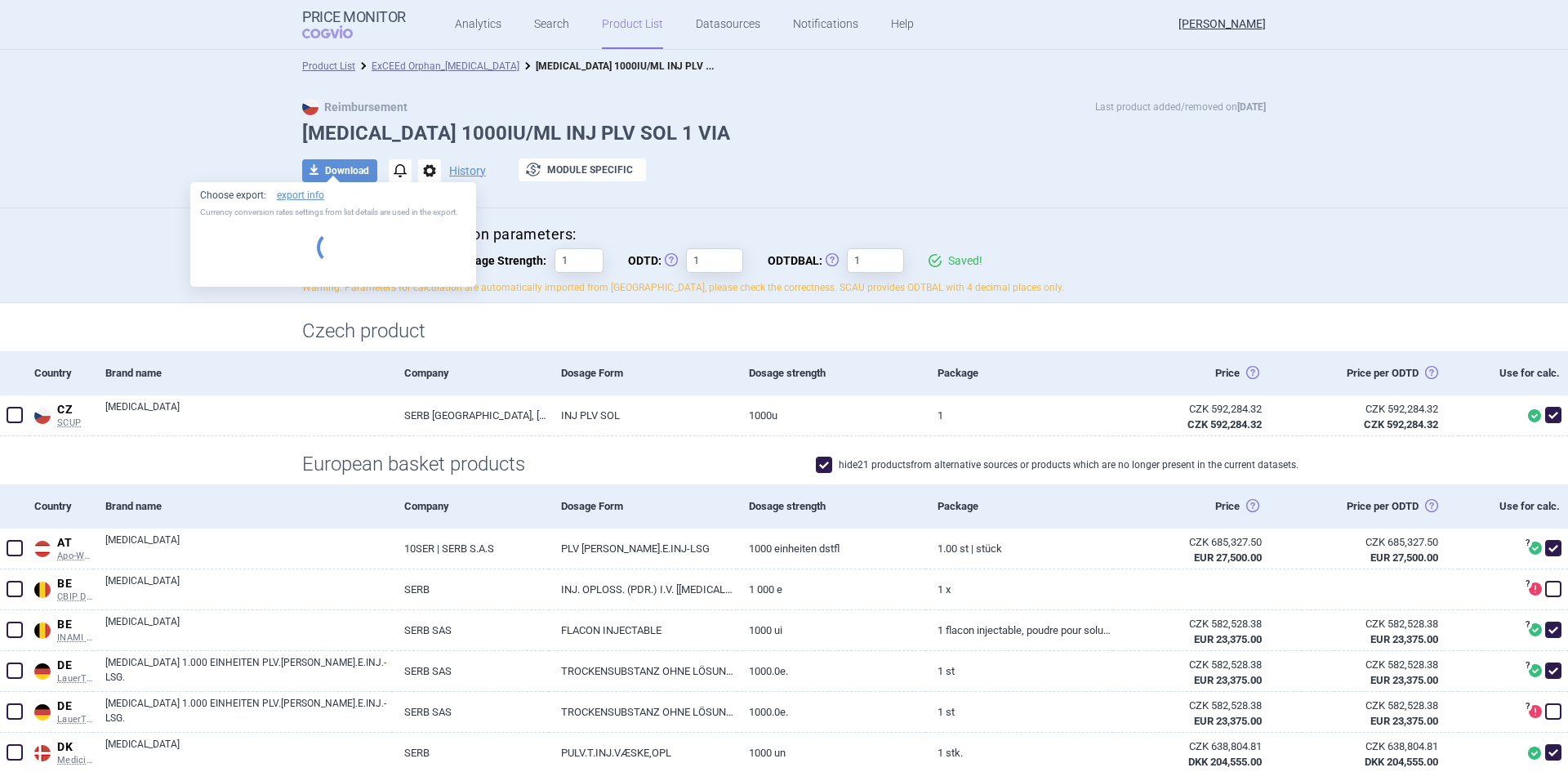
select select "EUR"
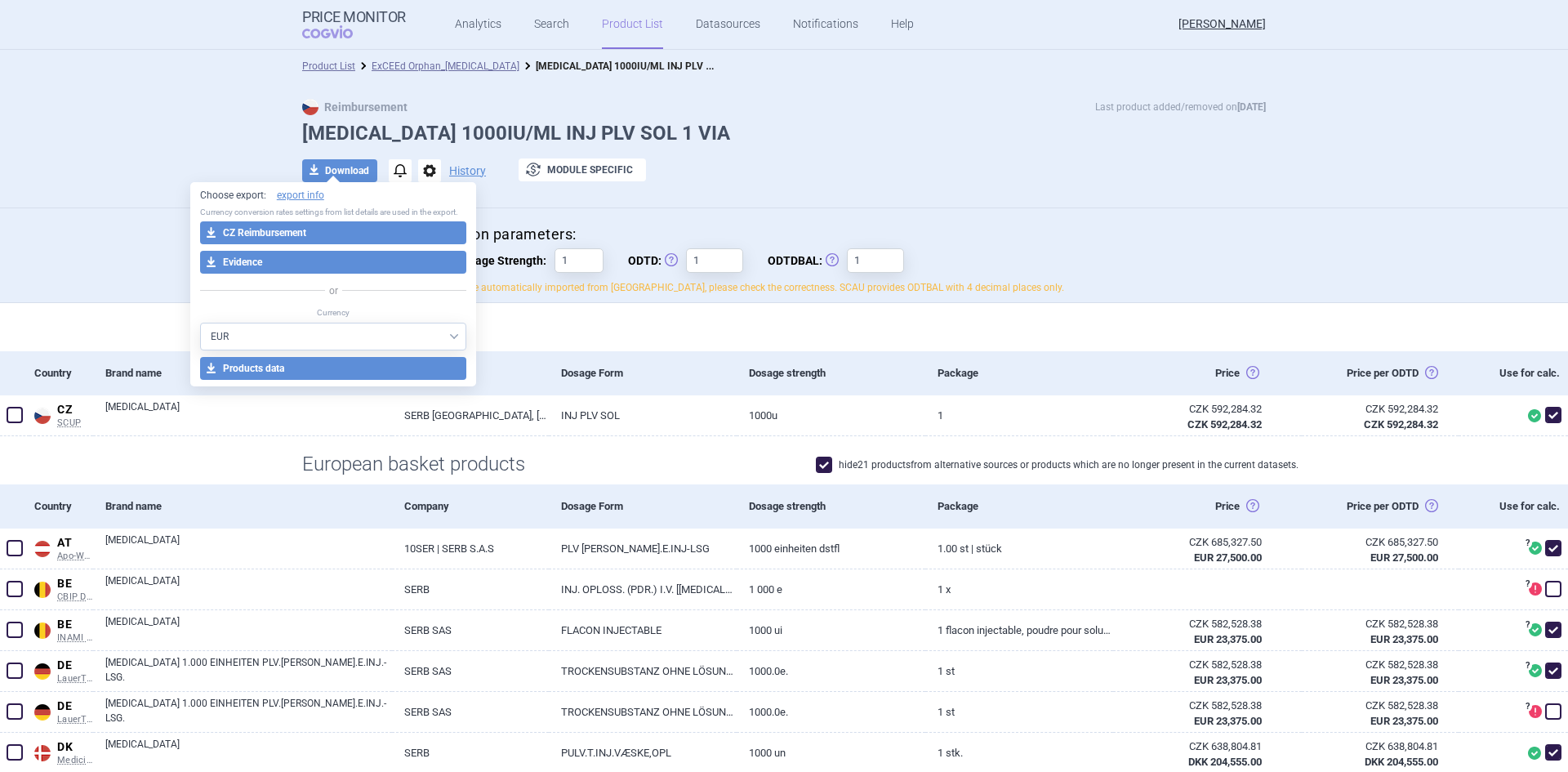
drag, startPoint x: 1124, startPoint y: 160, endPoint x: 1082, endPoint y: 179, distance: 46.1
click at [1124, 160] on div "download Download notifications options History exchange Module specific" at bounding box center [784, 171] width 964 height 25
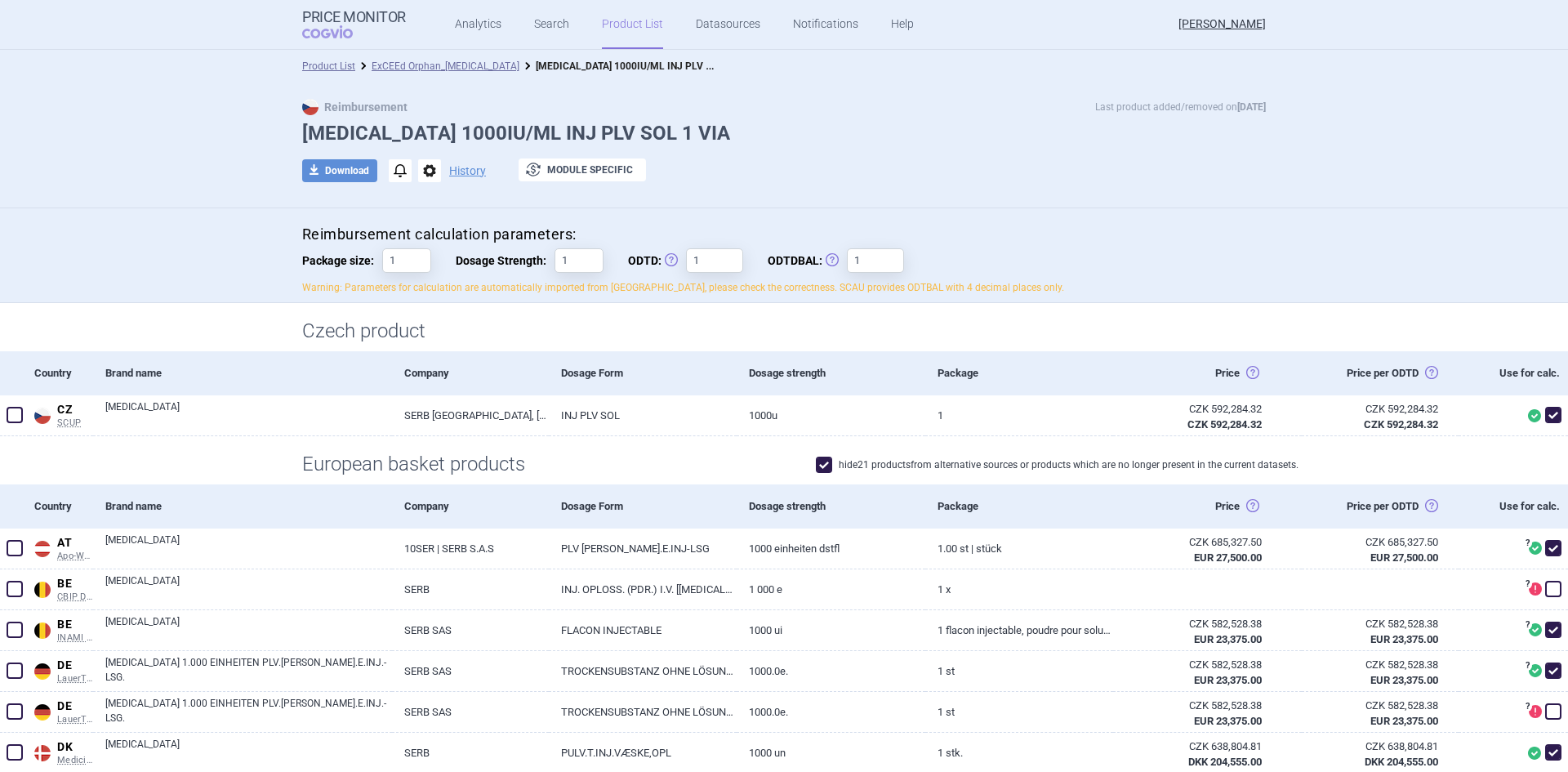
click at [596, 266] on div "Reimbursement calculation parameters: Package size: 1 Dosage Strength: 1 ODTD: …" at bounding box center [784, 260] width 964 height 71
click at [723, 251] on input "1" at bounding box center [714, 261] width 57 height 25
click at [855, 255] on input "1" at bounding box center [875, 261] width 57 height 25
click at [416, 259] on input "1" at bounding box center [407, 261] width 49 height 25
click at [499, 166] on div "download Download notifications options History exchange Module specific" at bounding box center [784, 171] width 964 height 25
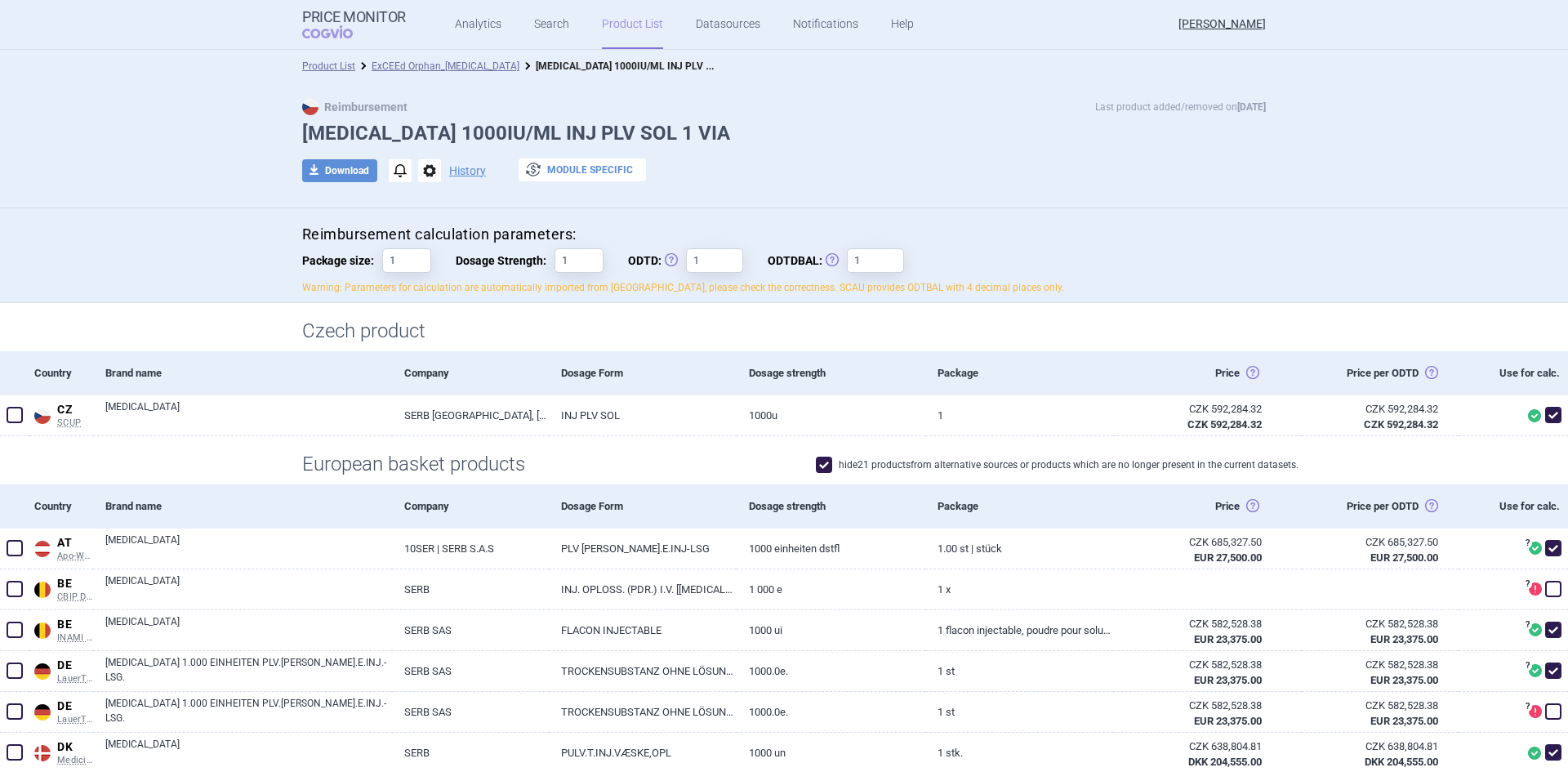
click at [526, 169] on span "exchange" at bounding box center [534, 169] width 19 height 19
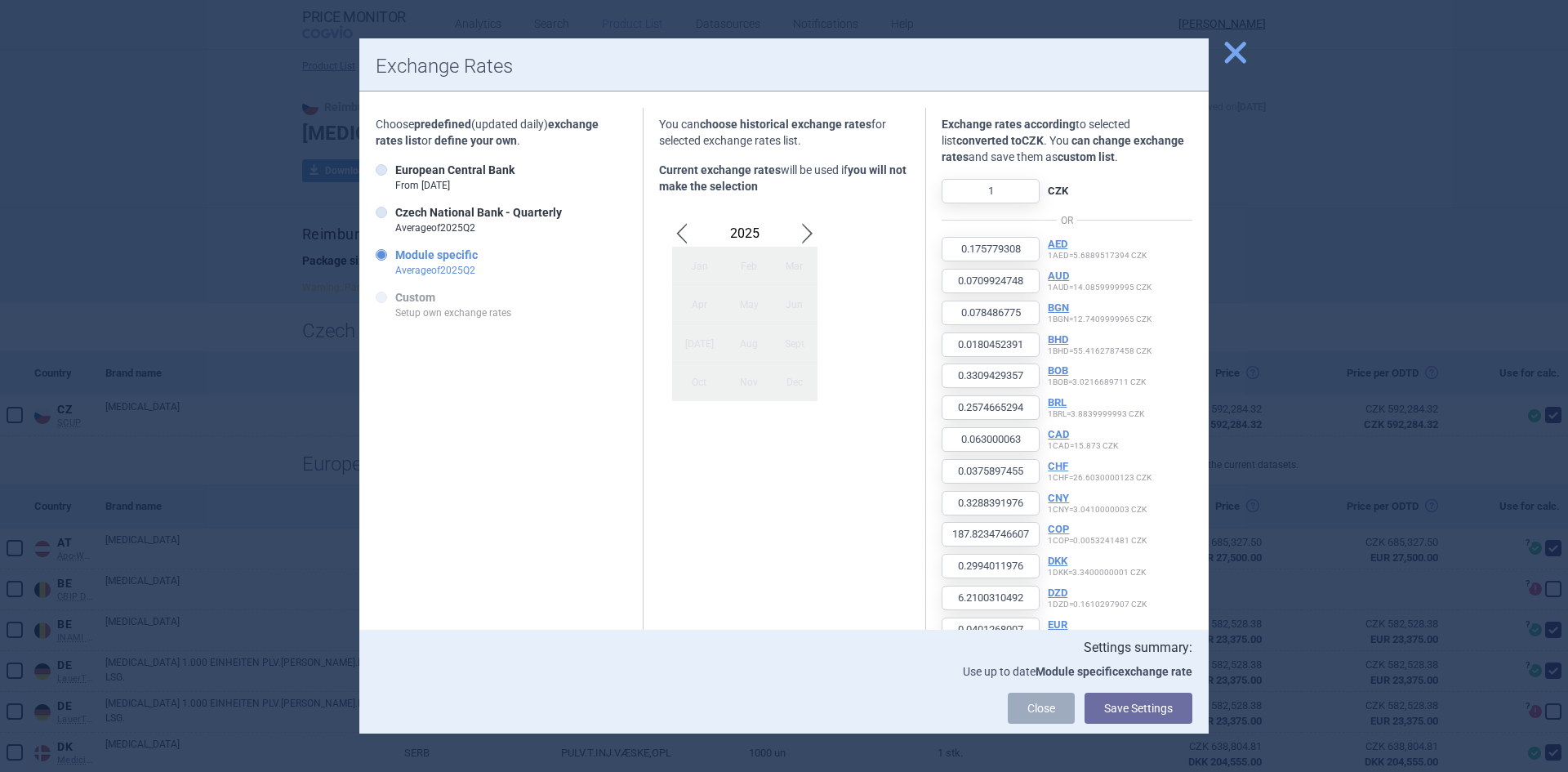
click at [1228, 61] on span "close" at bounding box center [1235, 53] width 28 height 28
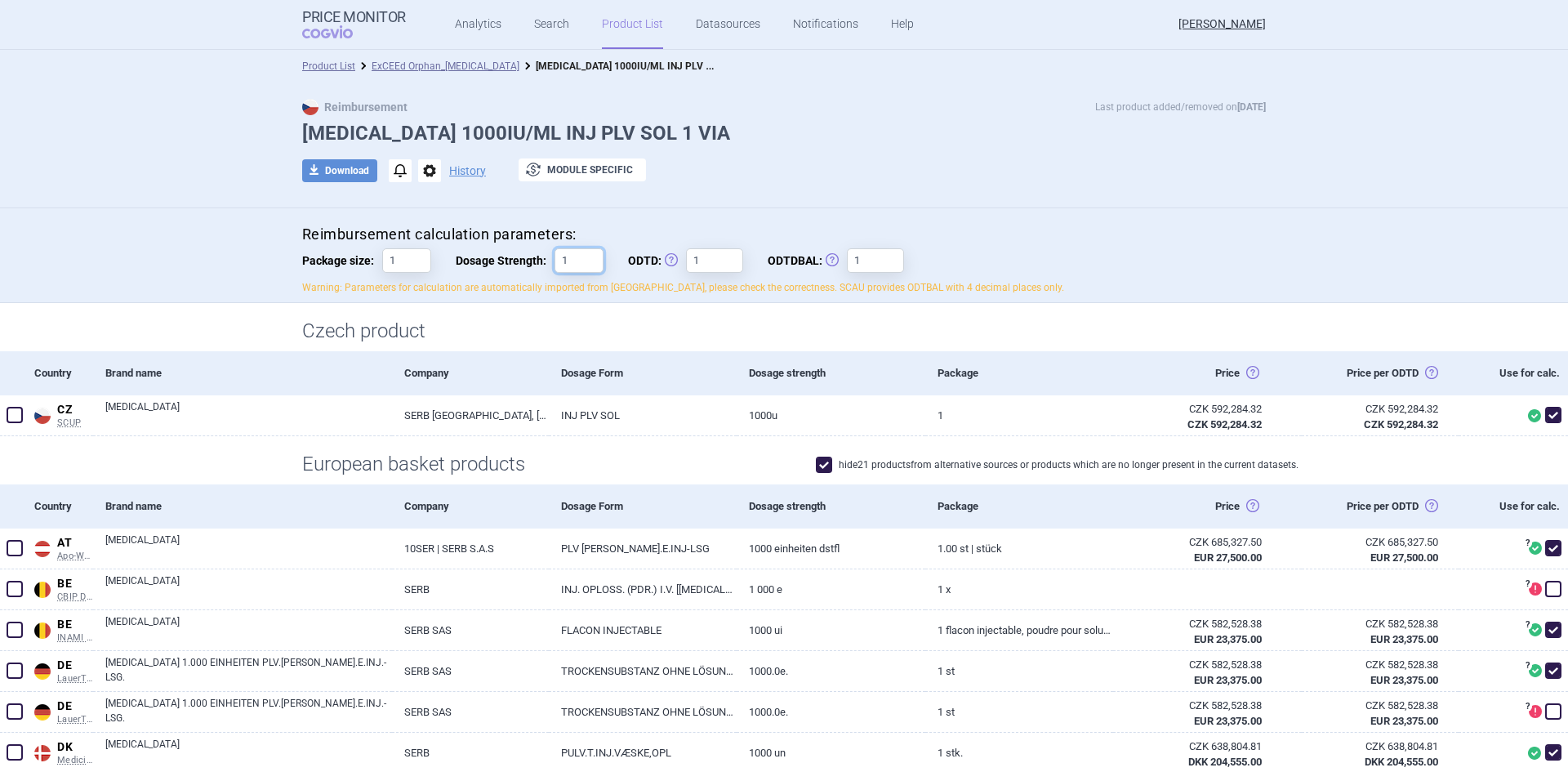
click at [558, 261] on input "1" at bounding box center [579, 261] width 49 height 25
click at [728, 251] on input "1" at bounding box center [714, 261] width 57 height 25
click at [650, 258] on span "ODTD: Obvyklá Denní Terapeutická Dávka" at bounding box center [657, 261] width 58 height 25
click at [686, 258] on input "1" at bounding box center [714, 261] width 57 height 25
click at [665, 260] on span at bounding box center [671, 259] width 13 height 13
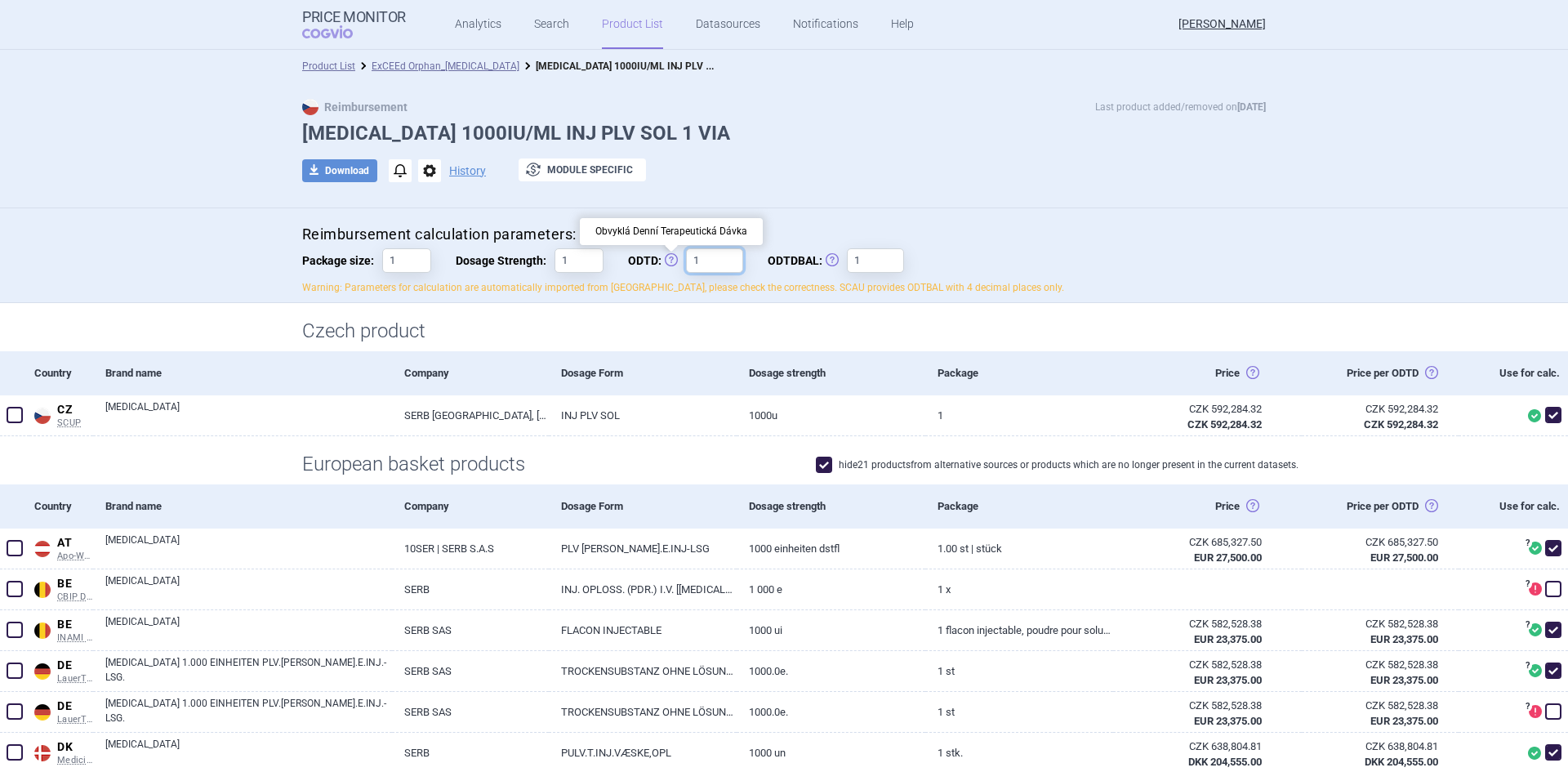
click at [686, 260] on input "1" at bounding box center [714, 261] width 57 height 25
click at [719, 258] on input "1" at bounding box center [714, 261] width 57 height 25
click at [862, 258] on input "1" at bounding box center [875, 261] width 57 height 25
click at [359, 175] on button "download Download" at bounding box center [340, 171] width 75 height 23
select select "EUR"
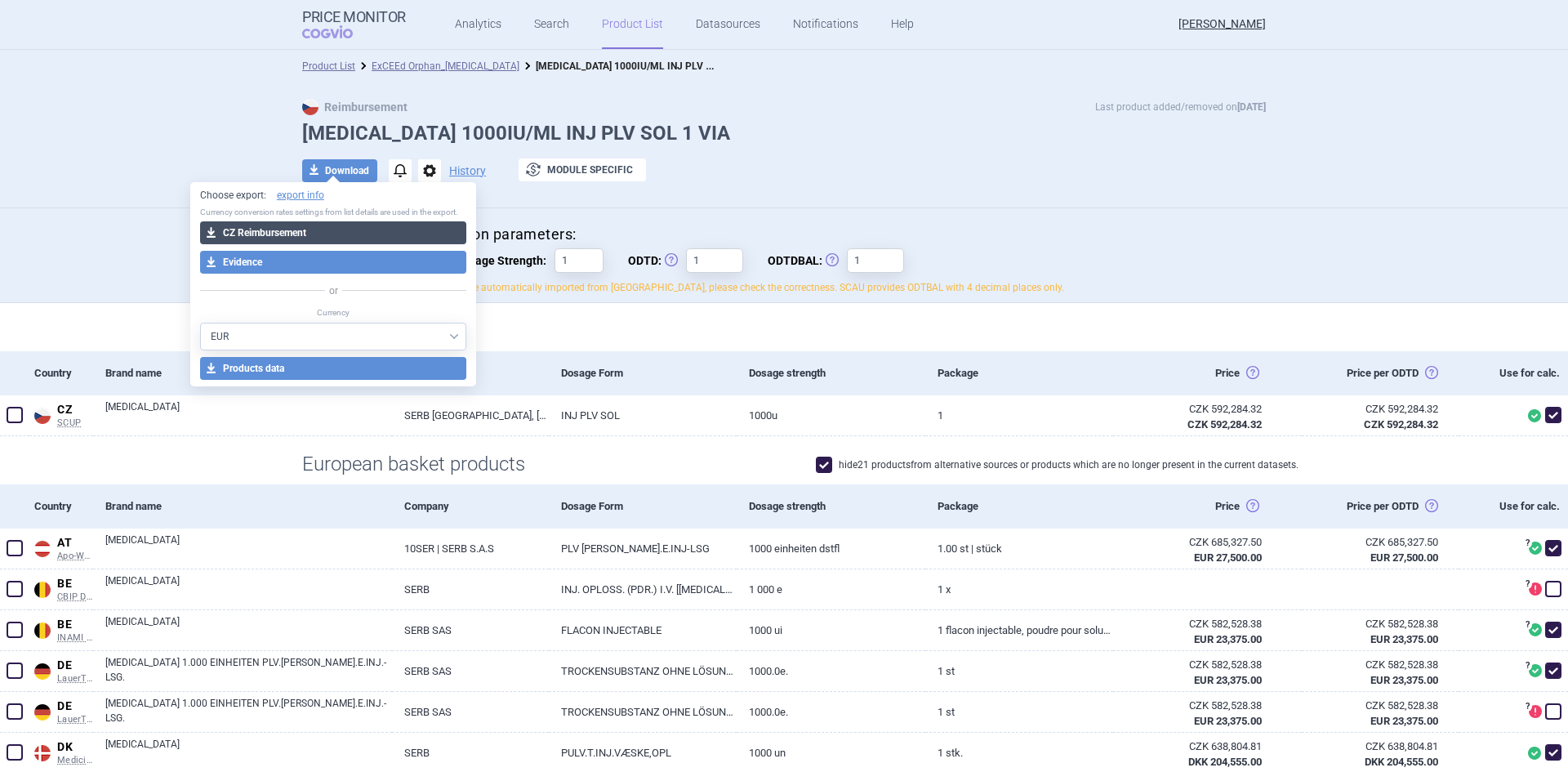
click at [351, 235] on button "download CZ Reimbursement" at bounding box center [333, 233] width 267 height 23
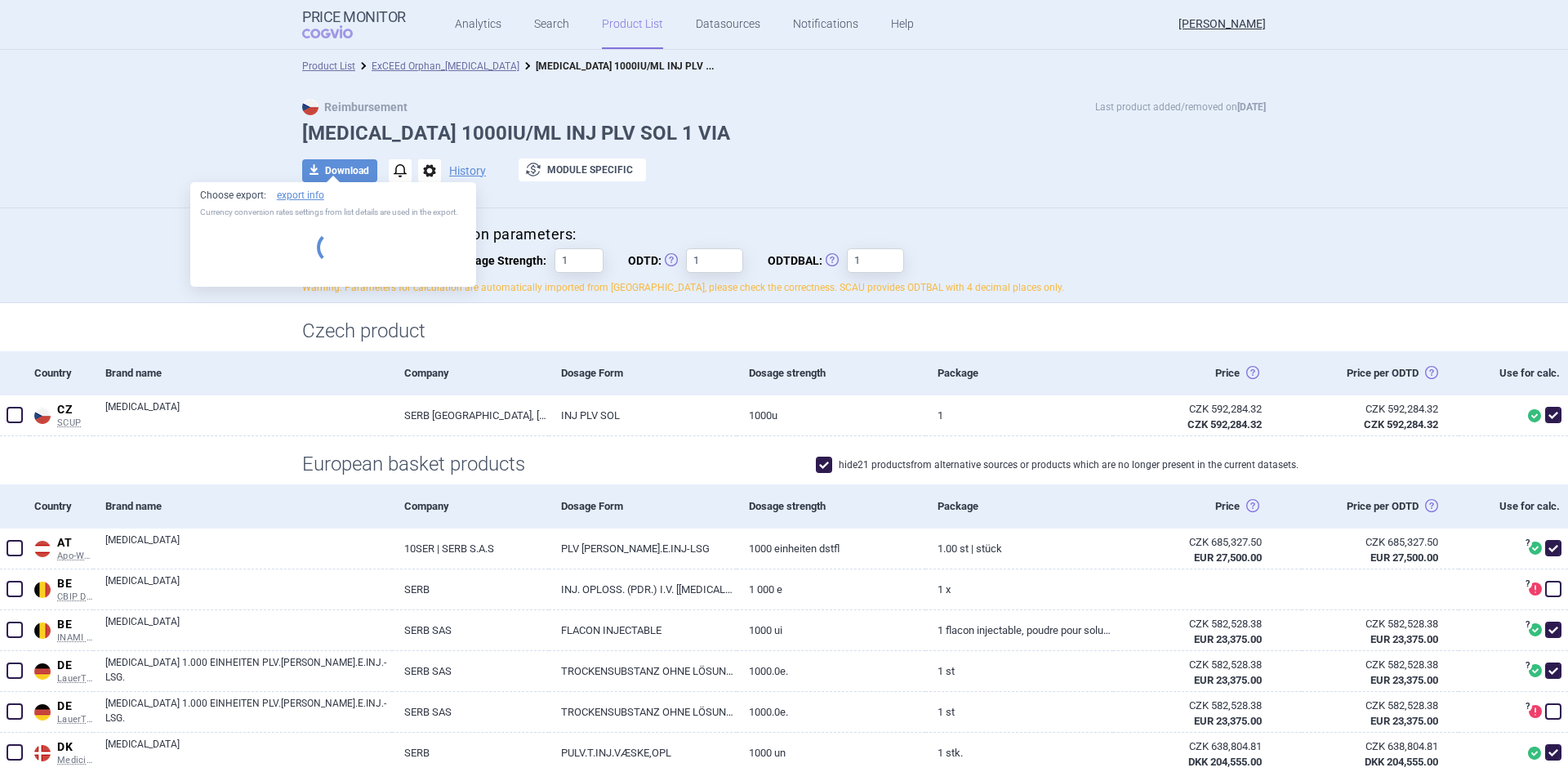
select select "EUR"
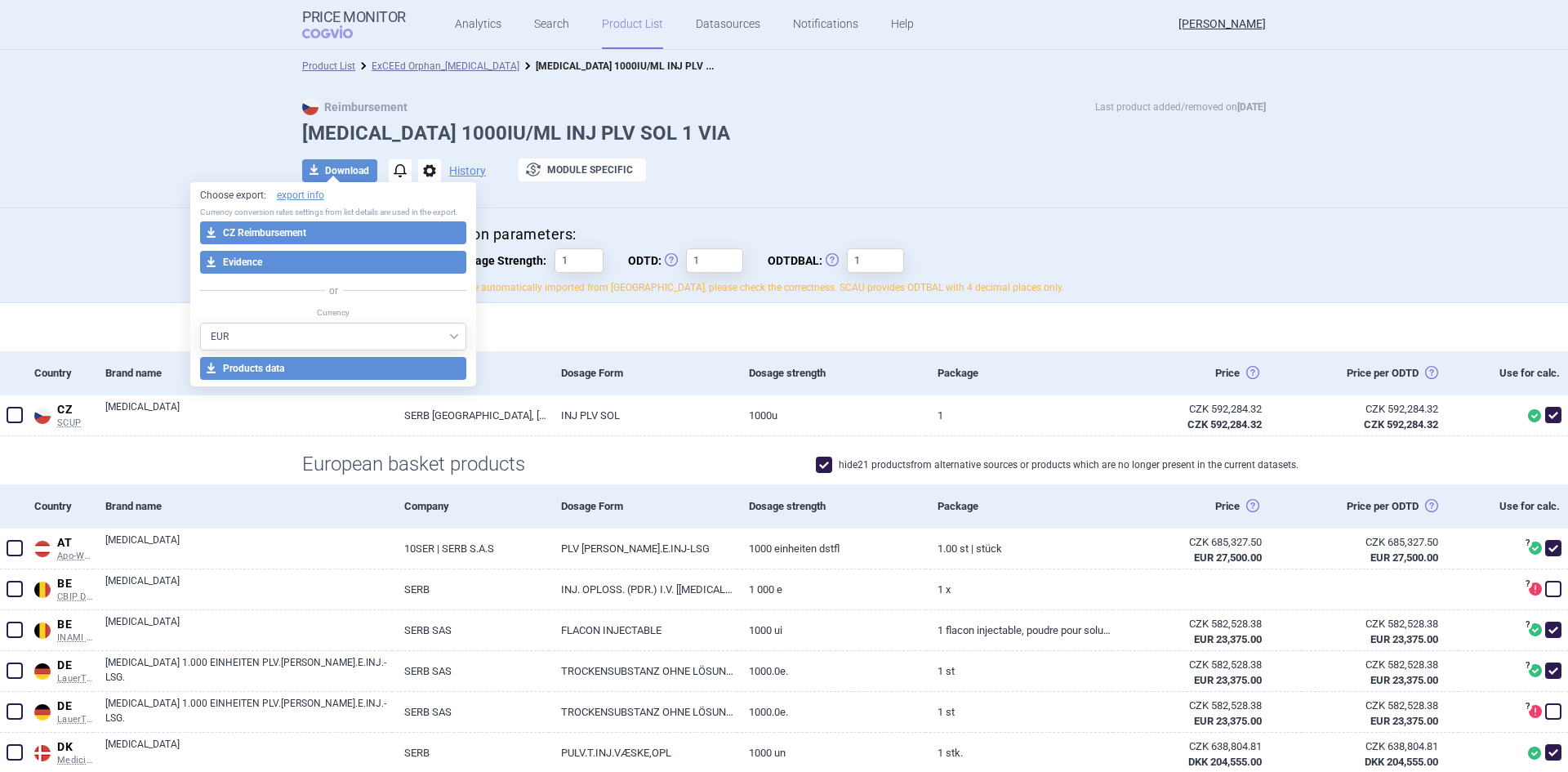
drag, startPoint x: 867, startPoint y: 202, endPoint x: 858, endPoint y: 208, distance: 10.8
click at [867, 202] on div "Reimbursement Last product added/removed on [DATE] [MEDICAL_DATA] 1000IU/ML INJ…" at bounding box center [784, 146] width 1568 height 126
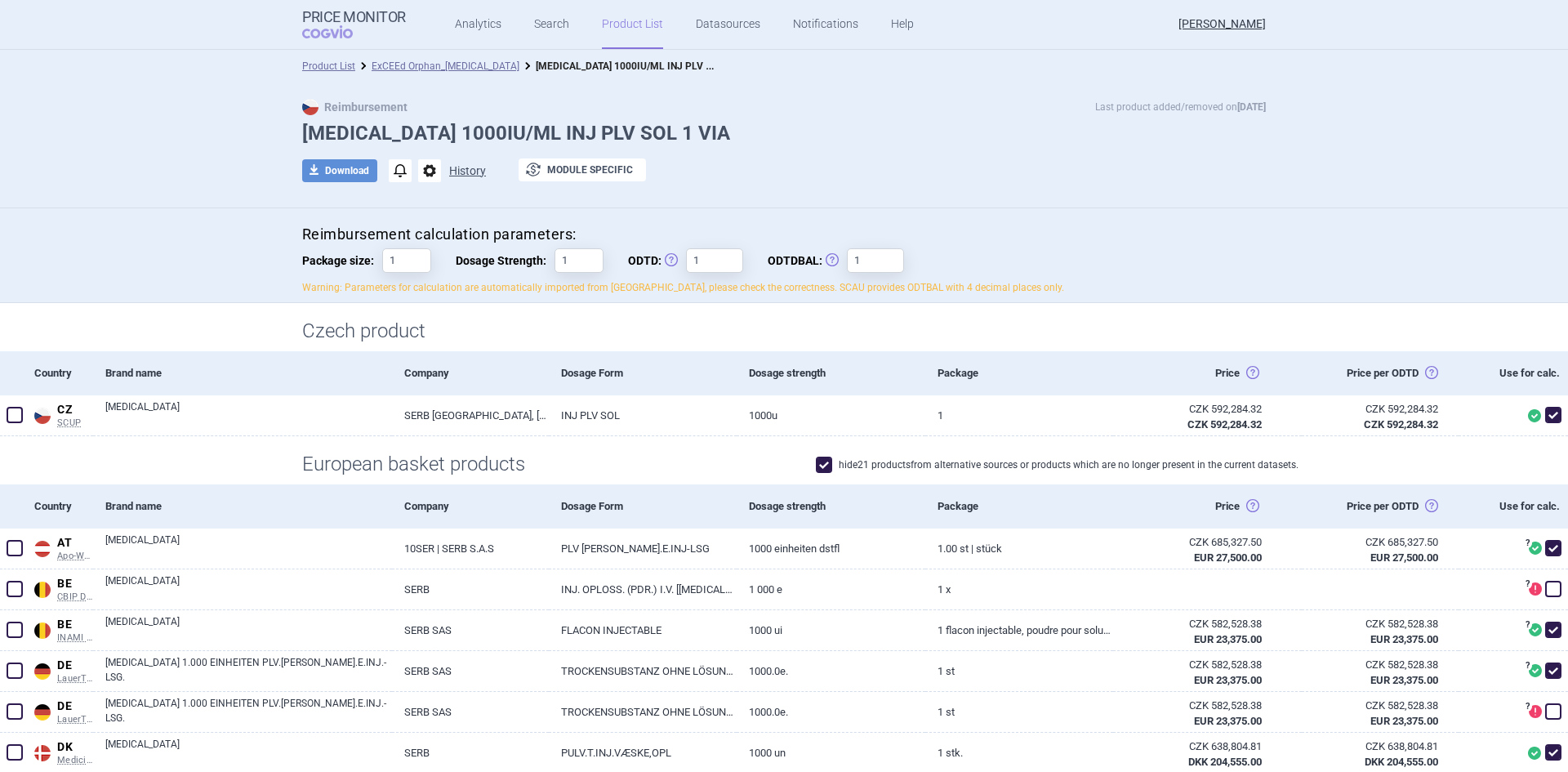
click at [455, 167] on button "History" at bounding box center [467, 170] width 37 height 11
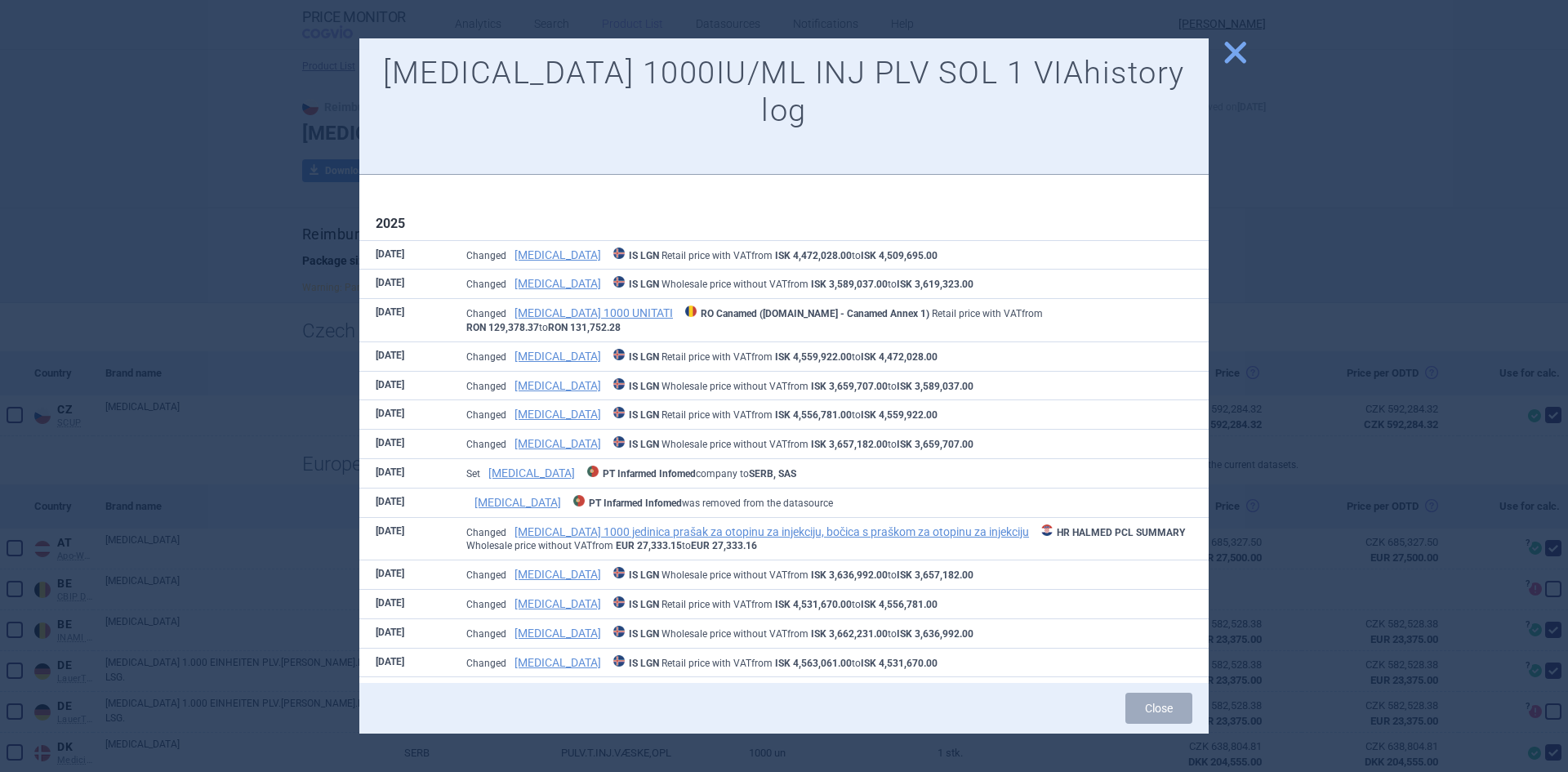
click at [1242, 49] on span "close" at bounding box center [1235, 53] width 28 height 28
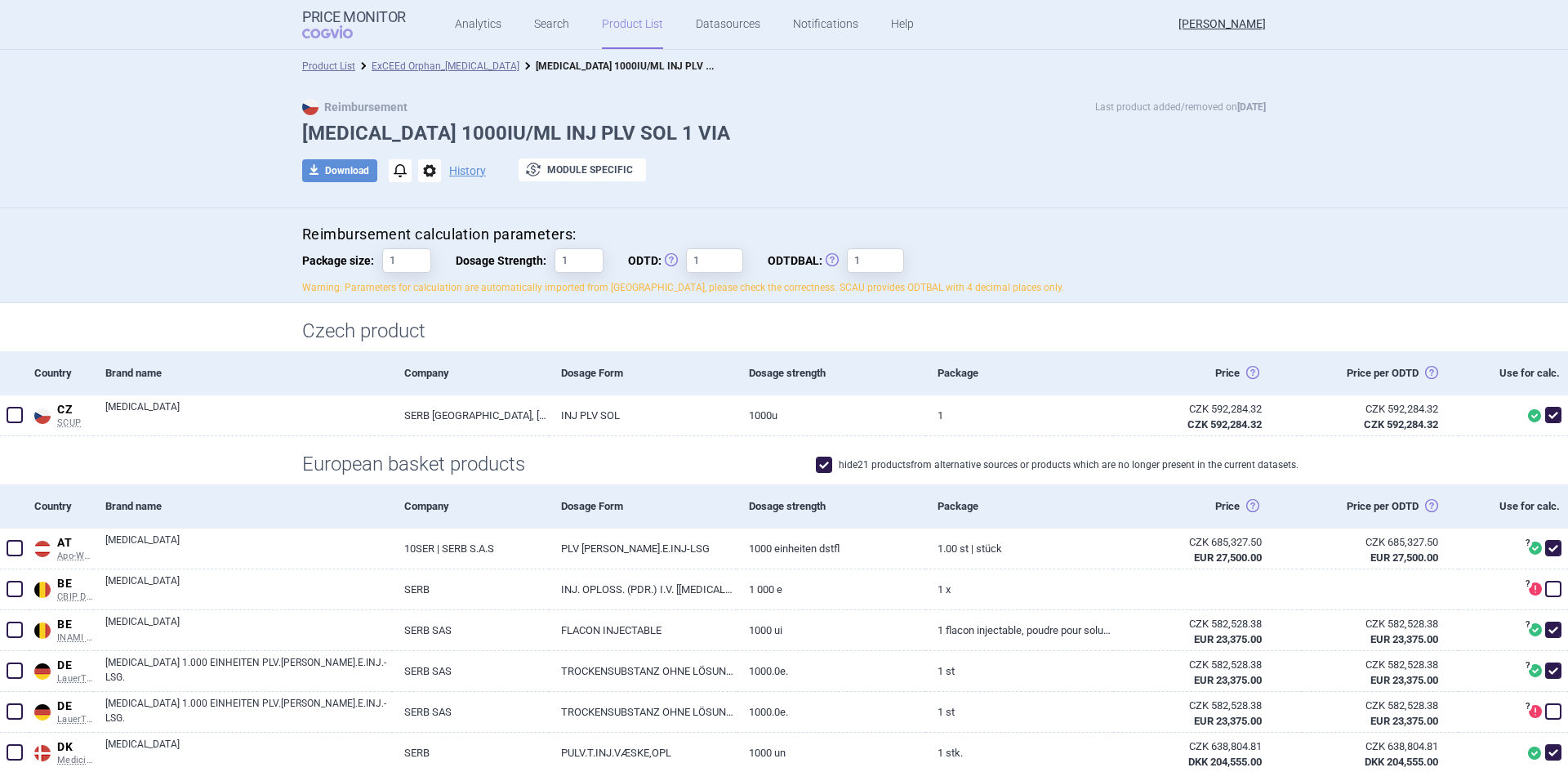
click at [425, 259] on div "Reimbursement calculation parameters: Package size: 1 Dosage Strength: 1 ODTD: …" at bounding box center [784, 260] width 964 height 71
click at [410, 259] on input "1" at bounding box center [407, 261] width 49 height 25
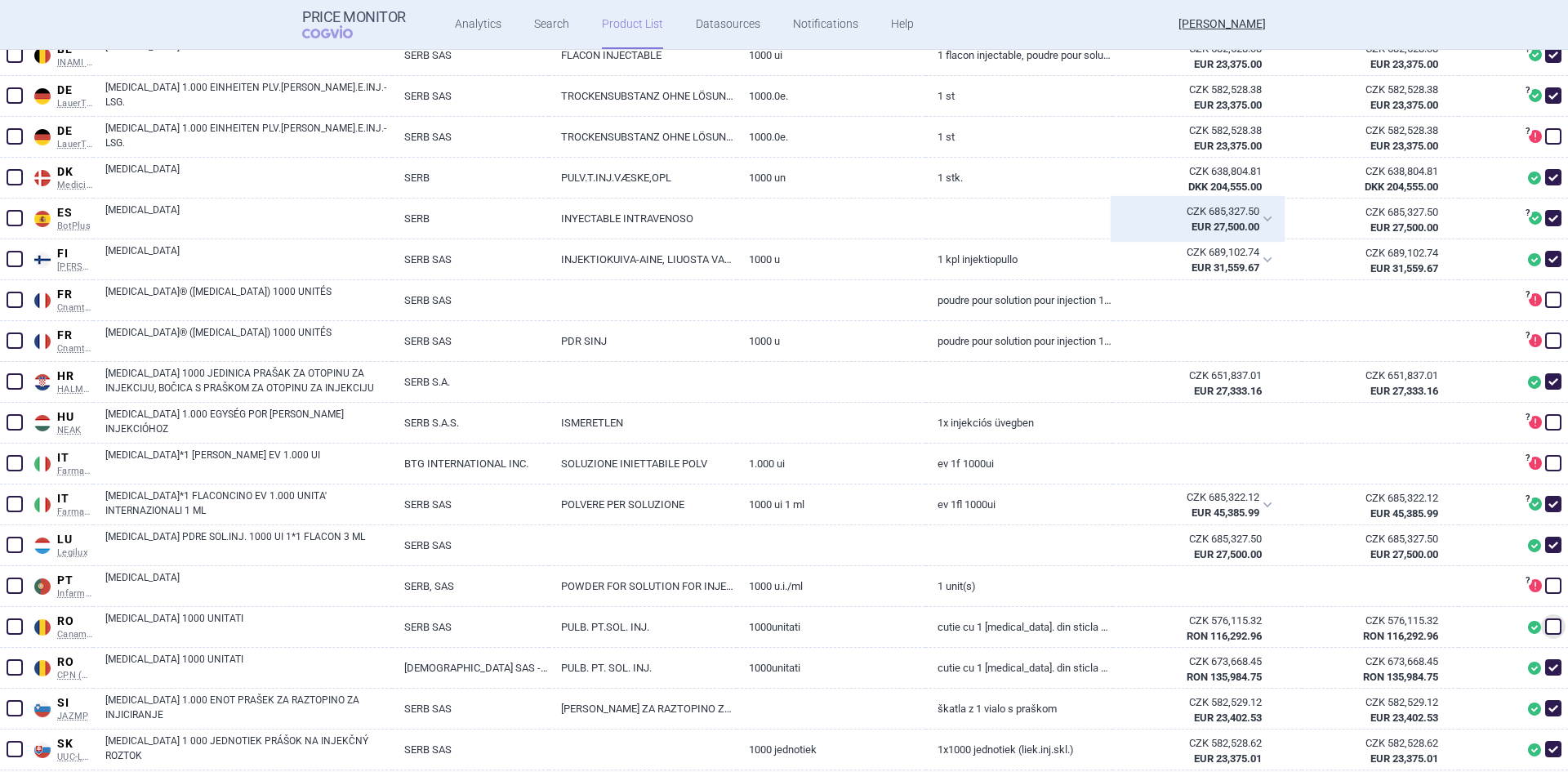
scroll to position [393, 0]
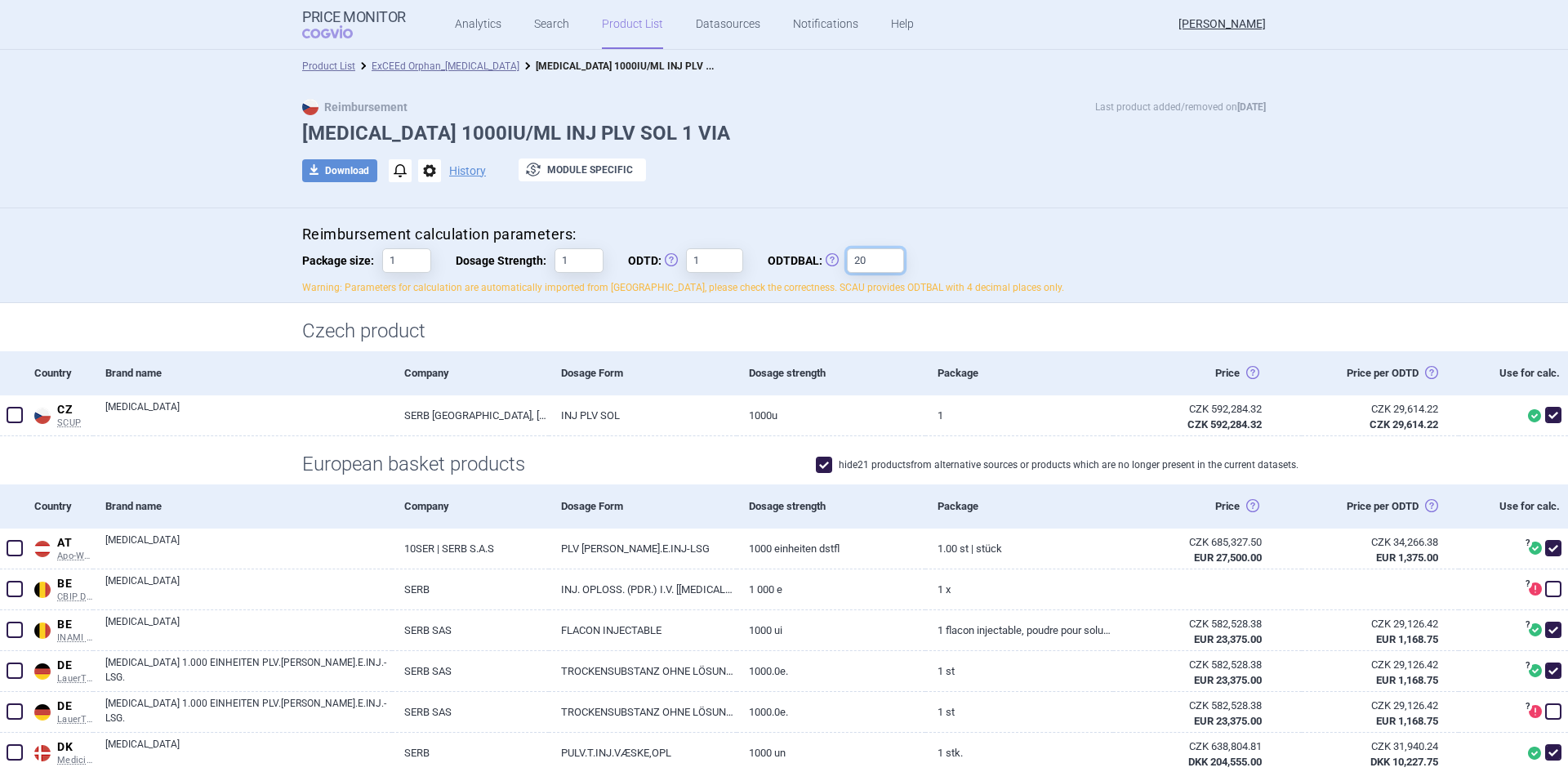
drag, startPoint x: 852, startPoint y: 261, endPoint x: 835, endPoint y: 259, distance: 17.1
click at [835, 259] on label "ODTDBAL: Obvyklá Denní Terapeutická Dávka Balení 20" at bounding box center [835, 261] width 137 height 25
drag, startPoint x: 871, startPoint y: 268, endPoint x: 839, endPoint y: 256, distance: 34.2
click at [847, 256] on input "20" at bounding box center [875, 261] width 57 height 25
type input "1"
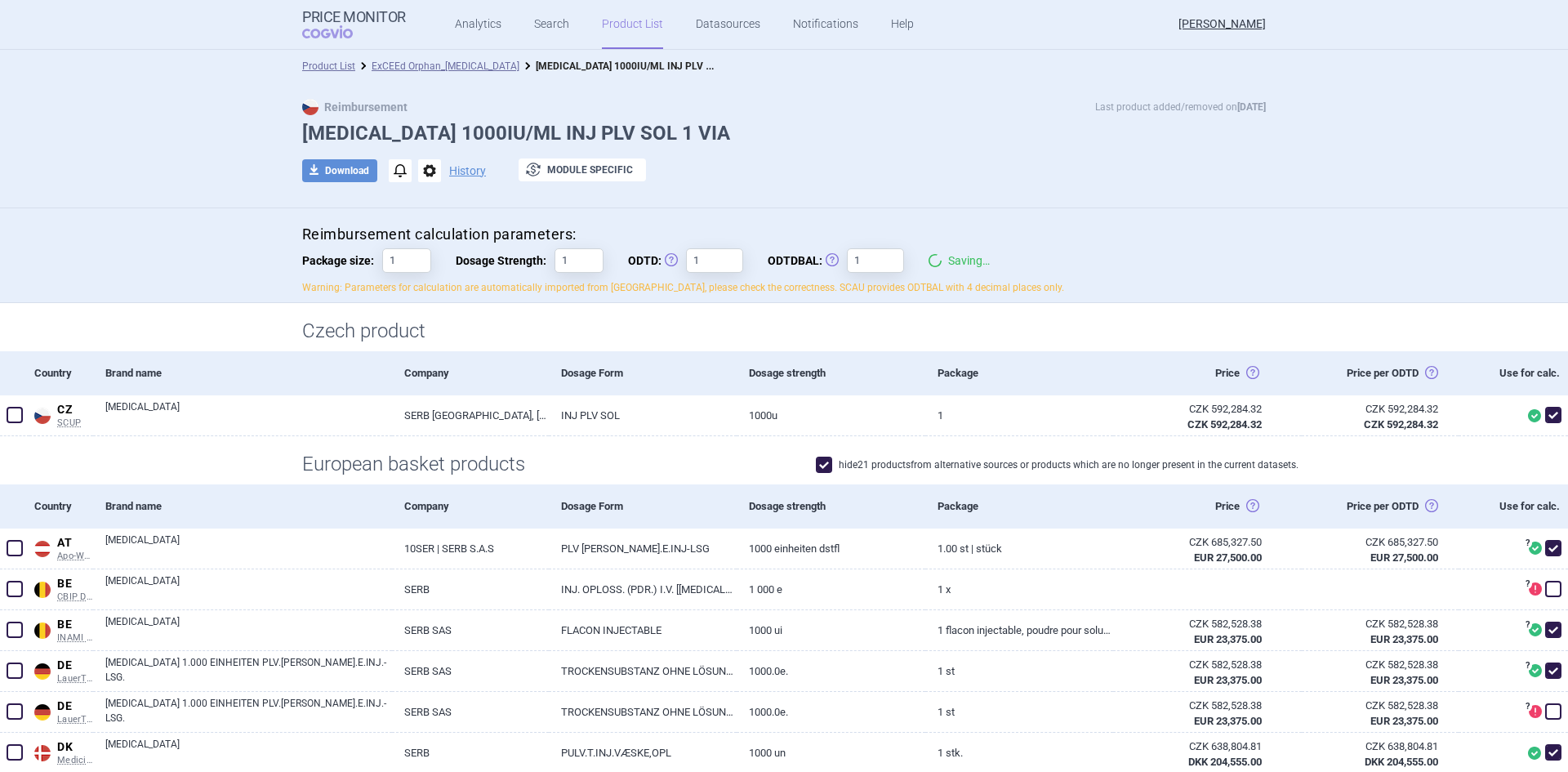
drag, startPoint x: 910, startPoint y: 259, endPoint x: 889, endPoint y: 263, distance: 21.4
click at [909, 259] on div "Reimbursement calculation parameters: Package size: 1 Dosage Strength: 1 ODTD: …" at bounding box center [784, 260] width 964 height 71
click at [337, 162] on button "download Download" at bounding box center [340, 171] width 75 height 23
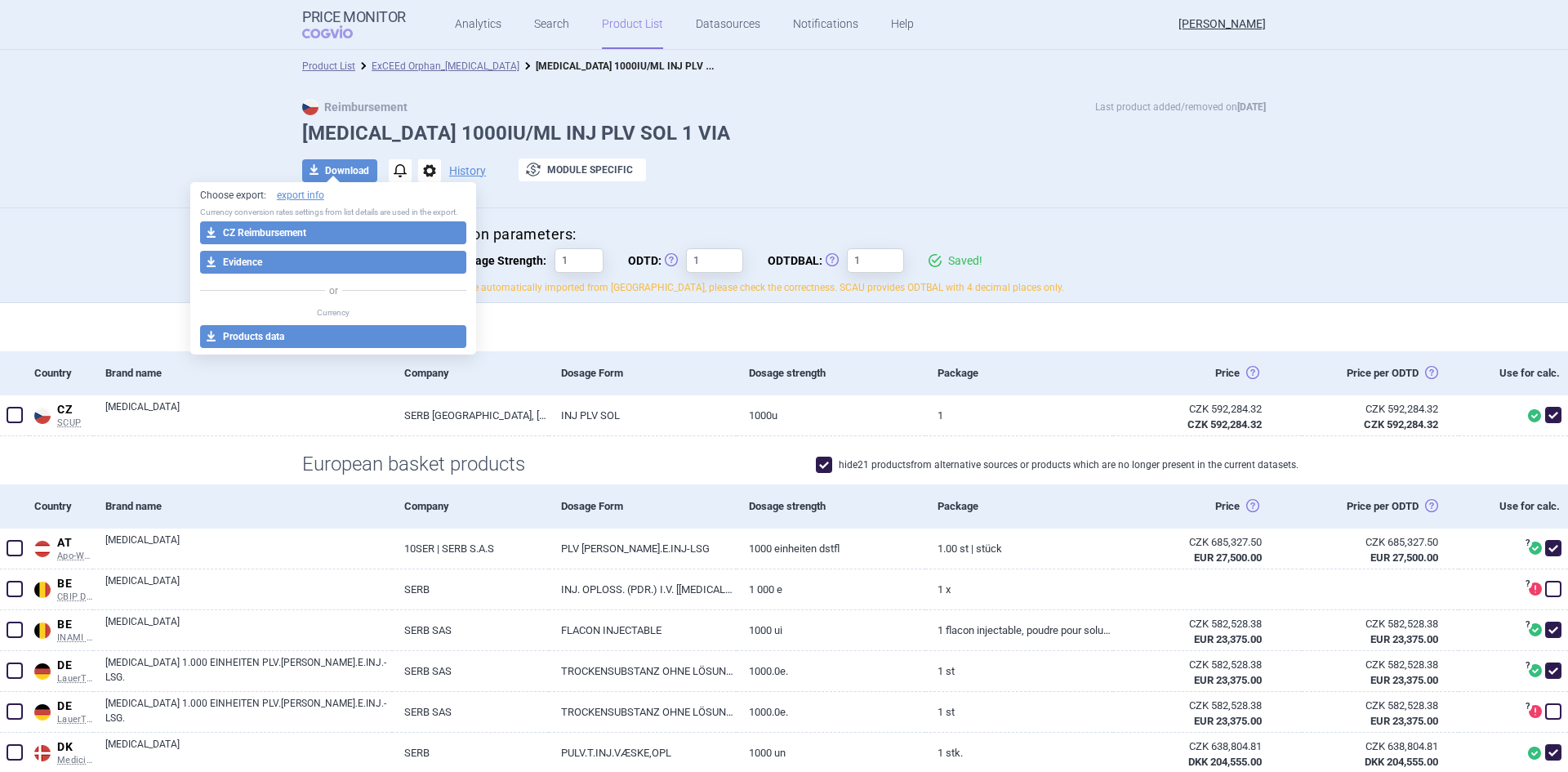
select select "EUR"
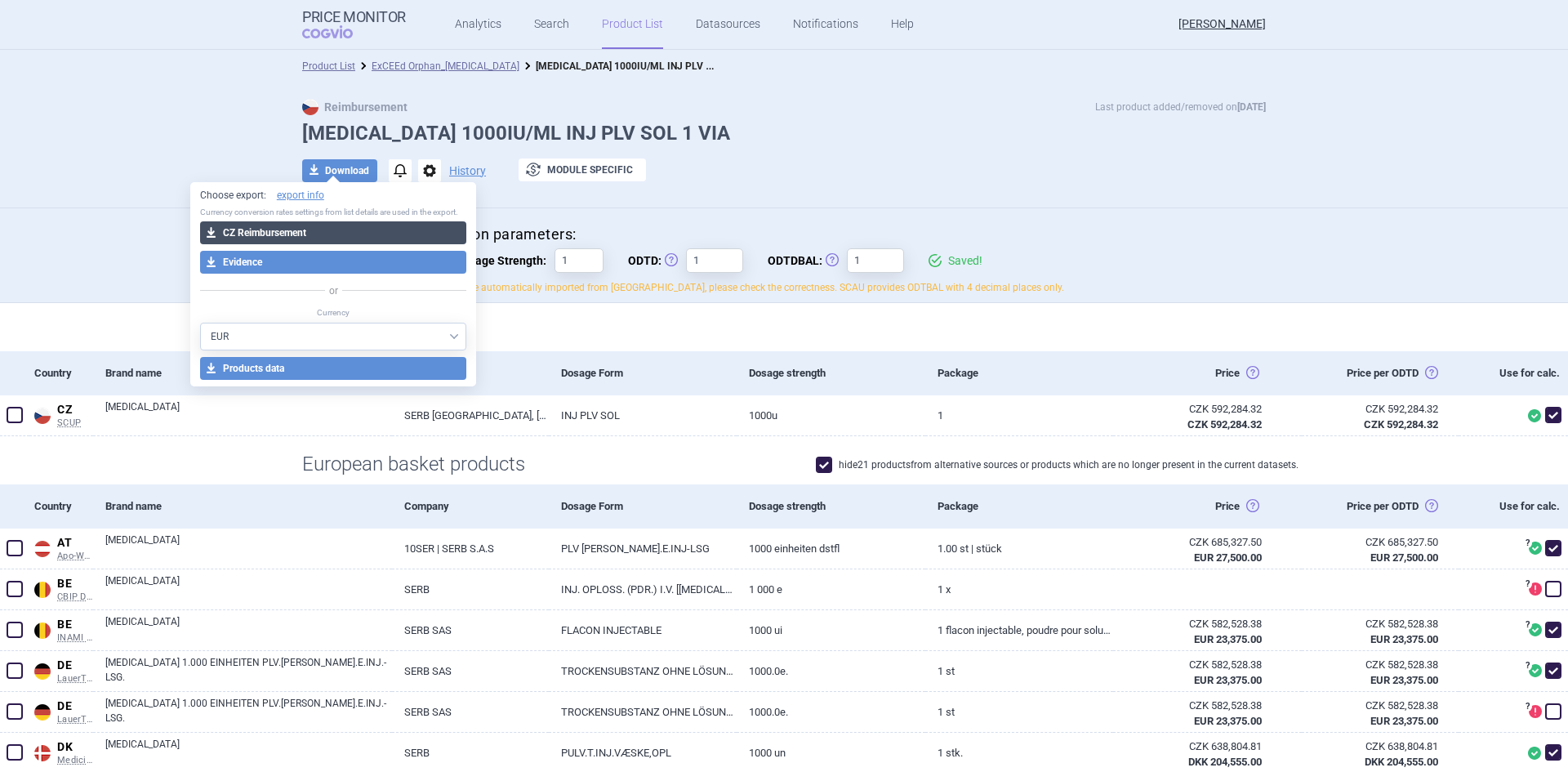
click at [357, 233] on button "download CZ Reimbursement" at bounding box center [333, 233] width 267 height 23
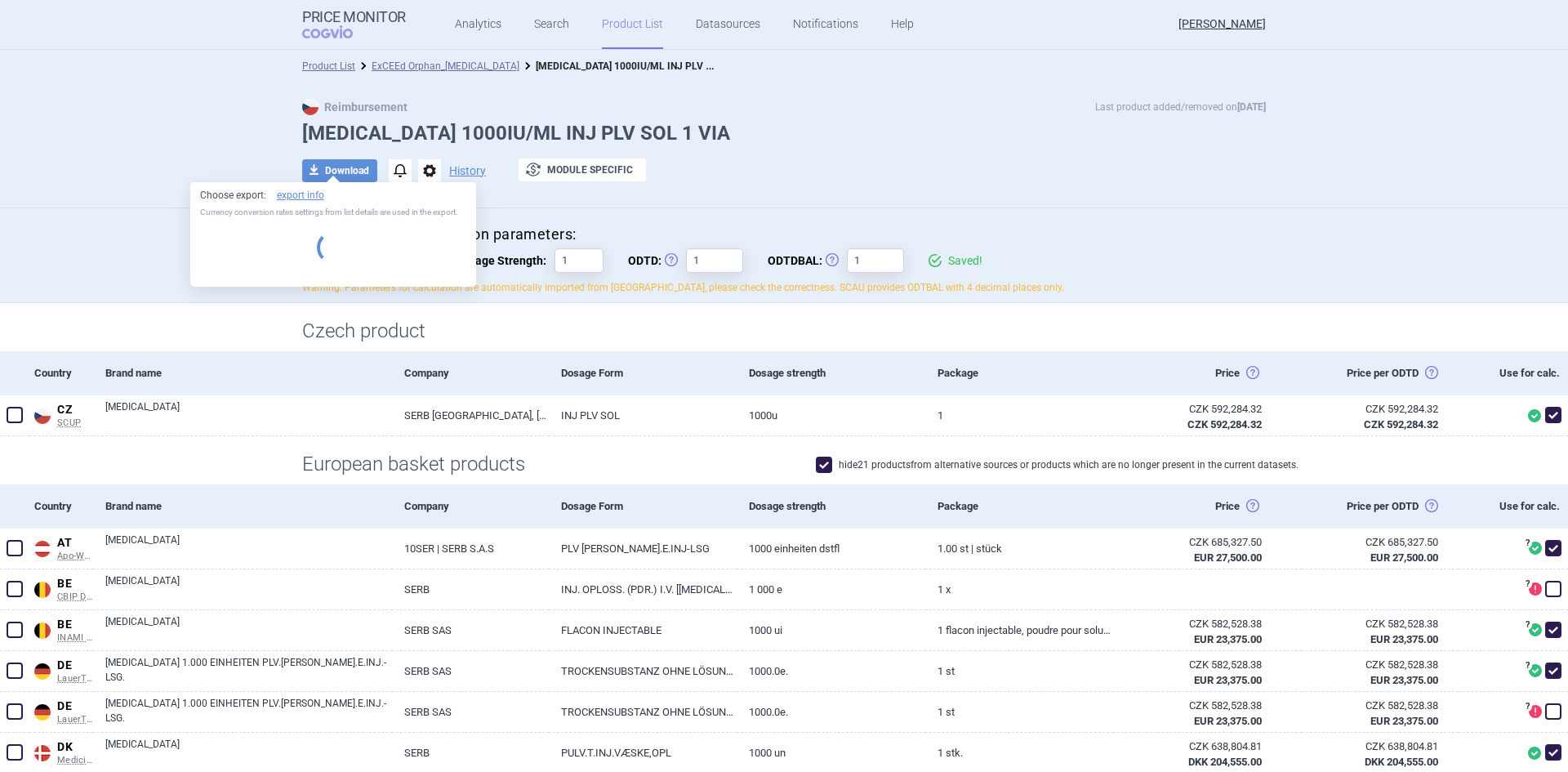
select select "EUR"
